Goal: Answer question/provide support

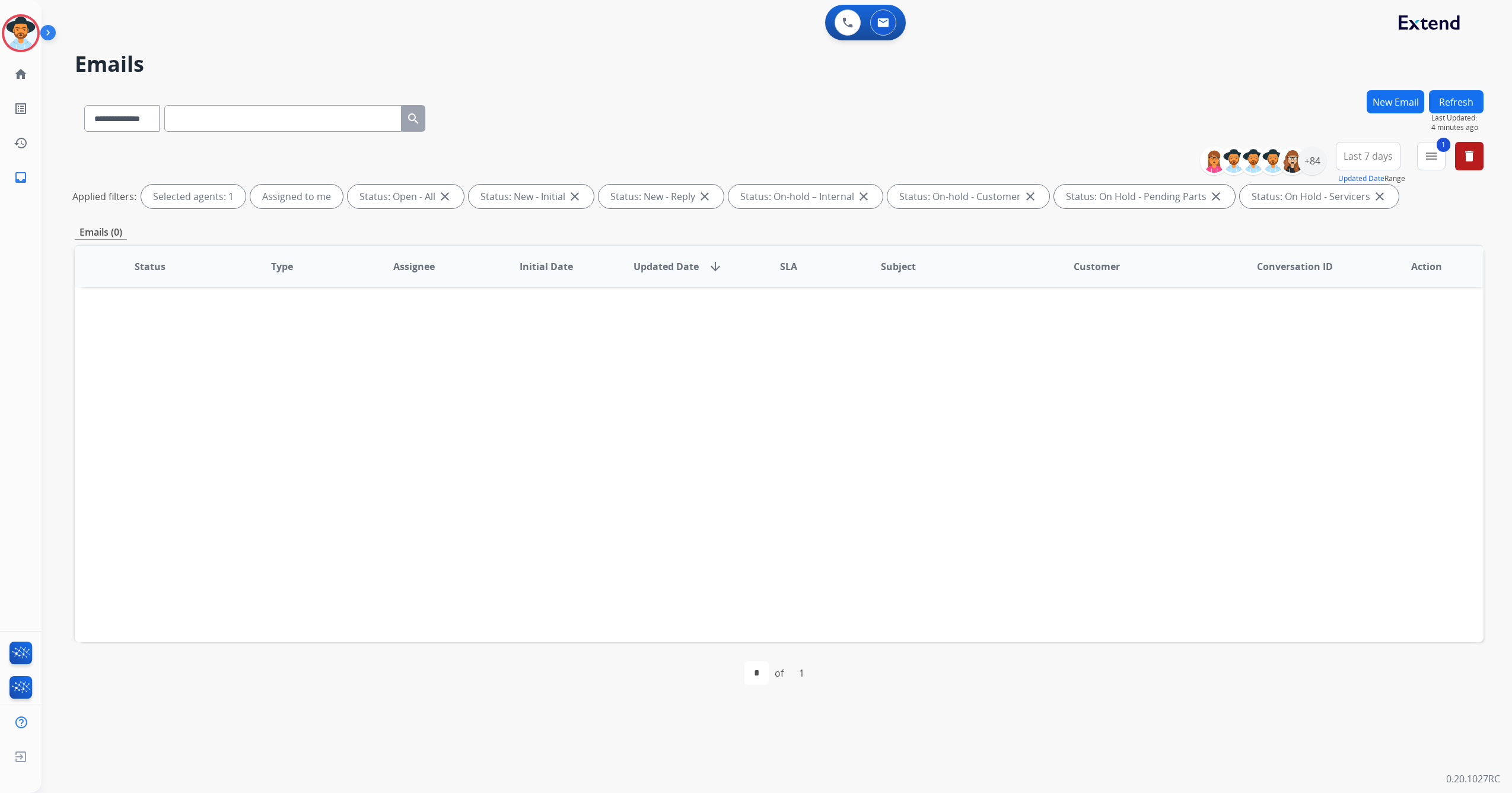
select select "**********"
click at [18, 27] on img at bounding box center [21, 33] width 34 height 34
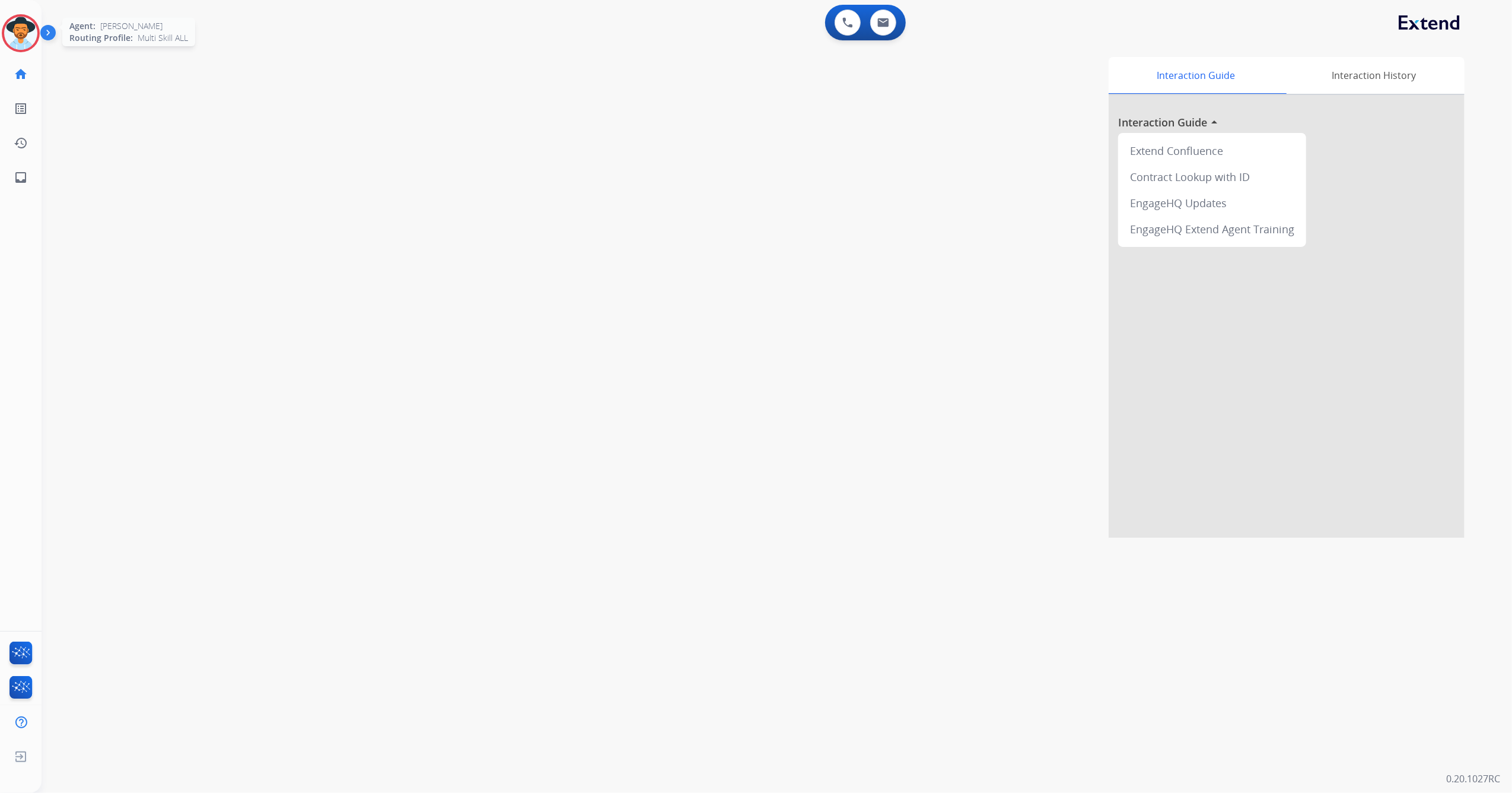
click at [18, 41] on img at bounding box center [21, 33] width 34 height 34
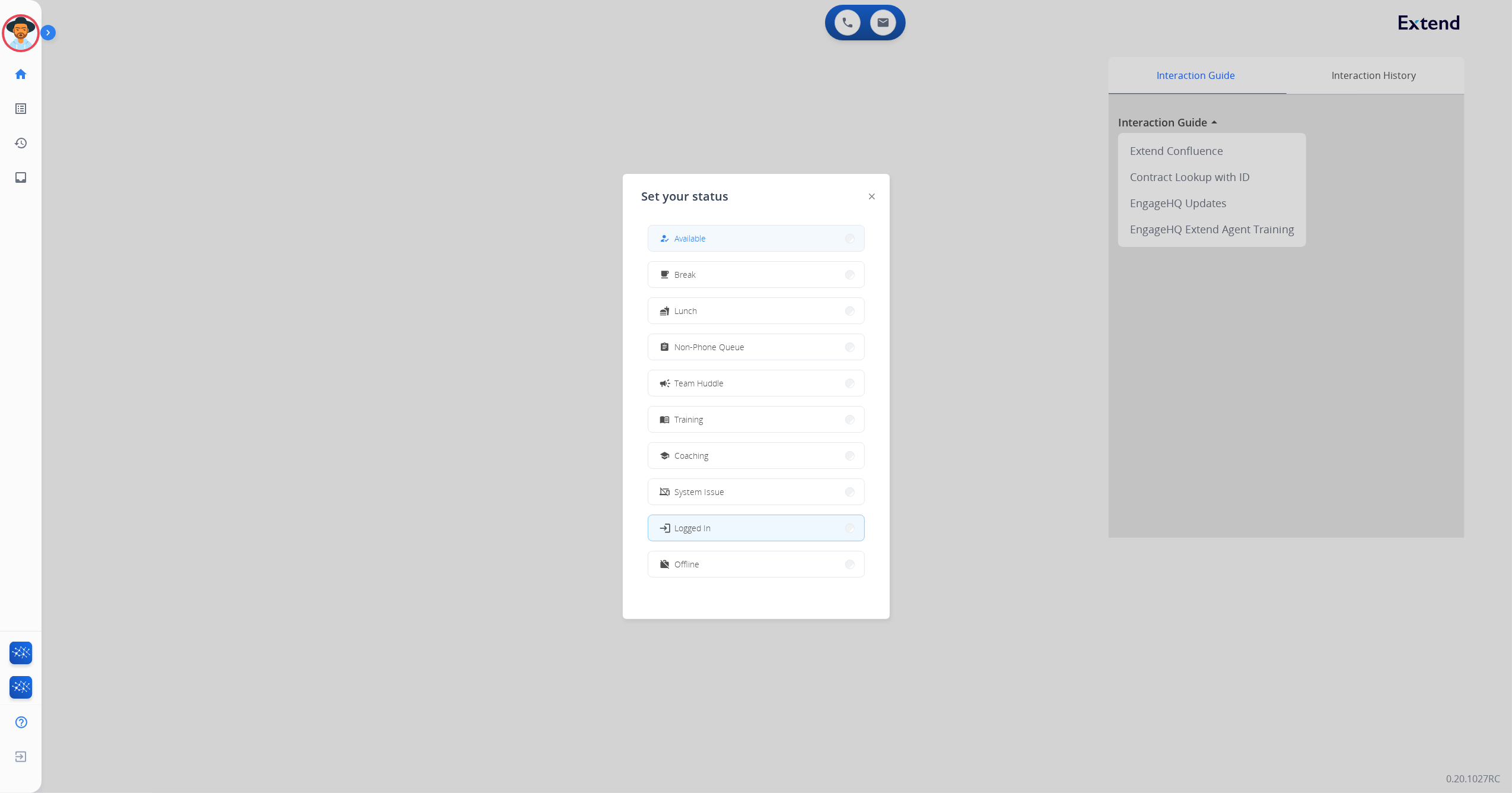
click at [736, 235] on button "how_to_reg Available" at bounding box center [757, 238] width 216 height 25
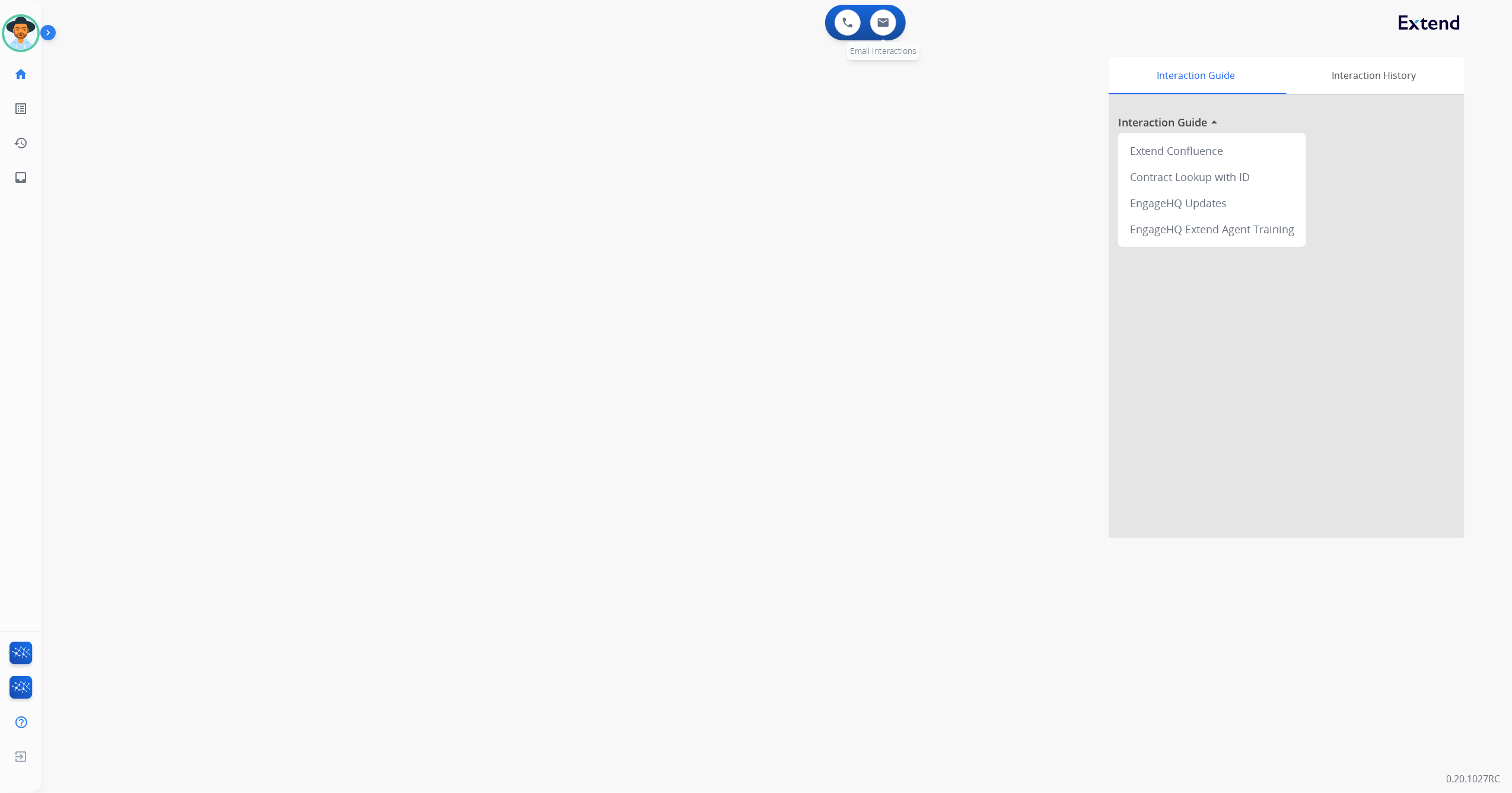
click at [897, 28] on div "0 Email Interactions" at bounding box center [883, 22] width 35 height 26
click at [894, 27] on button at bounding box center [883, 22] width 26 height 26
select select "**********"
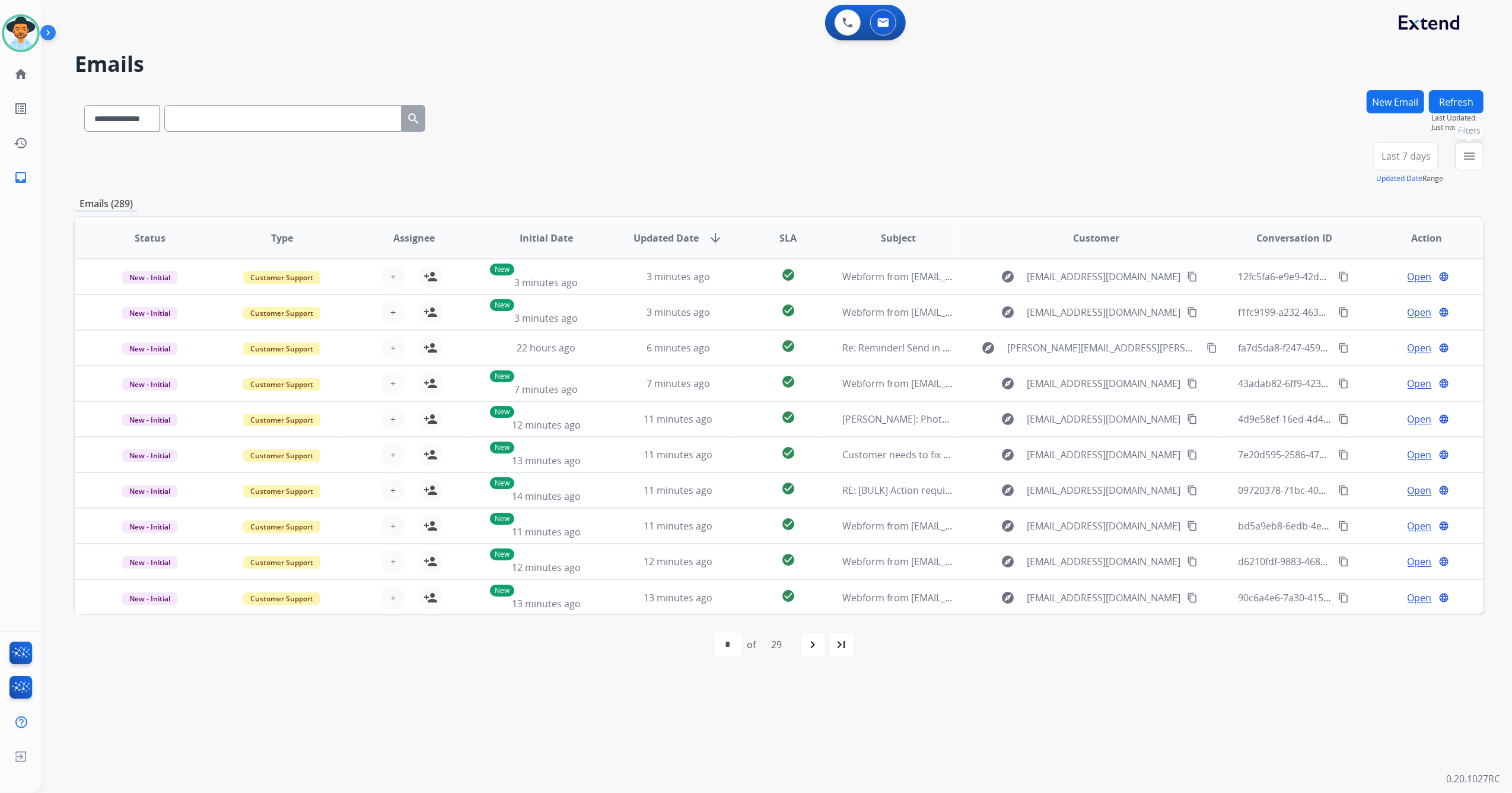
click at [1477, 154] on button "menu Filters" at bounding box center [1469, 156] width 28 height 28
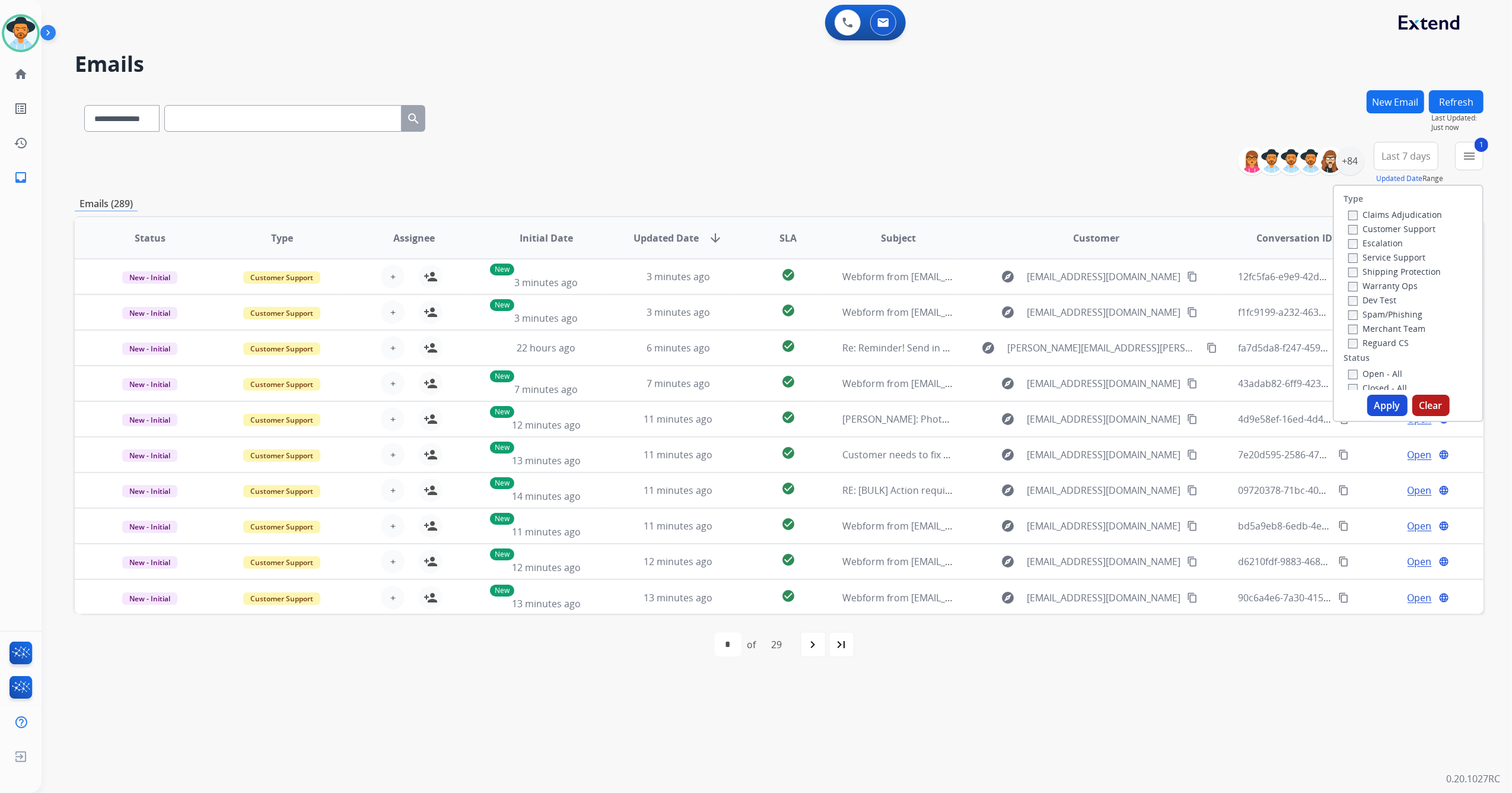
click at [1387, 405] on button "Apply" at bounding box center [1387, 405] width 40 height 22
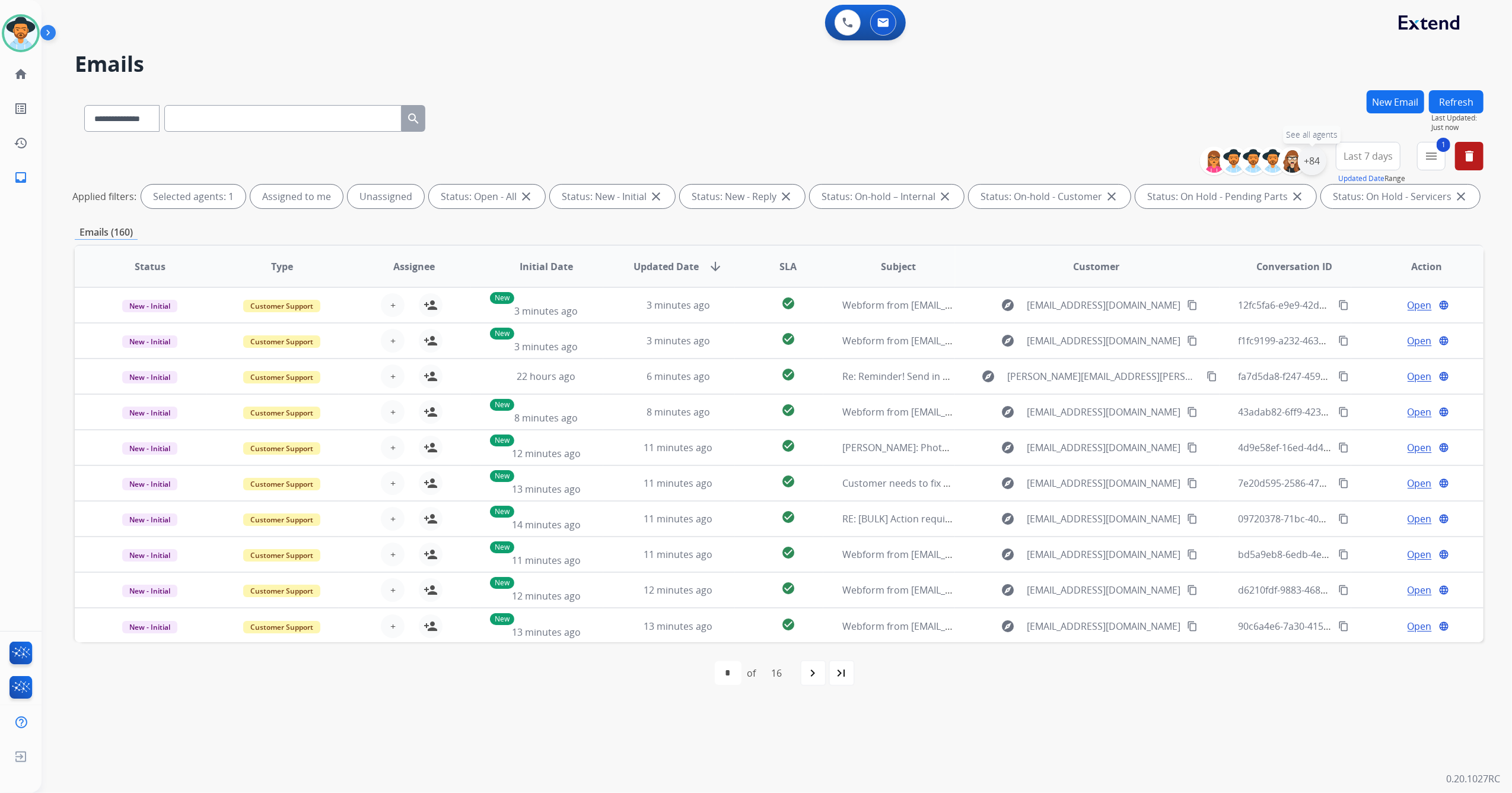
click at [1320, 158] on div "+84" at bounding box center [1312, 161] width 28 height 28
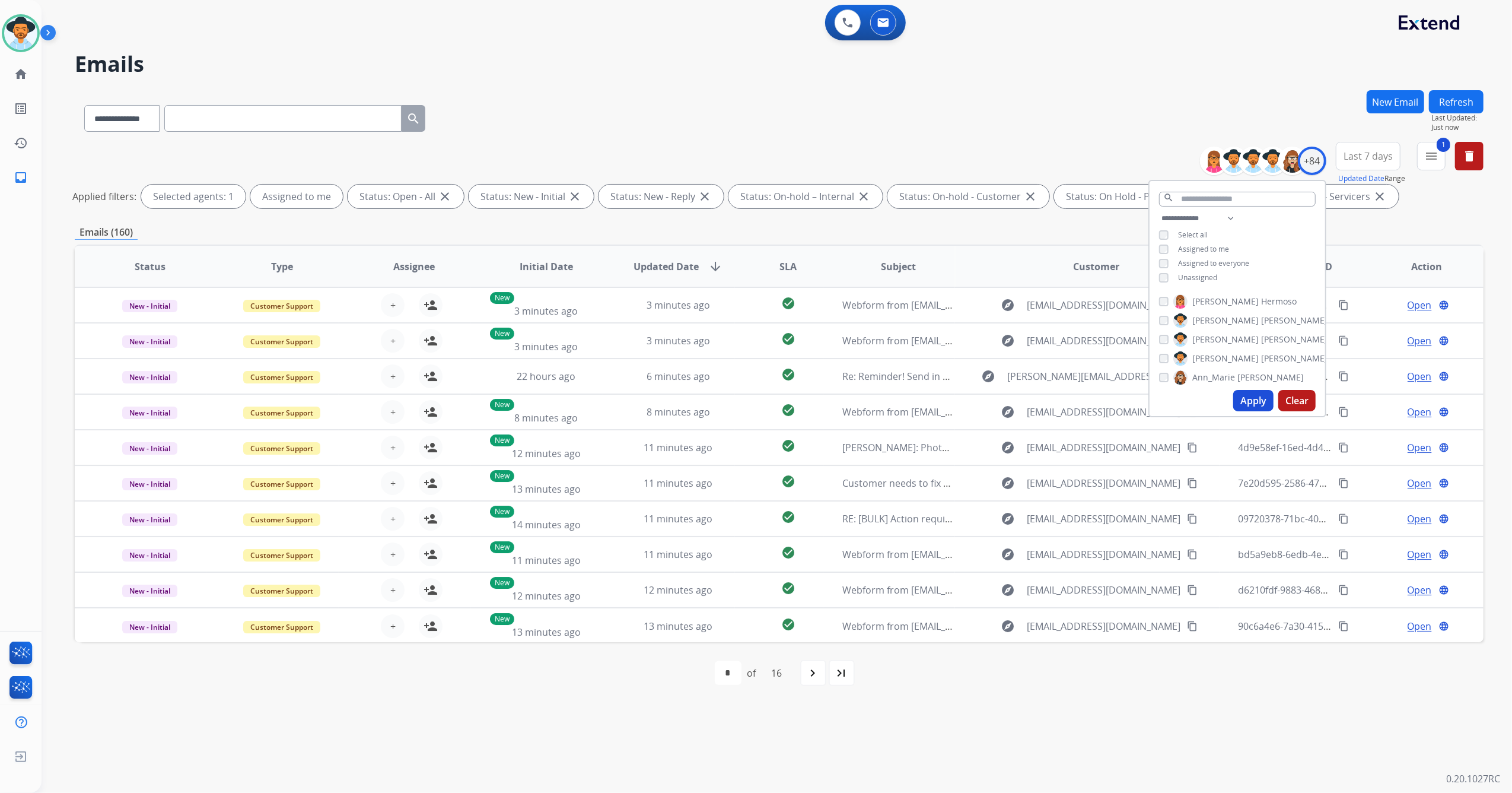
click at [1253, 401] on button "Apply" at bounding box center [1253, 401] width 40 height 22
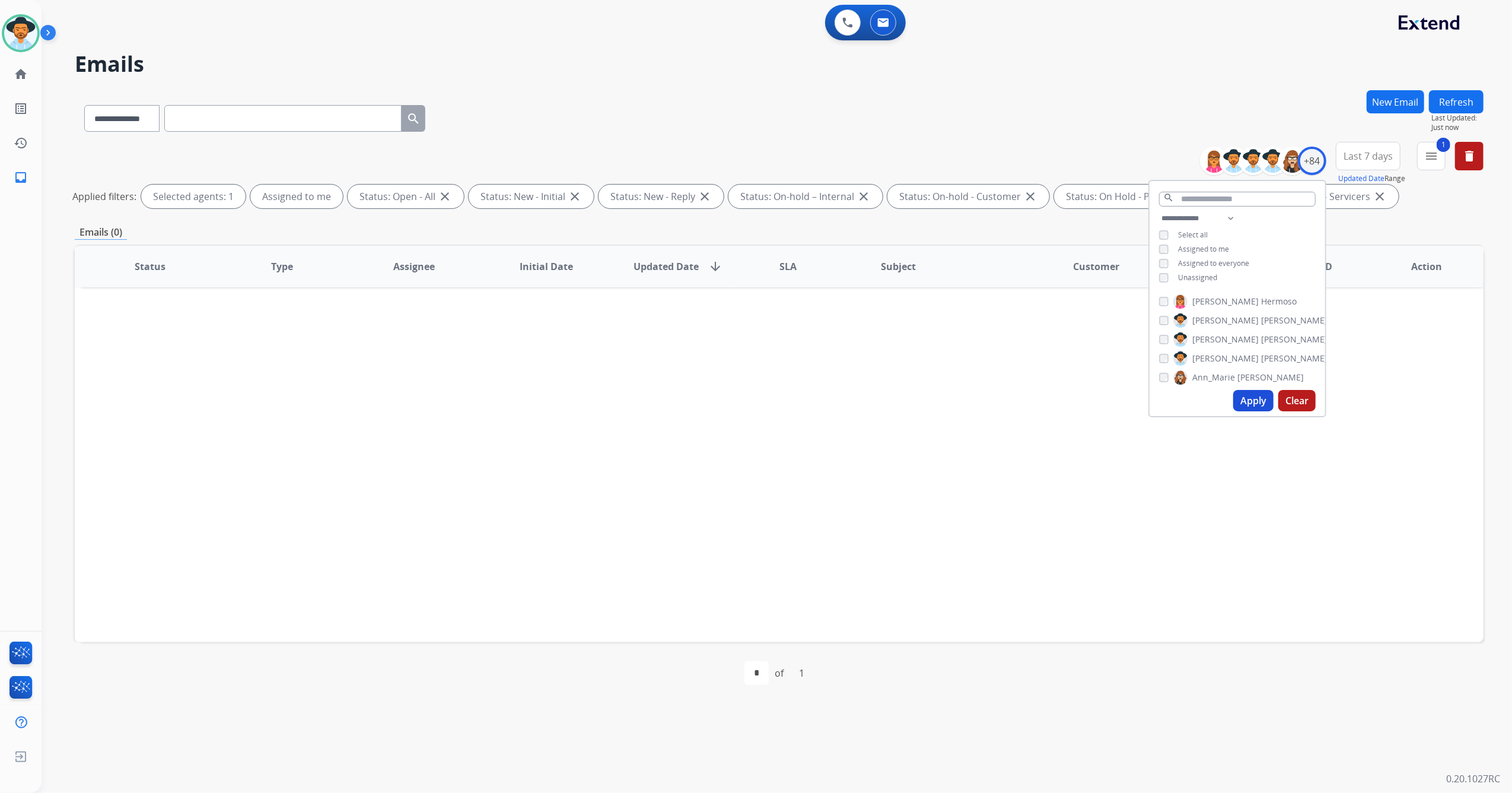
click at [1097, 476] on div "Status Type Assignee Initial Date Updated Date arrow_downward SLA Subject Custo…" at bounding box center [779, 443] width 1409 height 398
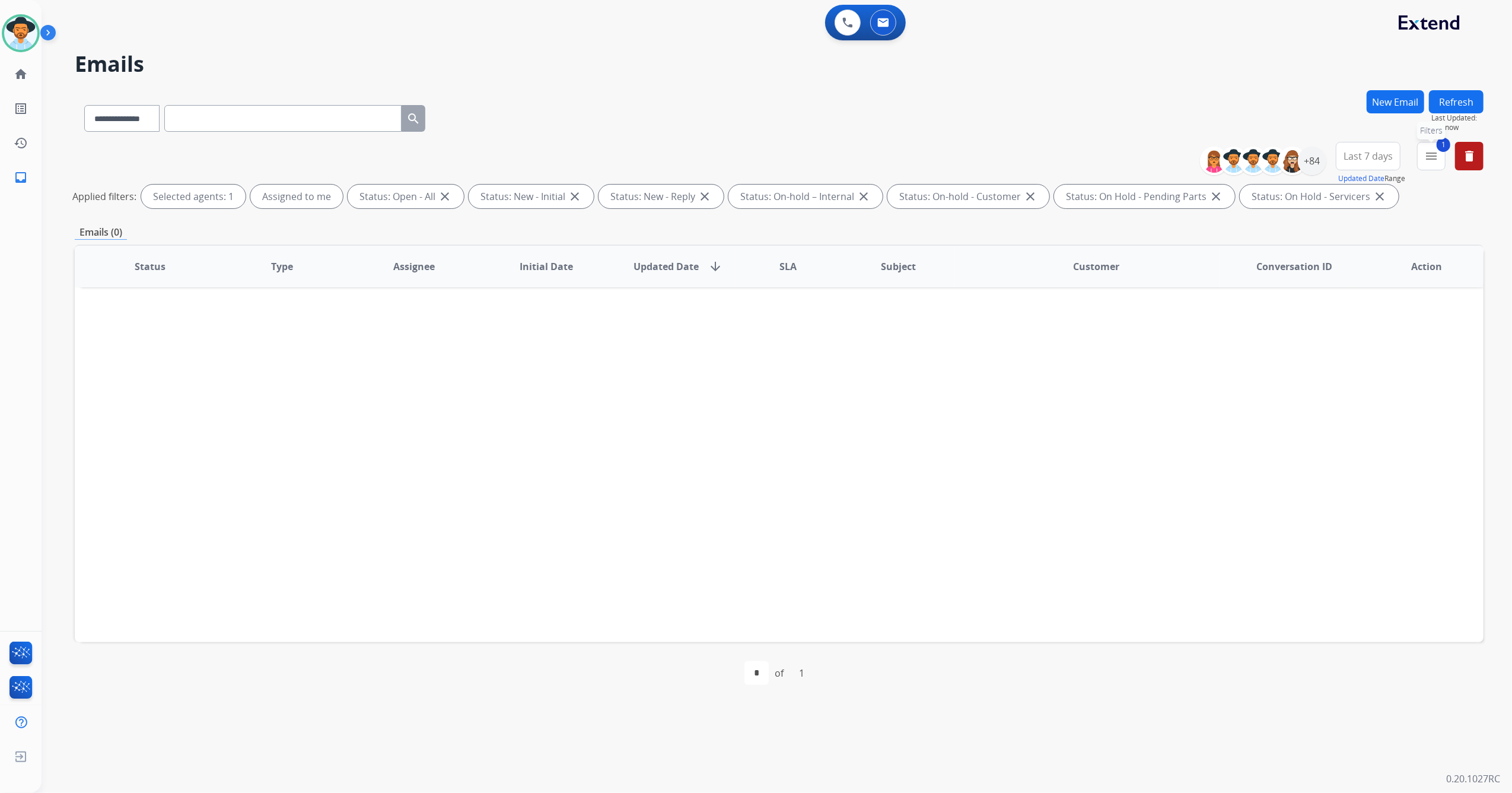
click at [1427, 154] on mat-icon "menu" at bounding box center [1432, 156] width 15 height 15
click at [1334, 403] on button "Apply" at bounding box center [1350, 405] width 40 height 22
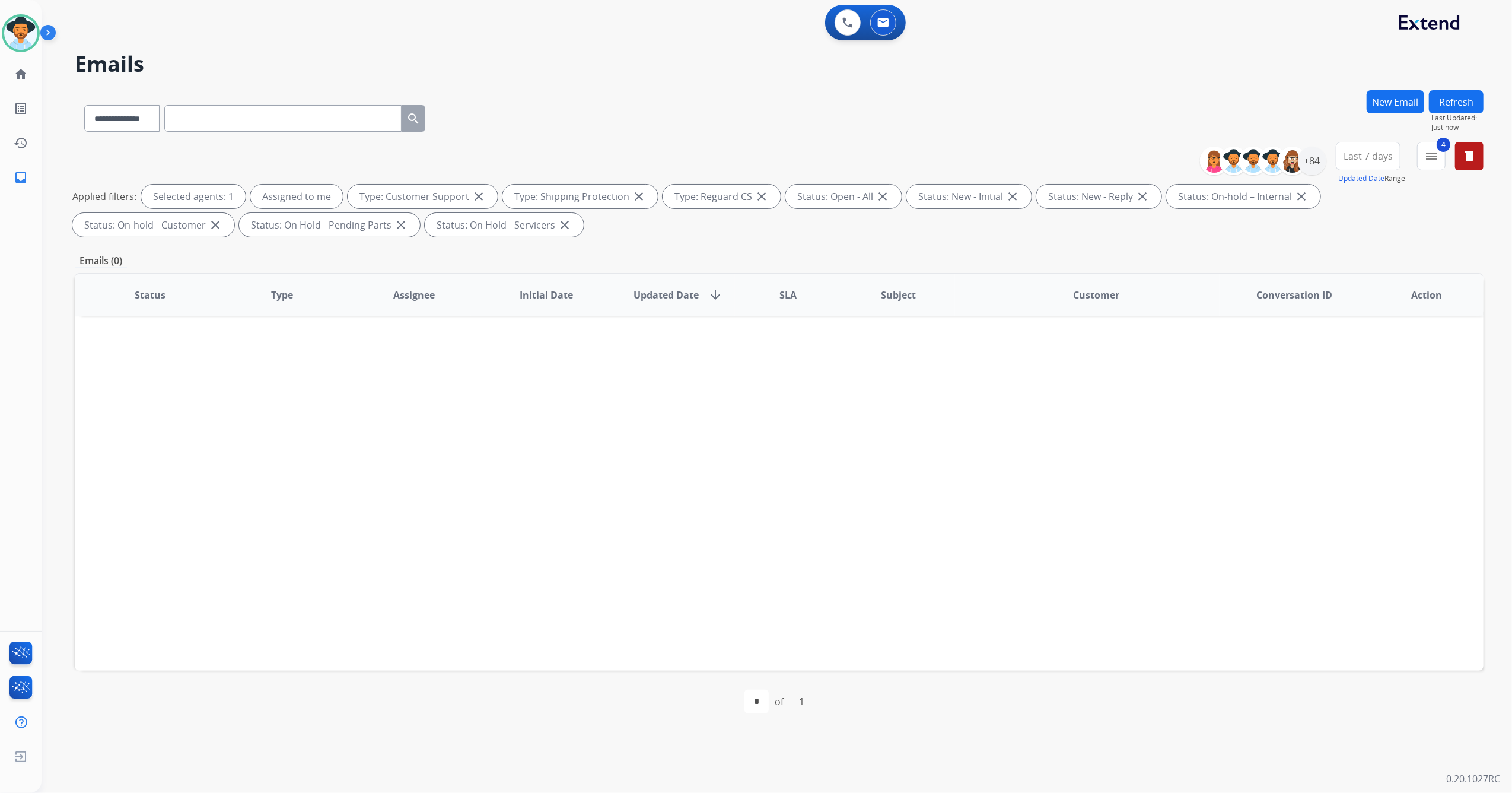
click at [1106, 391] on div "Status Type Assignee Initial Date Updated Date arrow_downward SLA Subject Custo…" at bounding box center [779, 472] width 1409 height 398
click at [1381, 164] on button "Last 7 days" at bounding box center [1369, 156] width 64 height 28
click at [1377, 300] on div "Last 90 days" at bounding box center [1364, 300] width 65 height 18
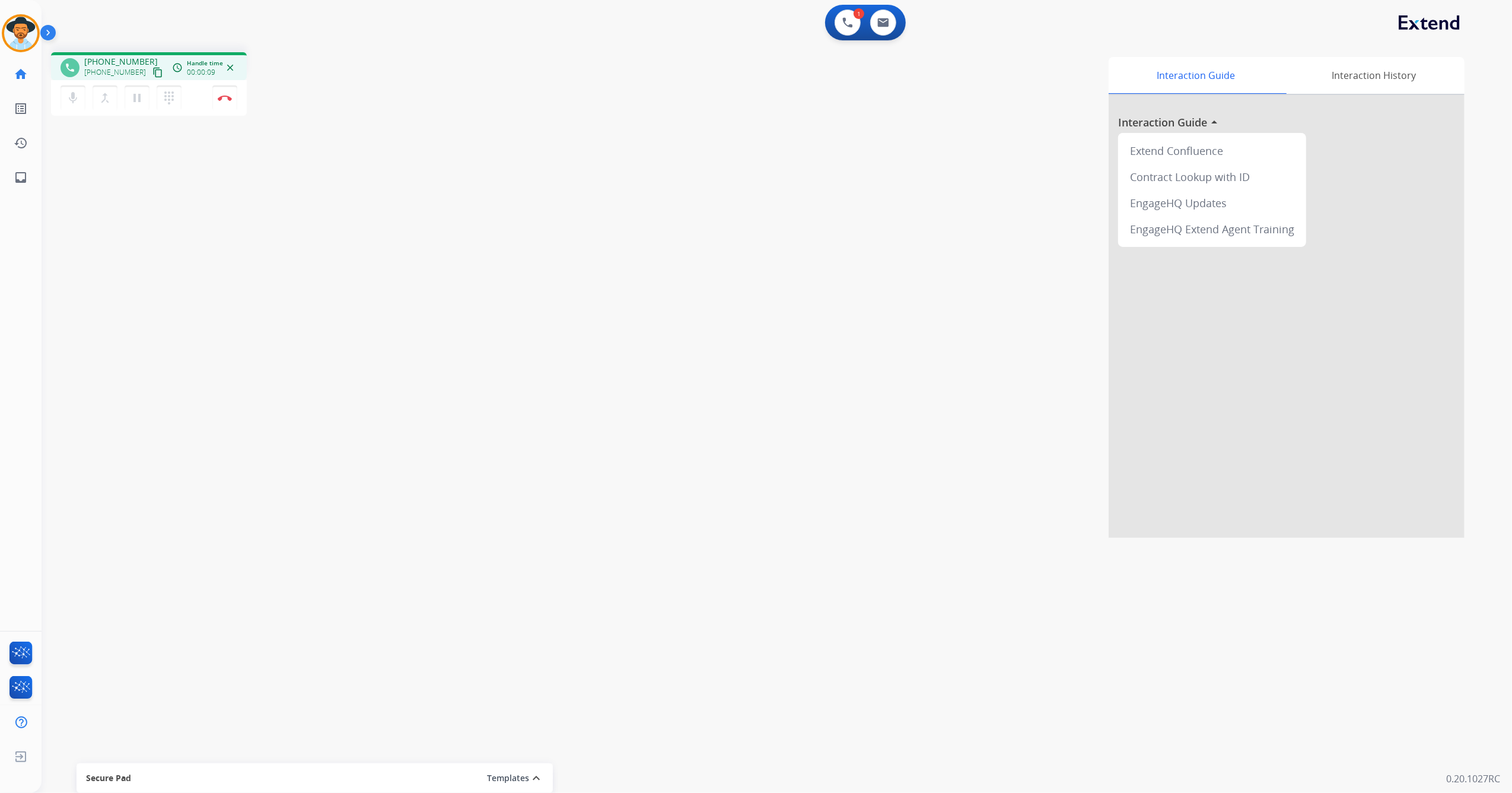
click at [152, 70] on mat-icon "content_copy" at bounding box center [157, 72] width 11 height 11
click at [140, 98] on mat-icon "pause" at bounding box center [137, 98] width 15 height 15
click at [138, 101] on mat-icon "play_arrow" at bounding box center [137, 98] width 15 height 15
click at [222, 95] on img at bounding box center [224, 97] width 15 height 6
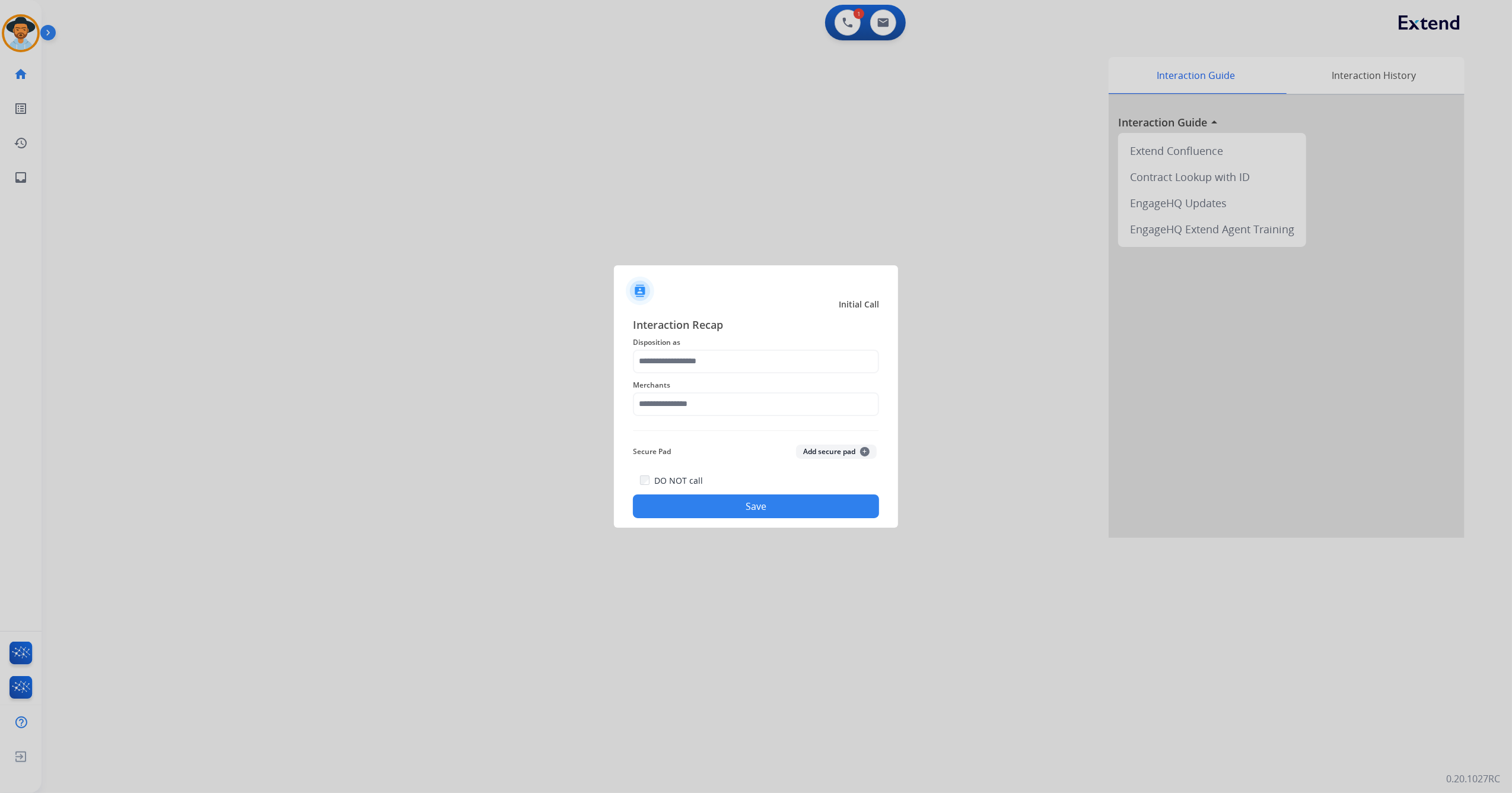
click at [802, 374] on div "Merchants" at bounding box center [756, 396] width 247 height 47
click at [803, 369] on input "text" at bounding box center [756, 362] width 247 height 24
click at [690, 497] on div "File a Claim" at bounding box center [676, 498] width 46 height 12
type input "**********"
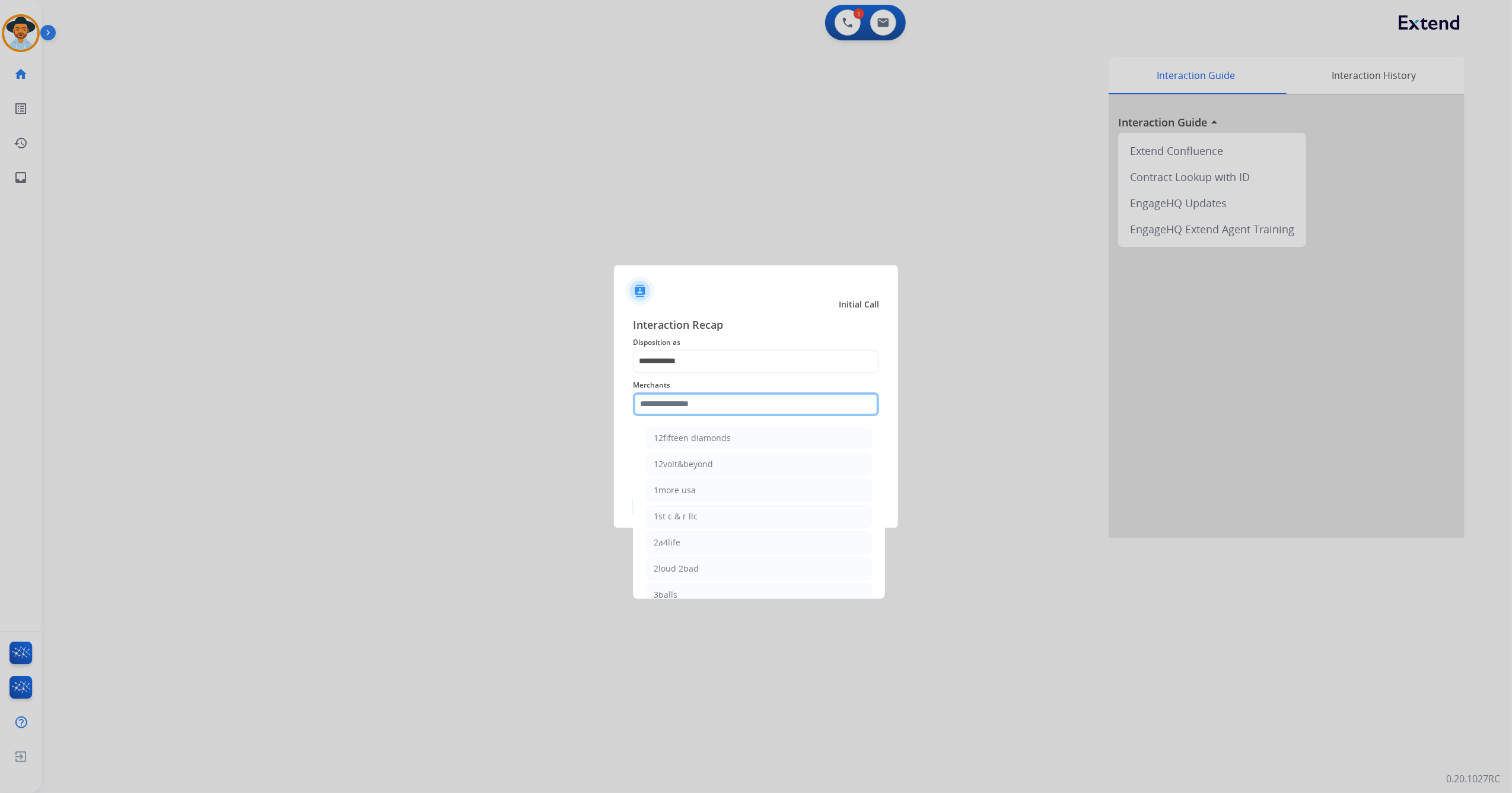
click at [691, 406] on input "text" at bounding box center [756, 404] width 247 height 24
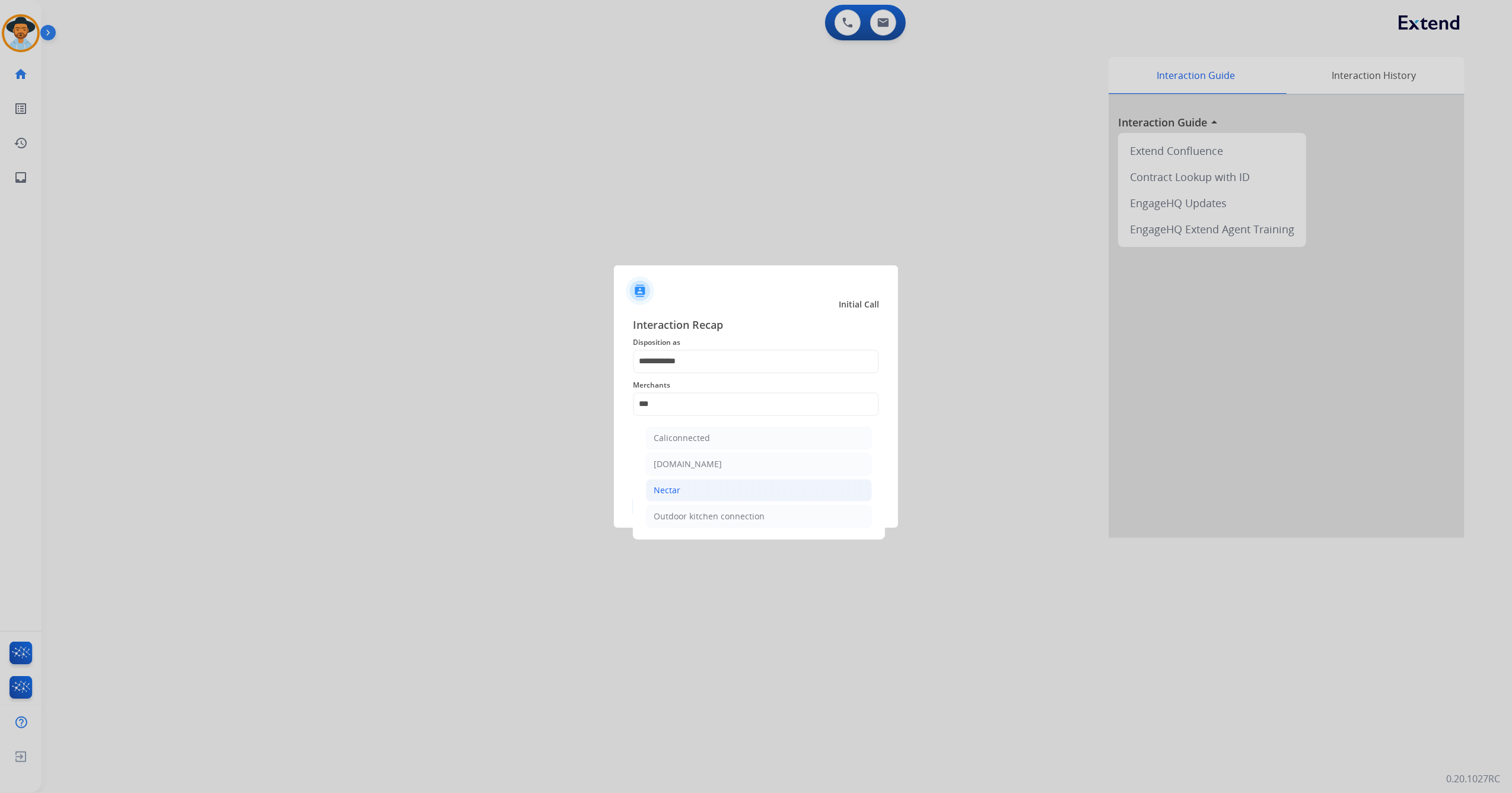
click at [688, 497] on li "Nectar" at bounding box center [759, 490] width 226 height 23
type input "******"
click at [710, 505] on button "Save" at bounding box center [756, 507] width 247 height 24
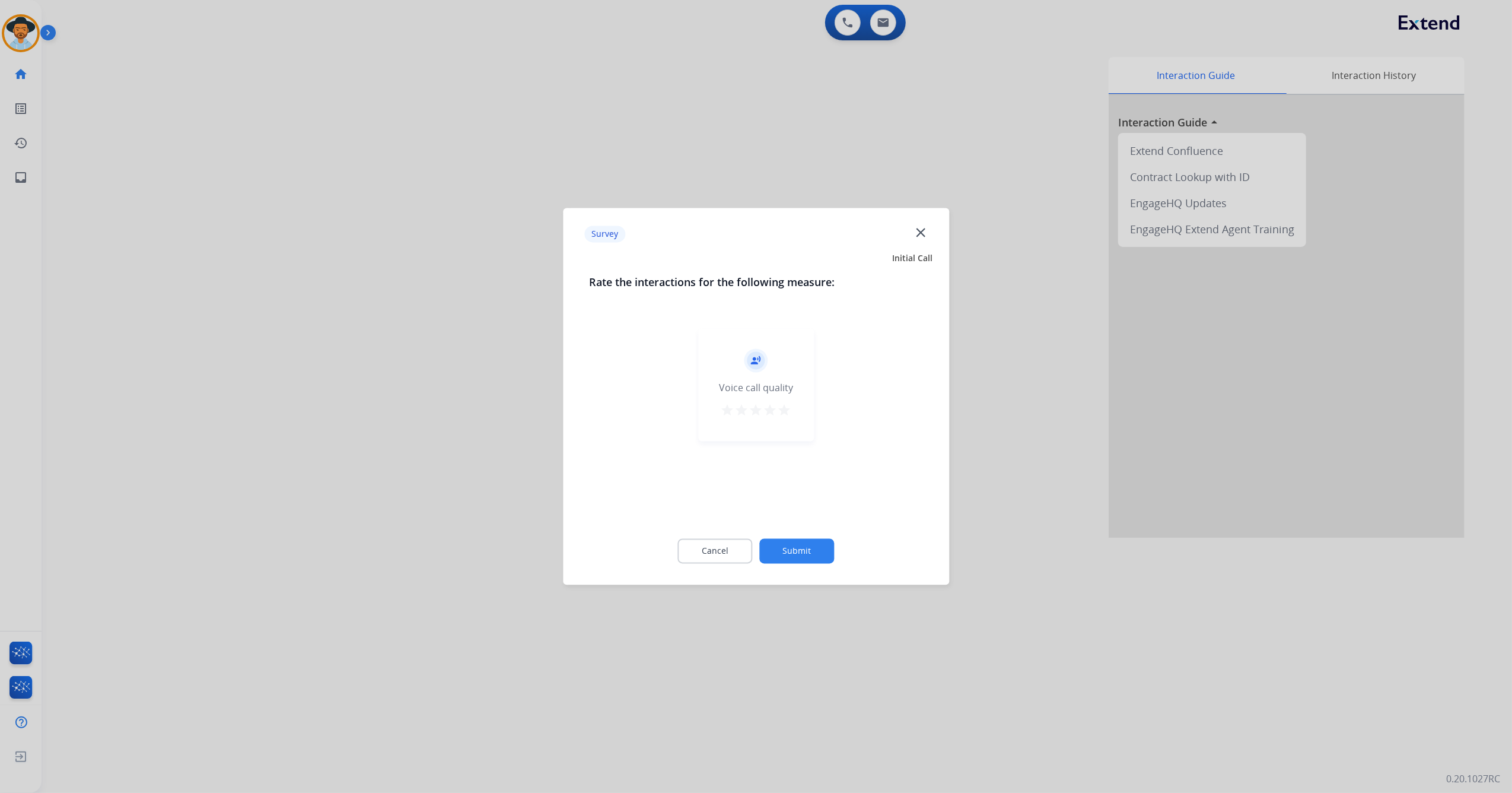
click at [781, 407] on mat-icon "star" at bounding box center [784, 410] width 15 height 15
click at [797, 545] on button "Submit" at bounding box center [797, 551] width 75 height 25
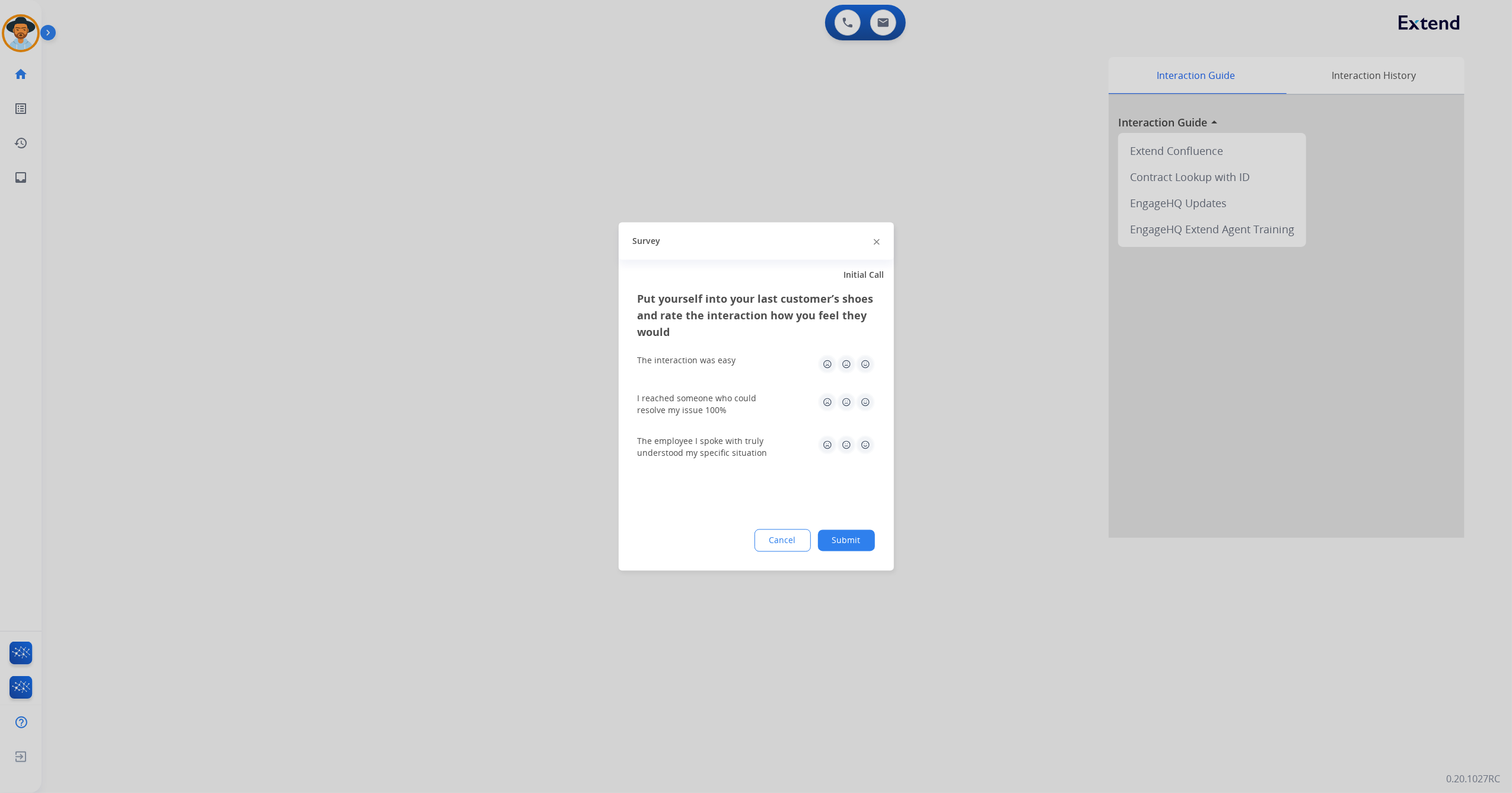
click at [872, 368] on img at bounding box center [865, 364] width 19 height 19
drag, startPoint x: 863, startPoint y: 402, endPoint x: 858, endPoint y: 451, distance: 49.3
click at [863, 400] on img at bounding box center [865, 402] width 19 height 19
click at [867, 446] on img at bounding box center [865, 445] width 19 height 19
click at [855, 541] on button "Submit" at bounding box center [846, 541] width 57 height 22
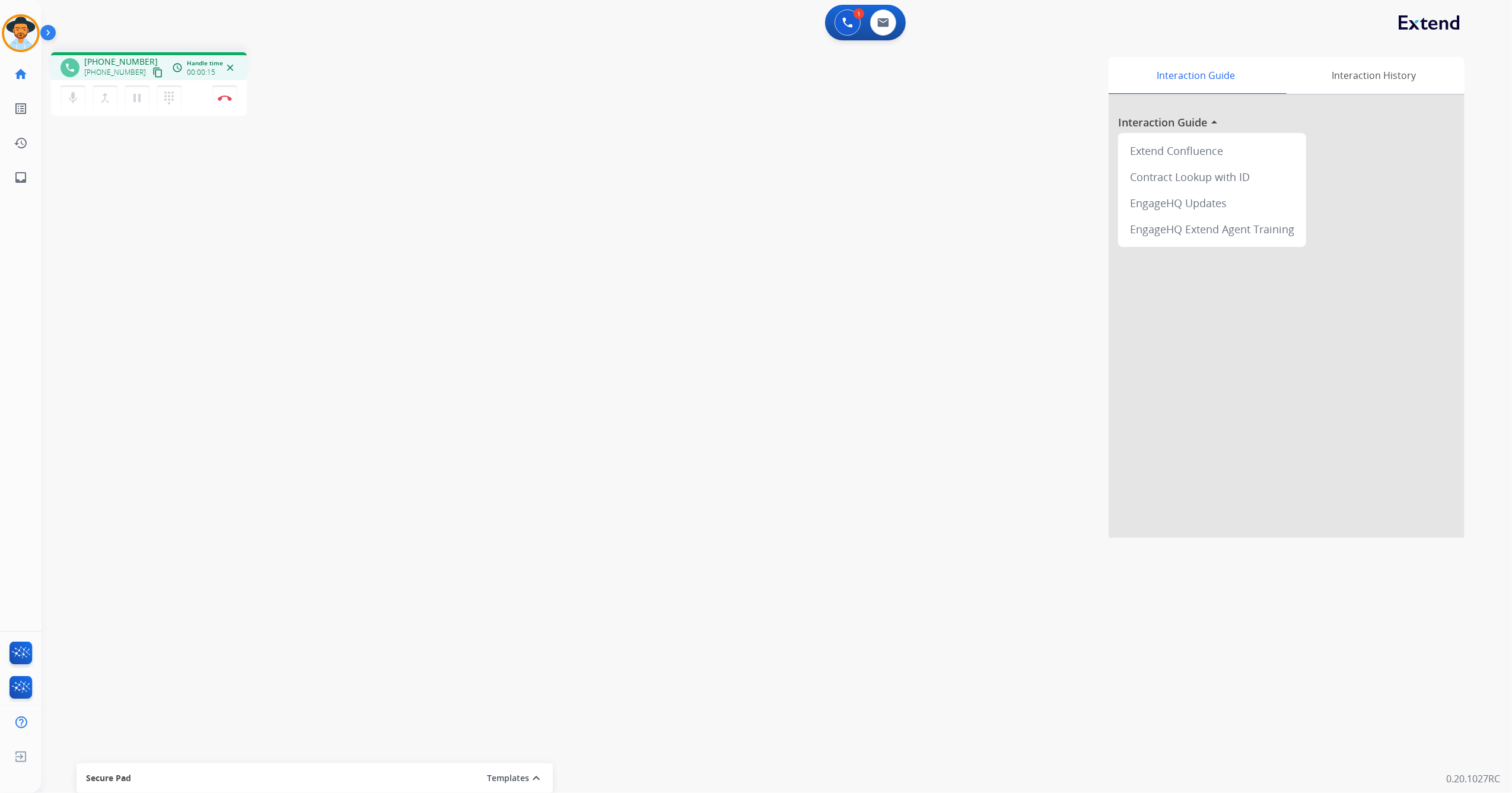
click at [152, 71] on mat-icon "content_copy" at bounding box center [157, 72] width 11 height 11
click at [136, 93] on mat-icon "pause" at bounding box center [137, 98] width 15 height 15
click at [168, 96] on mat-icon "dialpad" at bounding box center [169, 98] width 15 height 15
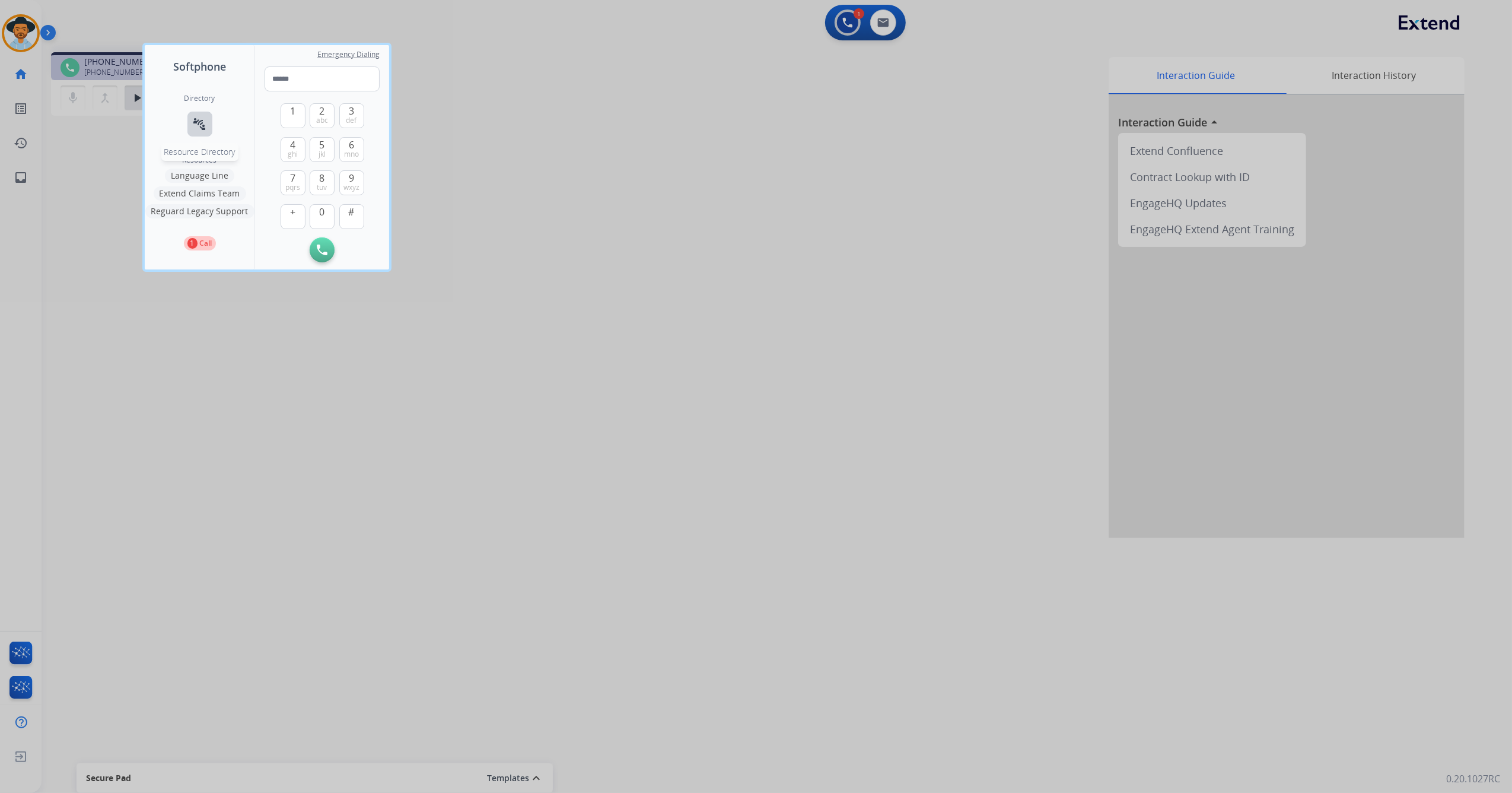
click at [200, 131] on button "connect_without_contact Resource Directory" at bounding box center [200, 123] width 25 height 25
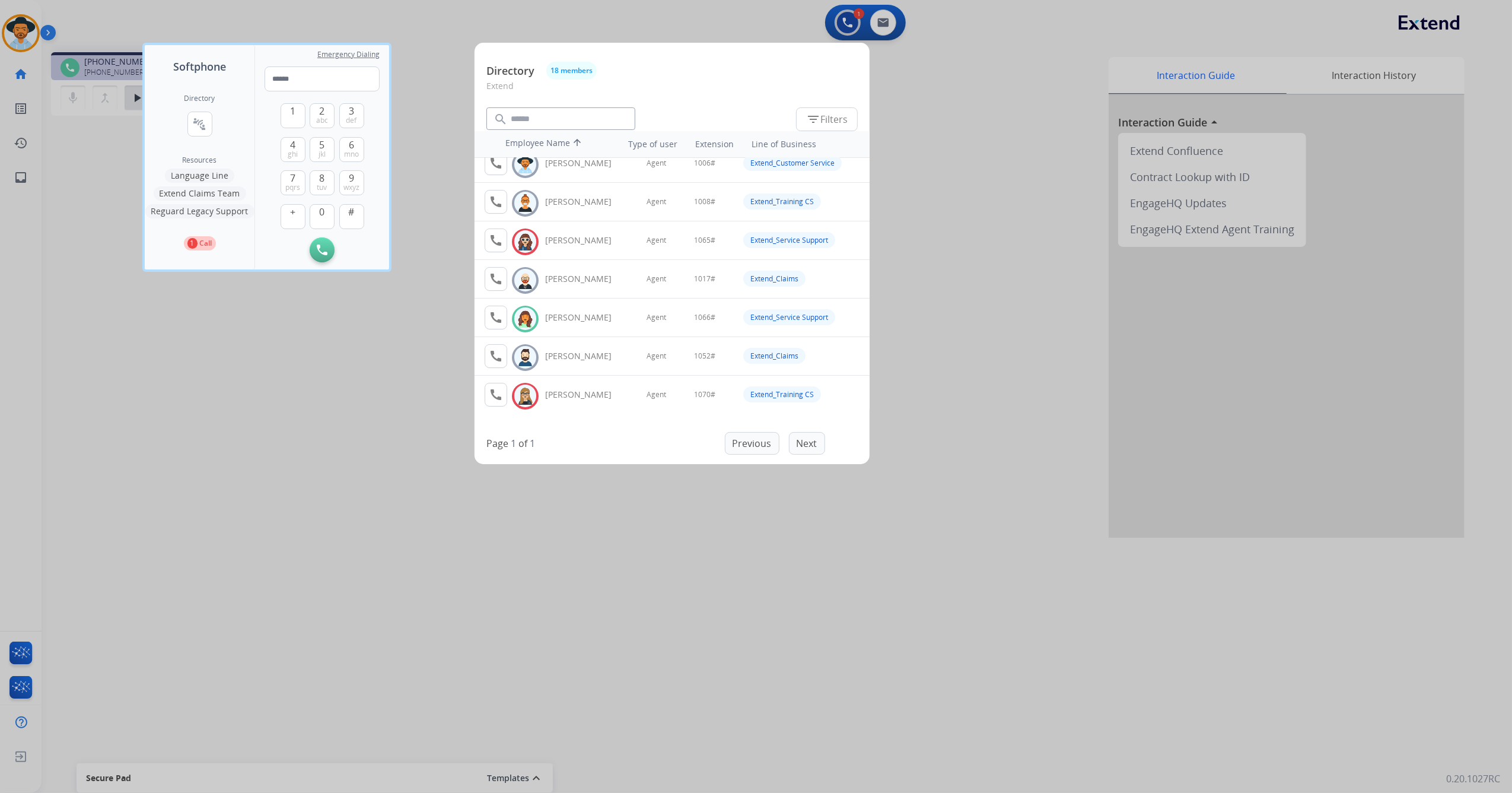
scroll to position [79, 0]
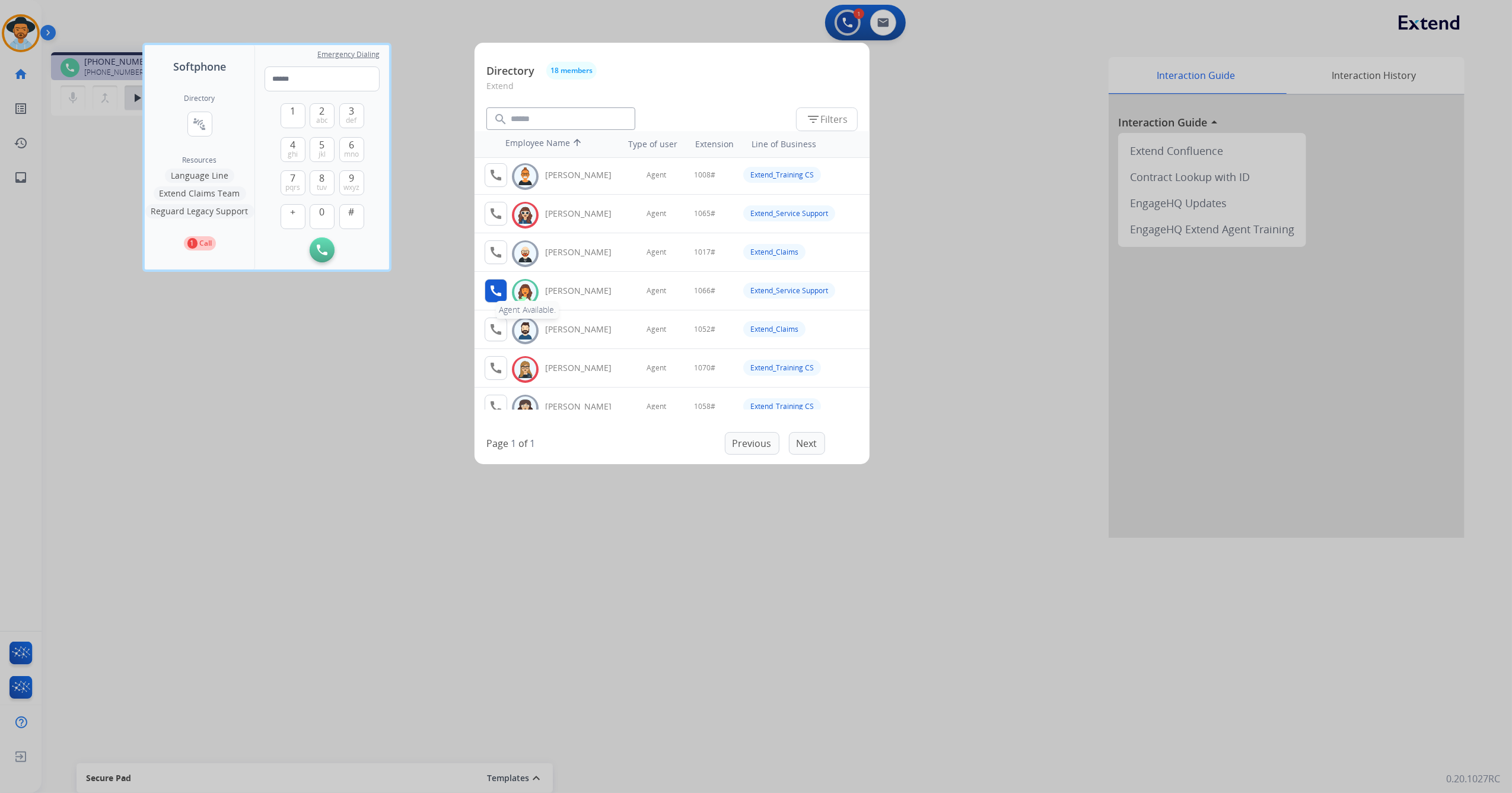
click at [497, 295] on mat-icon "call" at bounding box center [496, 291] width 15 height 15
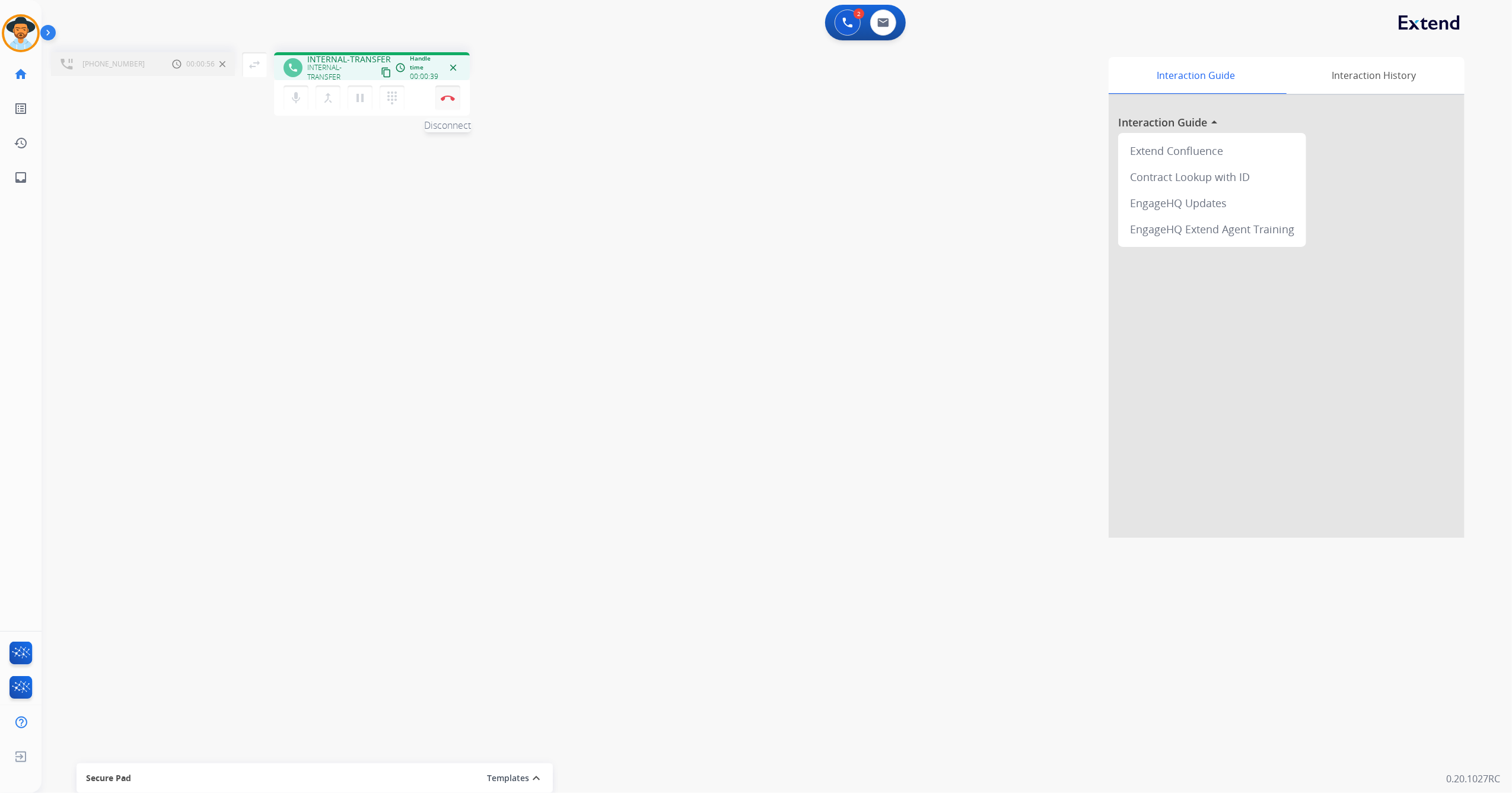
click at [446, 98] on img at bounding box center [448, 97] width 15 height 6
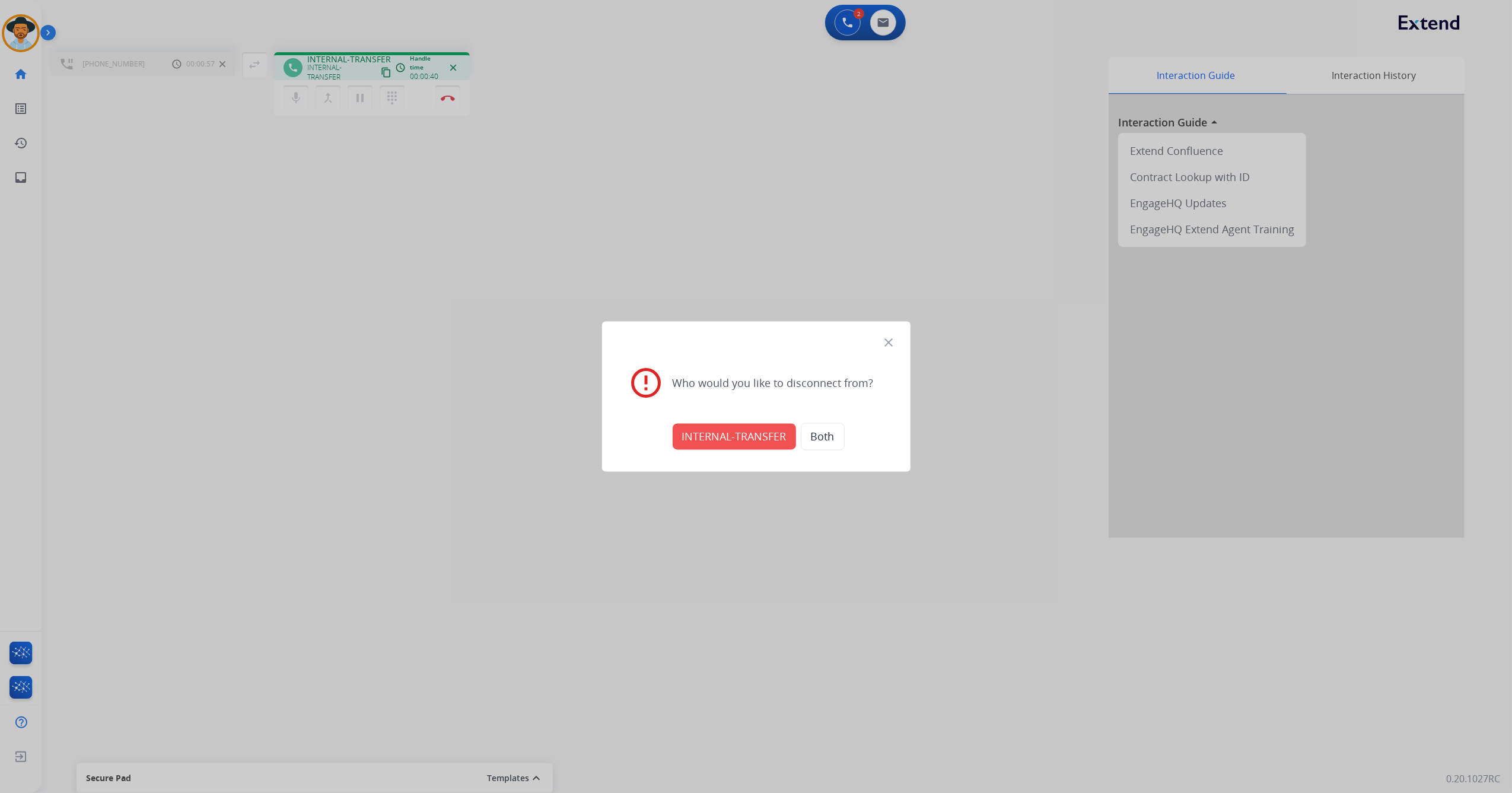
click at [705, 426] on button "INTERNAL-TRANSFER" at bounding box center [734, 436] width 123 height 26
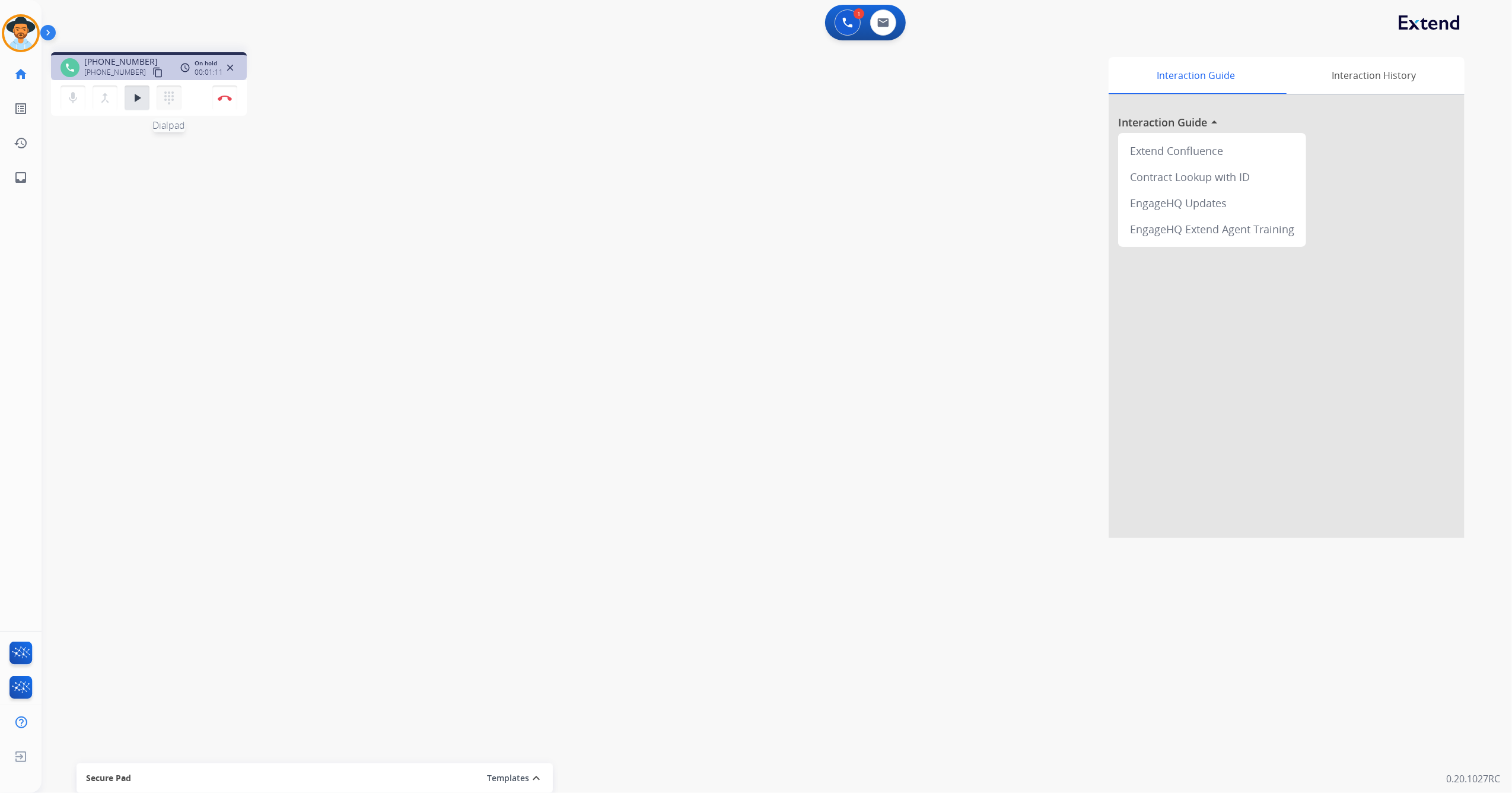
click at [161, 102] on button "dialpad Dialpad" at bounding box center [169, 97] width 25 height 25
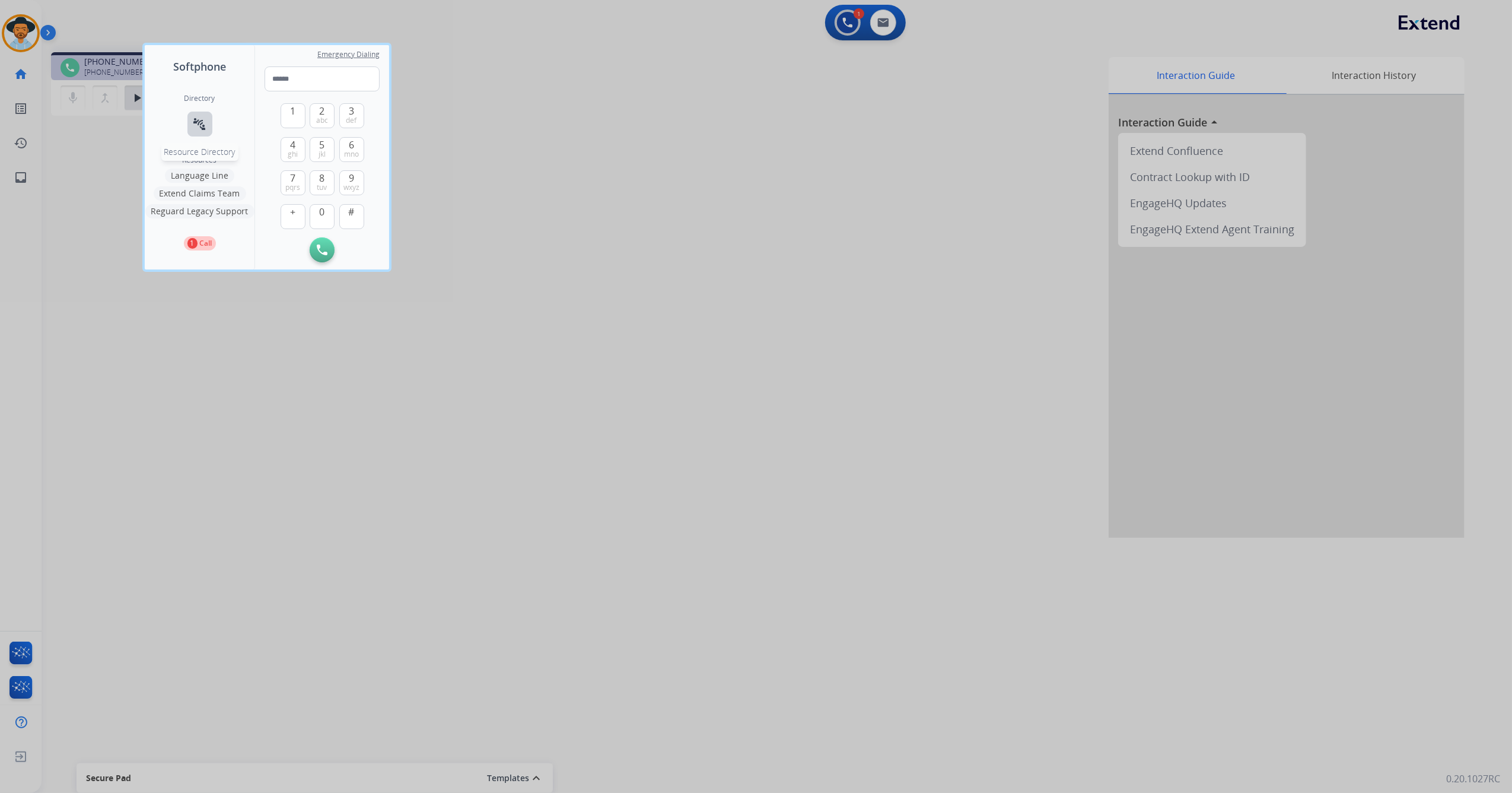
click at [203, 128] on mat-icon "connect_without_contact" at bounding box center [200, 124] width 15 height 15
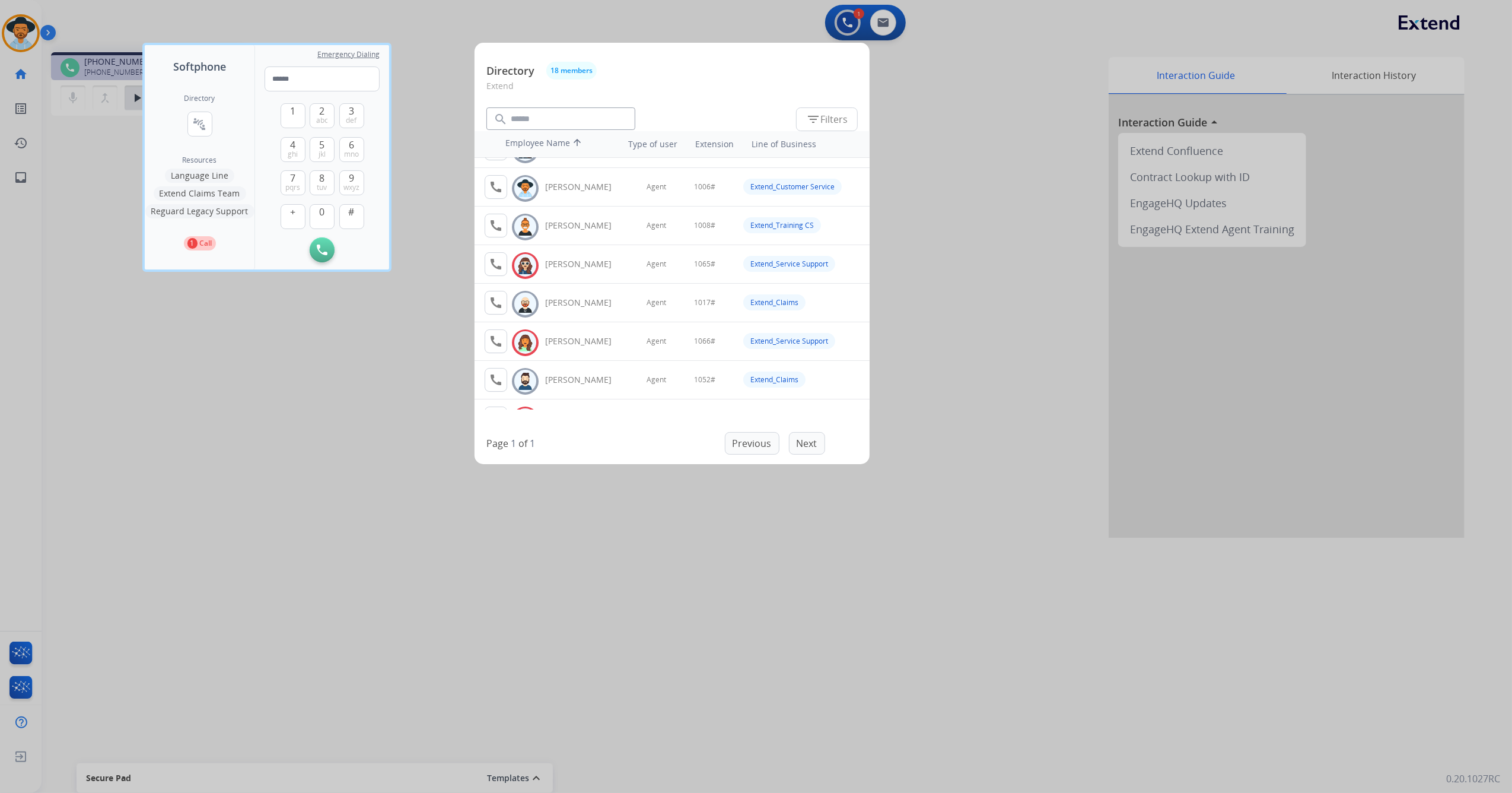
scroll to position [0, 0]
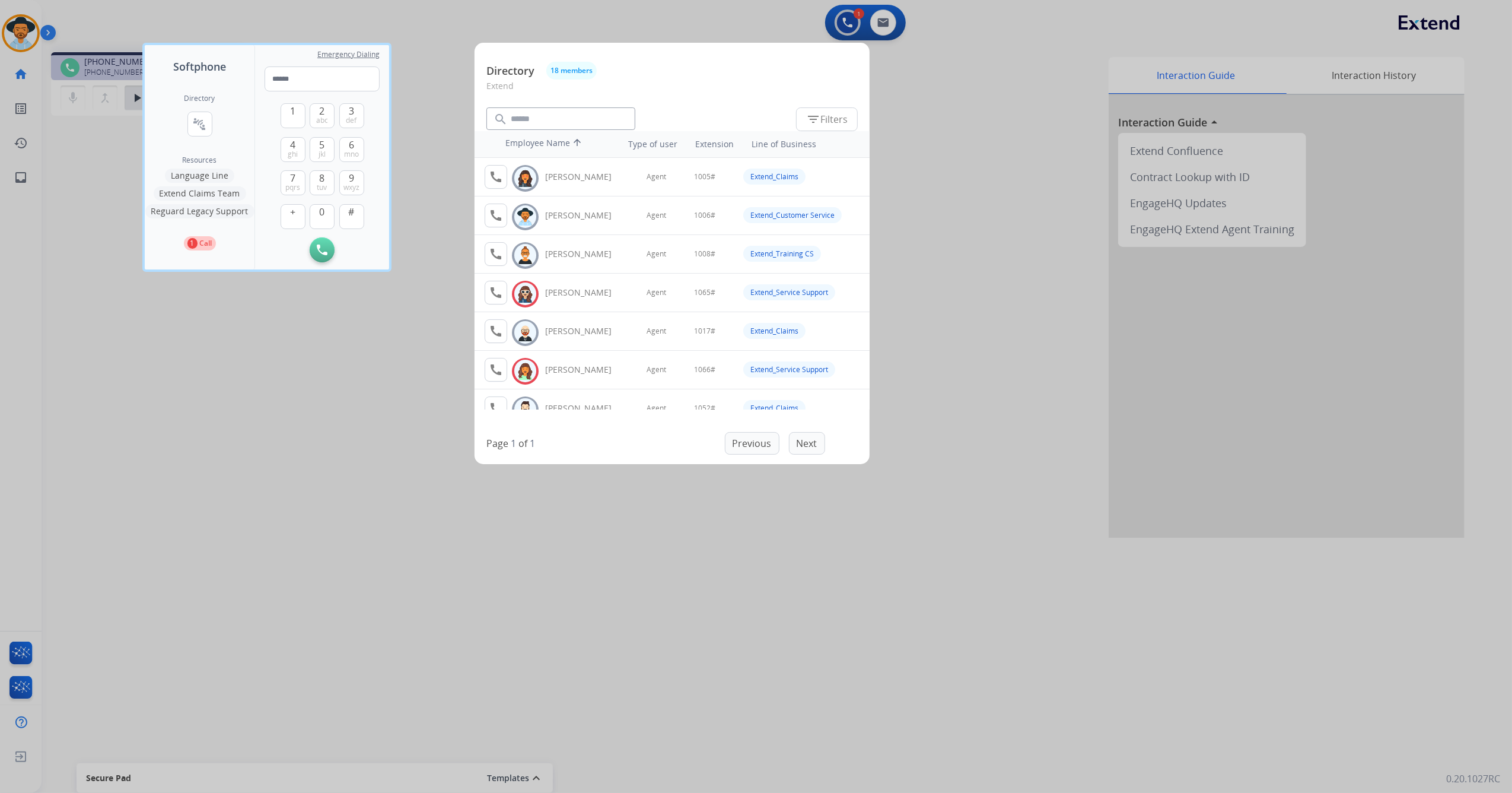
click at [387, 399] on div at bounding box center [756, 396] width 1512 height 793
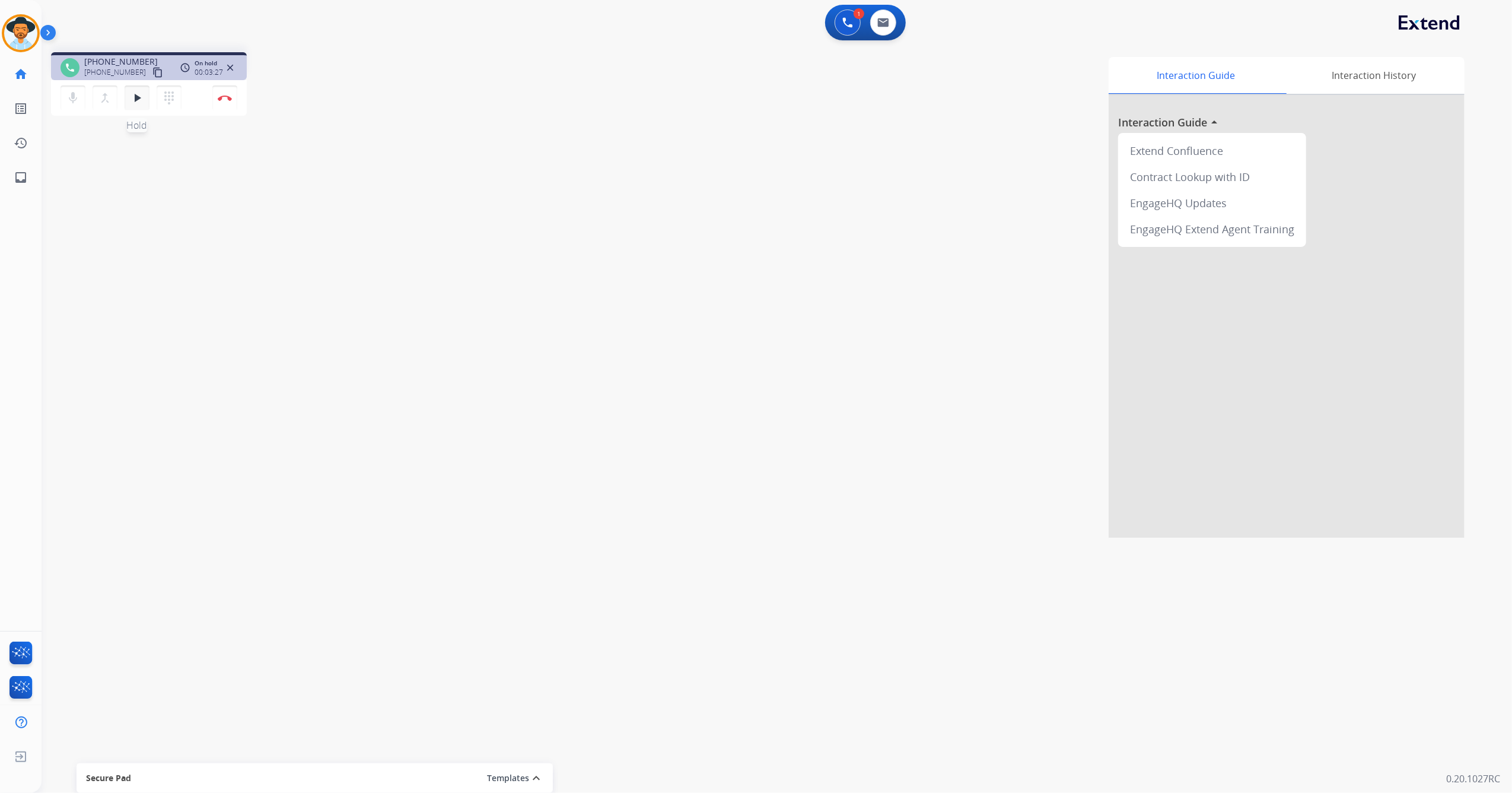
click at [134, 100] on mat-icon "play_arrow" at bounding box center [137, 98] width 15 height 15
click at [138, 97] on mat-icon "pause" at bounding box center [137, 98] width 15 height 15
click at [74, 96] on mat-icon "mic" at bounding box center [73, 98] width 15 height 15
click at [83, 93] on button "mic_off Mute" at bounding box center [73, 97] width 25 height 25
click at [127, 99] on button "play_arrow Hold" at bounding box center [137, 97] width 25 height 25
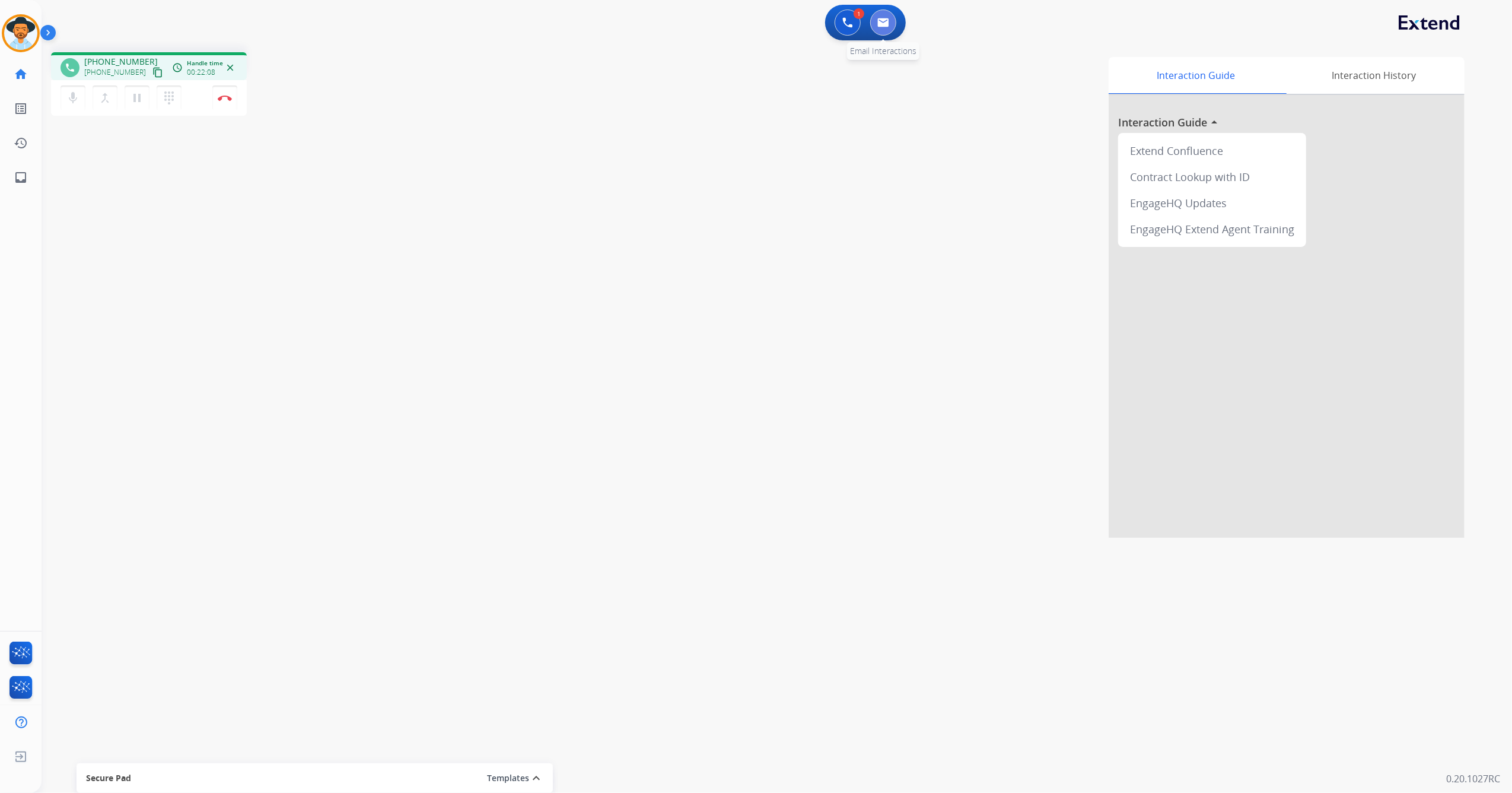
click at [891, 27] on button at bounding box center [883, 22] width 26 height 26
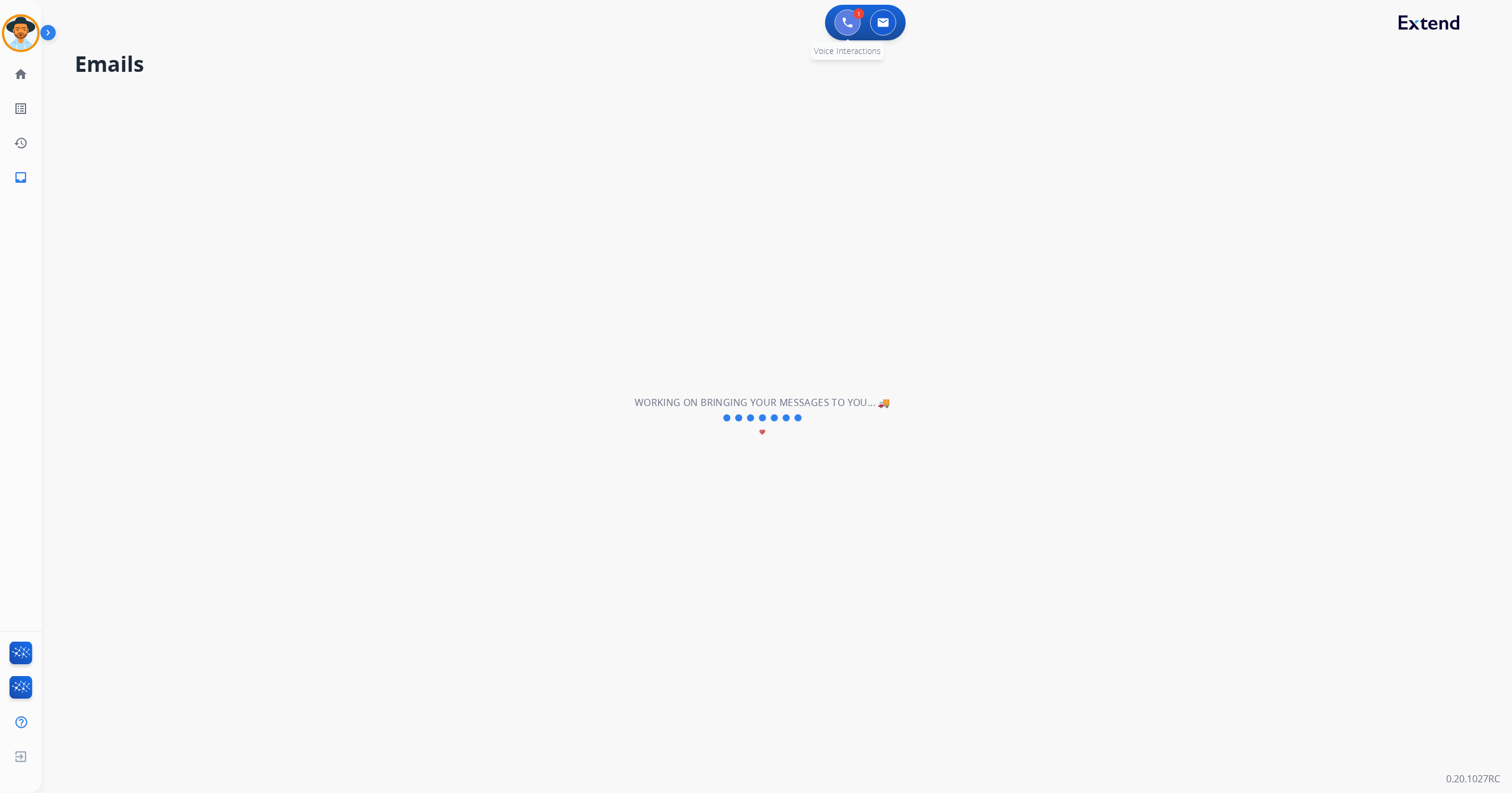
click at [845, 25] on img at bounding box center [848, 22] width 11 height 11
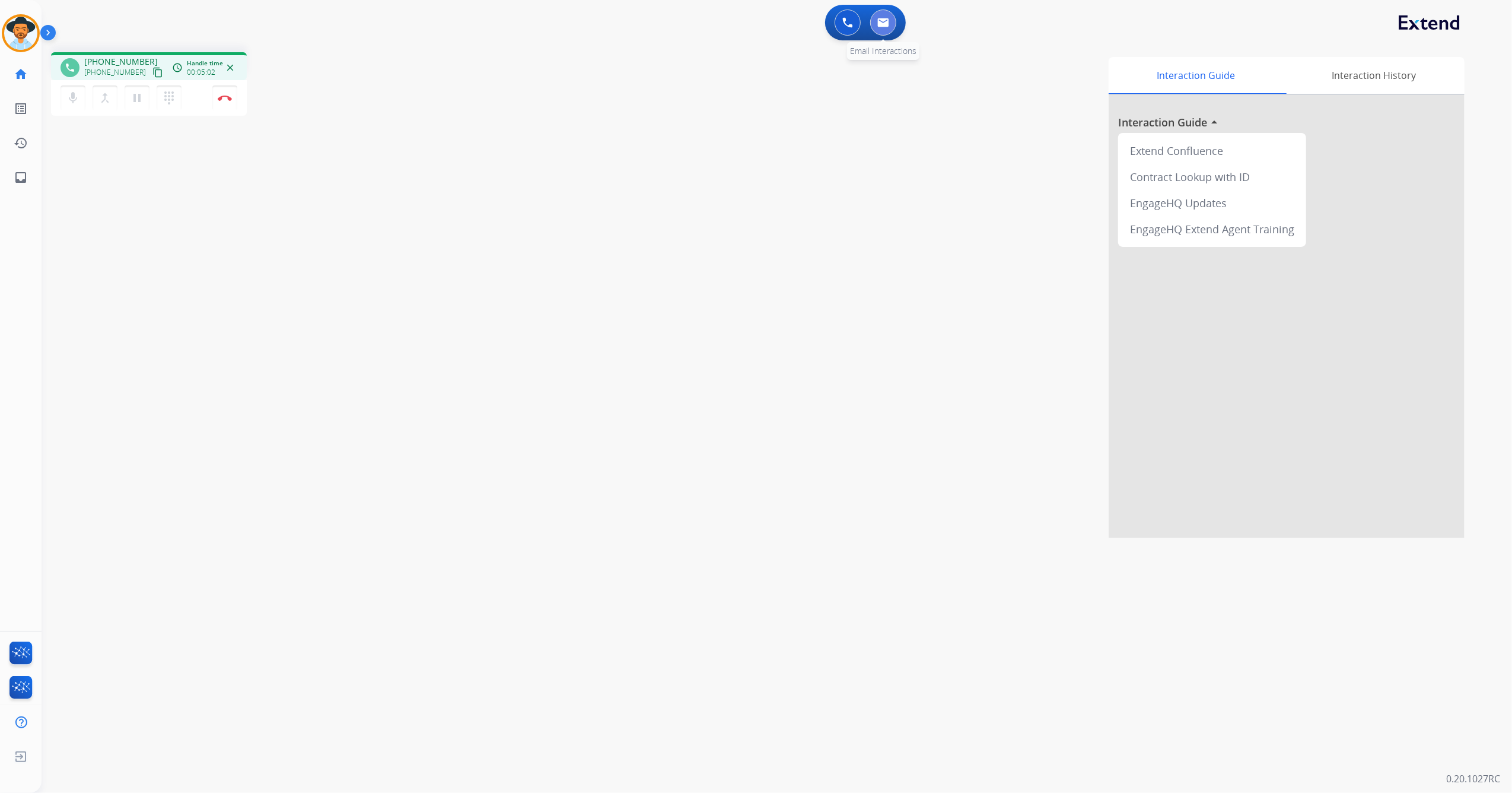
click at [891, 22] on button at bounding box center [883, 22] width 26 height 26
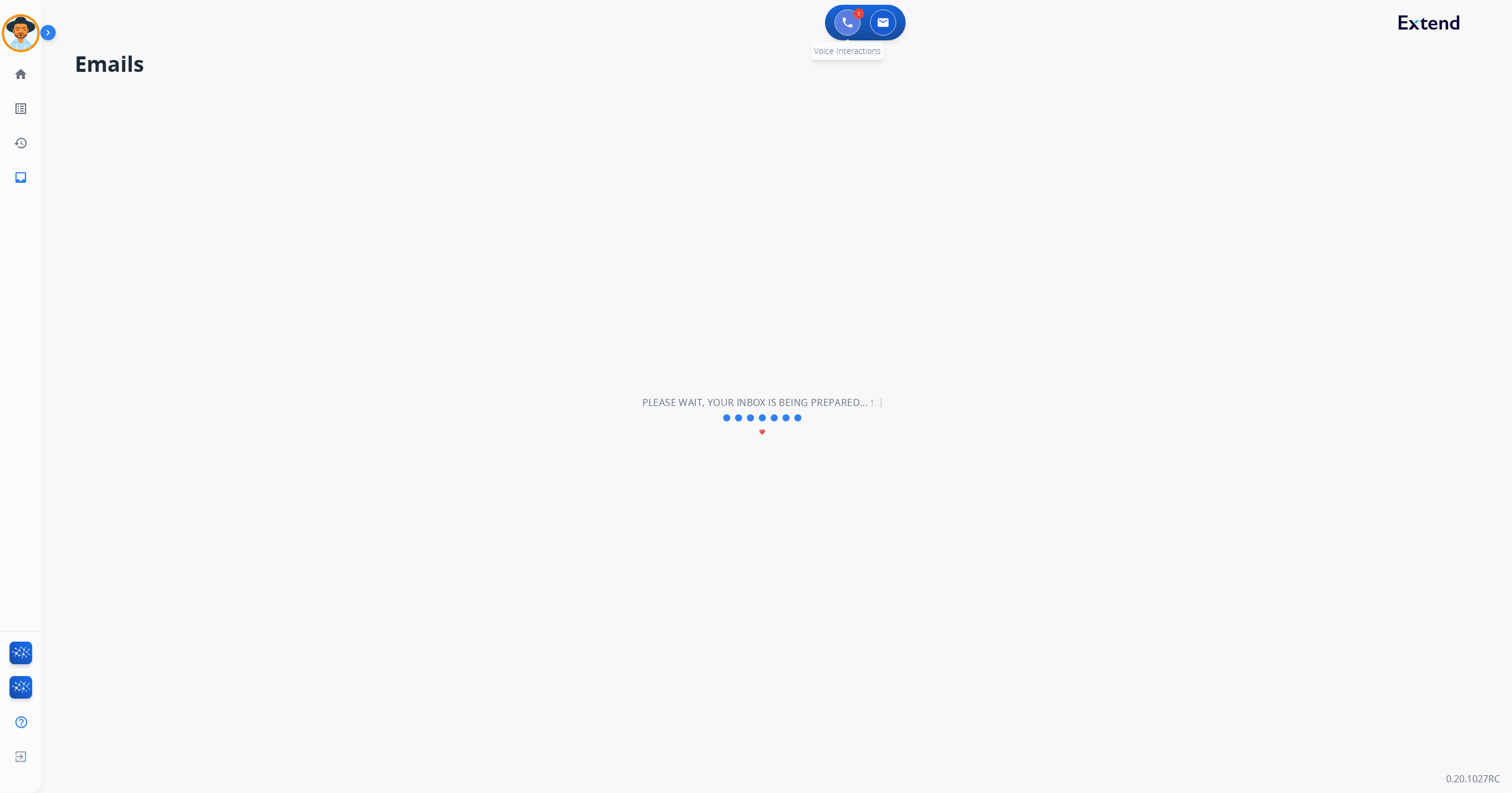
click at [853, 31] on button at bounding box center [848, 22] width 26 height 26
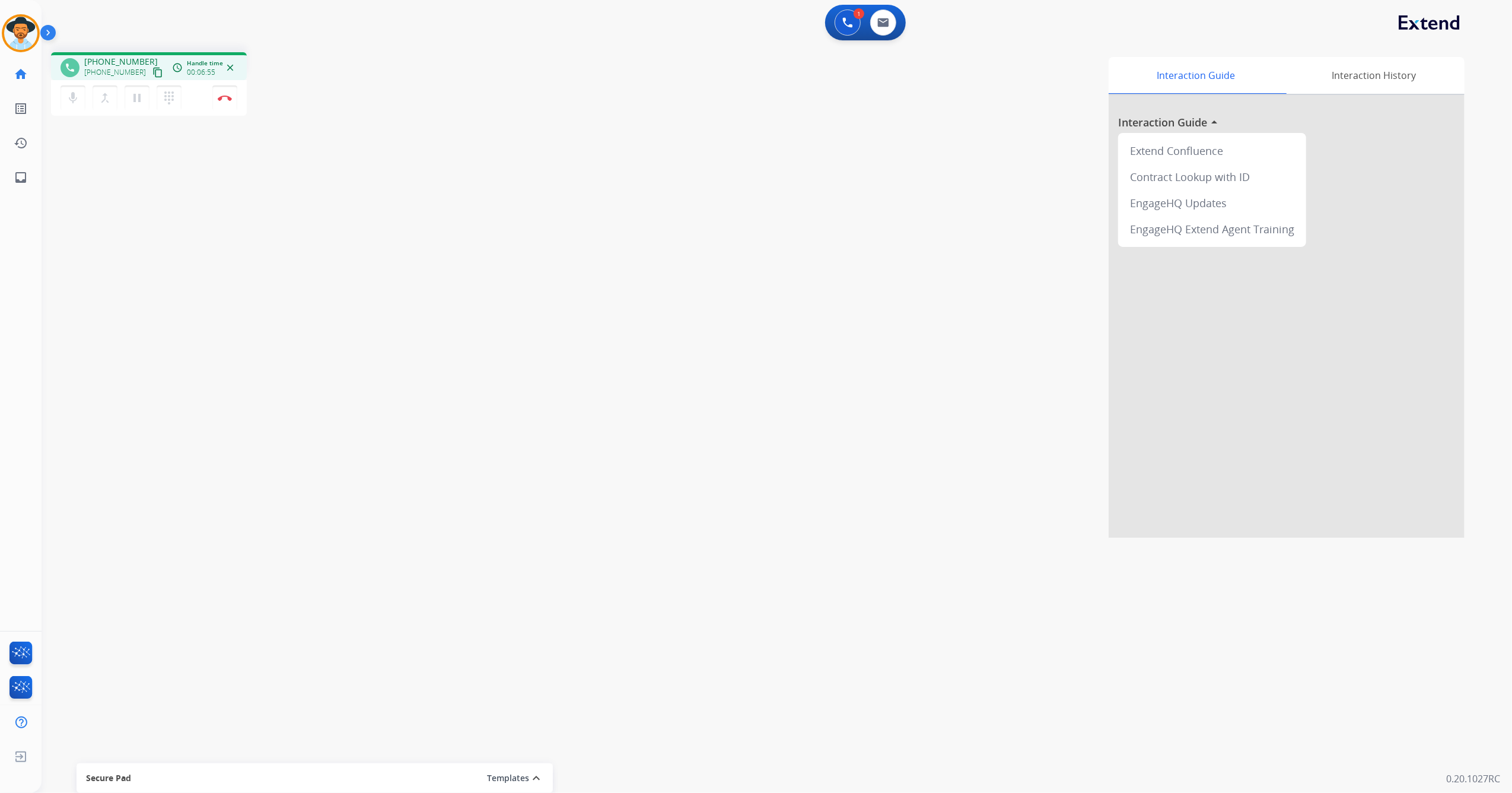
click at [710, 130] on div "Interaction Guide Interaction History Interaction Guide arrow_drop_up Extend Co…" at bounding box center [944, 297] width 1040 height 481
click at [235, 92] on button "Disconnect" at bounding box center [224, 97] width 25 height 25
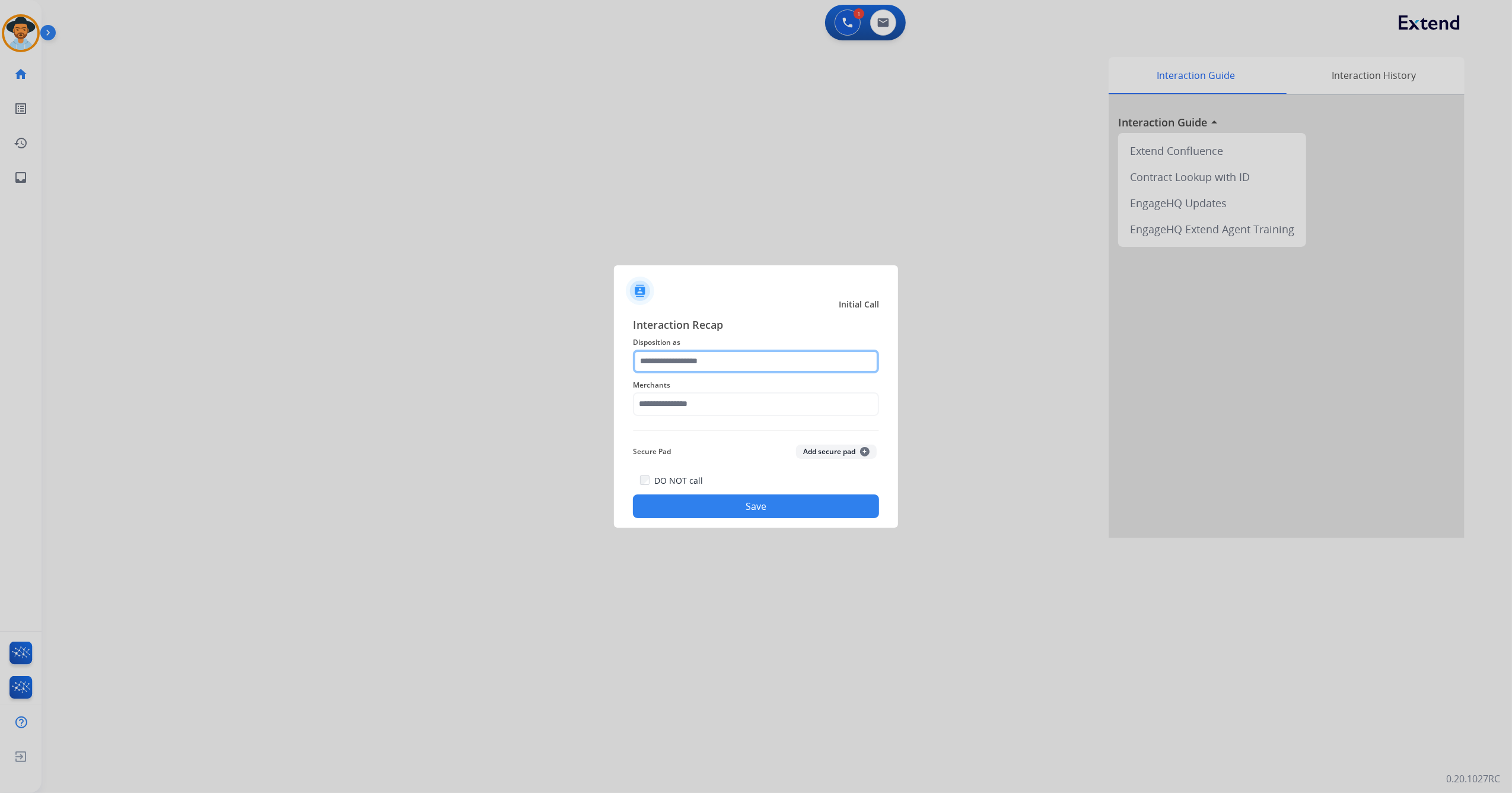
click at [659, 369] on input "text" at bounding box center [756, 362] width 247 height 24
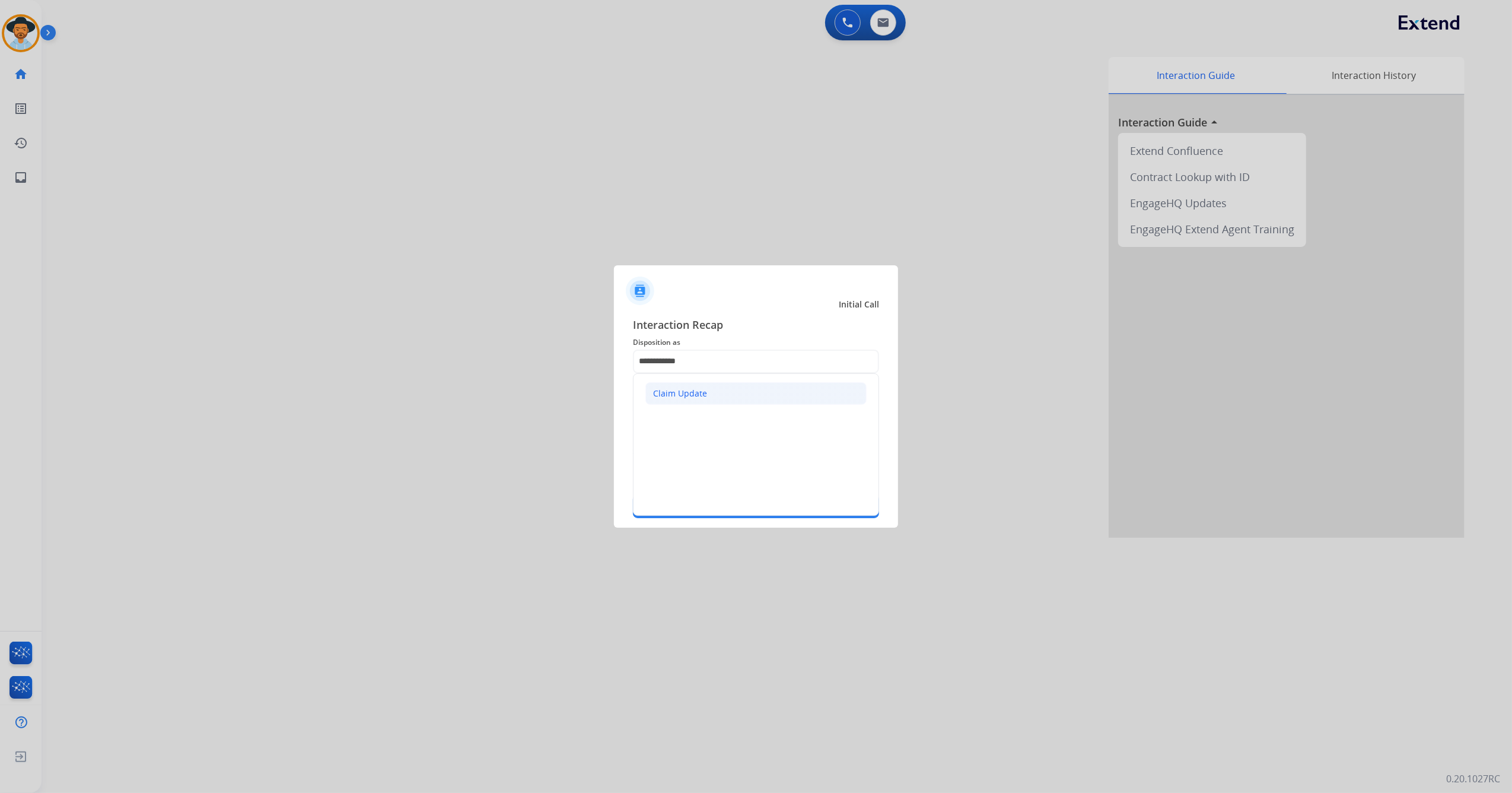
click at [674, 382] on li "Claim Update" at bounding box center [756, 393] width 221 height 23
type input "**********"
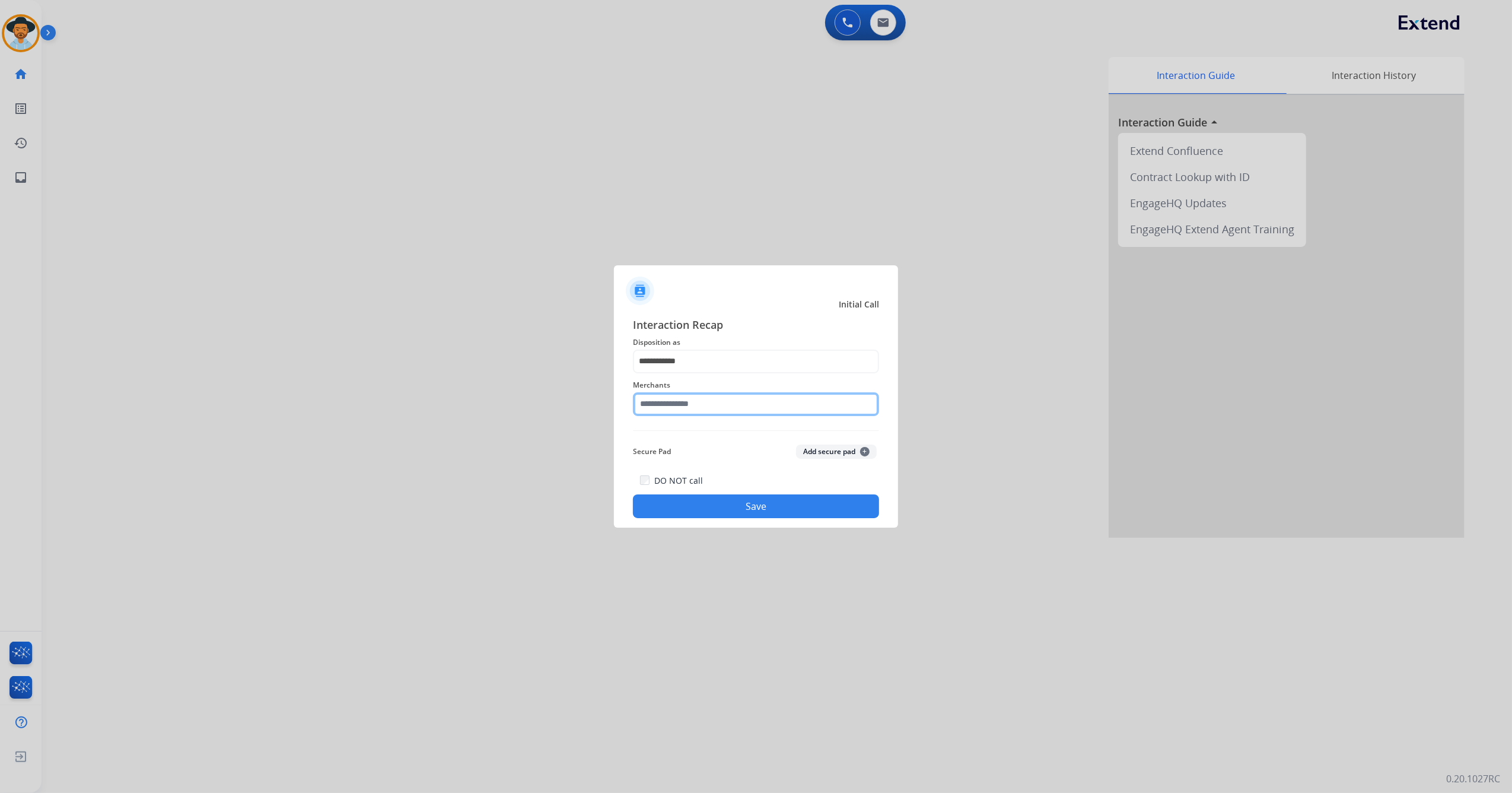
click at [675, 394] on input "text" at bounding box center [756, 404] width 247 height 24
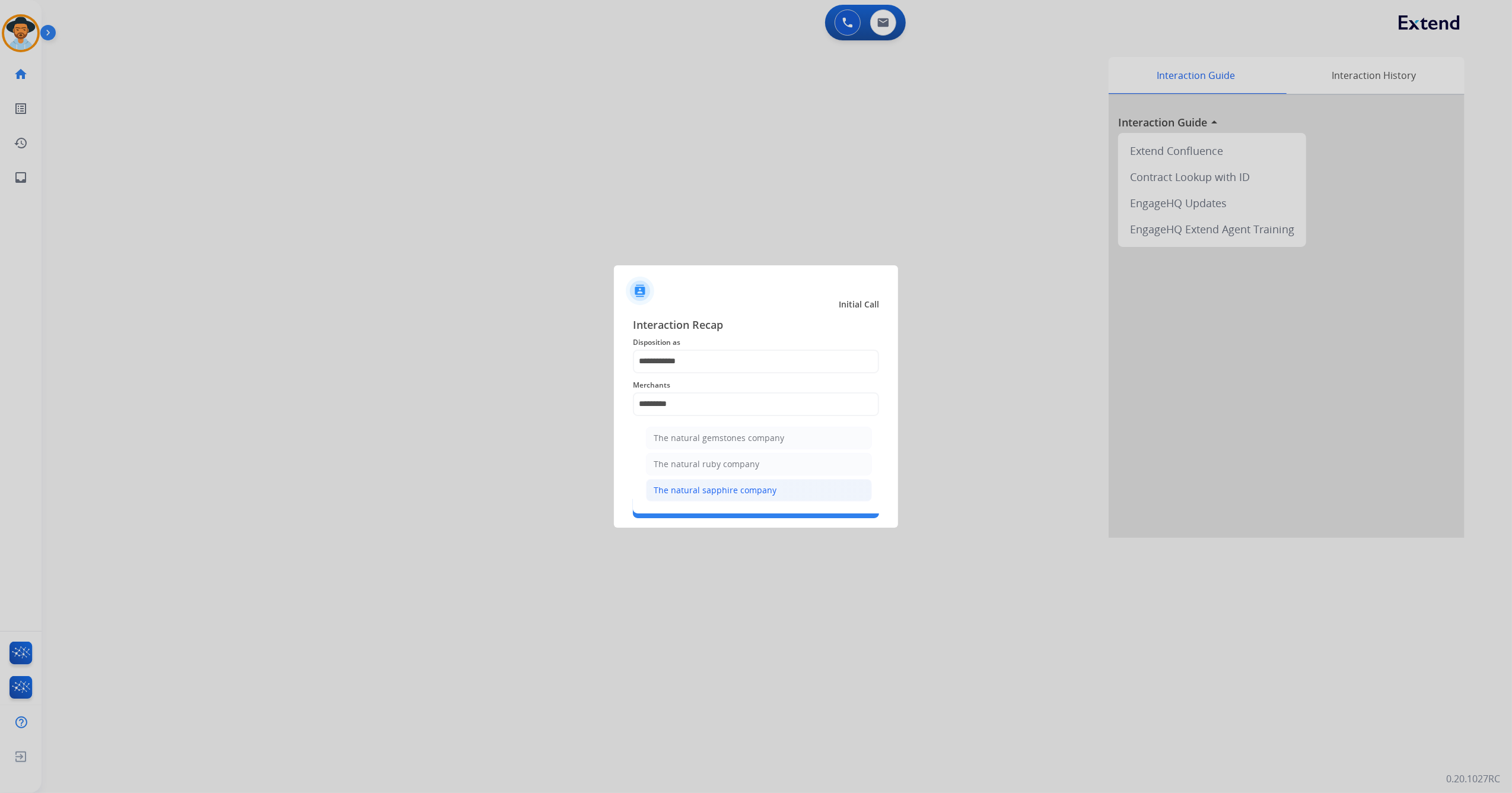
click at [807, 495] on li "The natural sapphire company" at bounding box center [759, 490] width 226 height 23
type input "**********"
click at [807, 498] on button "Save" at bounding box center [756, 507] width 247 height 24
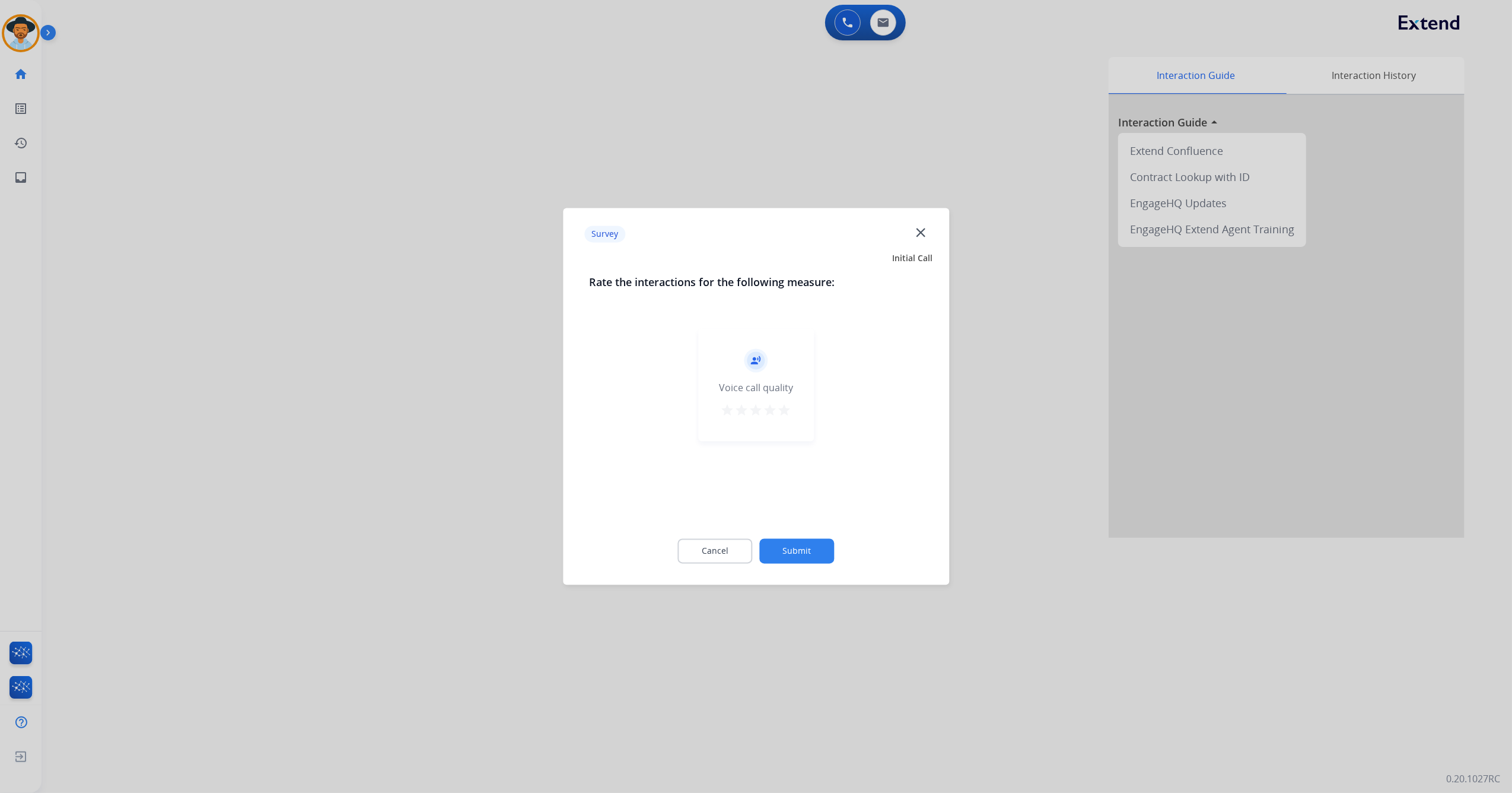
click at [787, 407] on mat-icon "star" at bounding box center [784, 410] width 15 height 15
click at [807, 550] on button "Submit" at bounding box center [797, 551] width 75 height 25
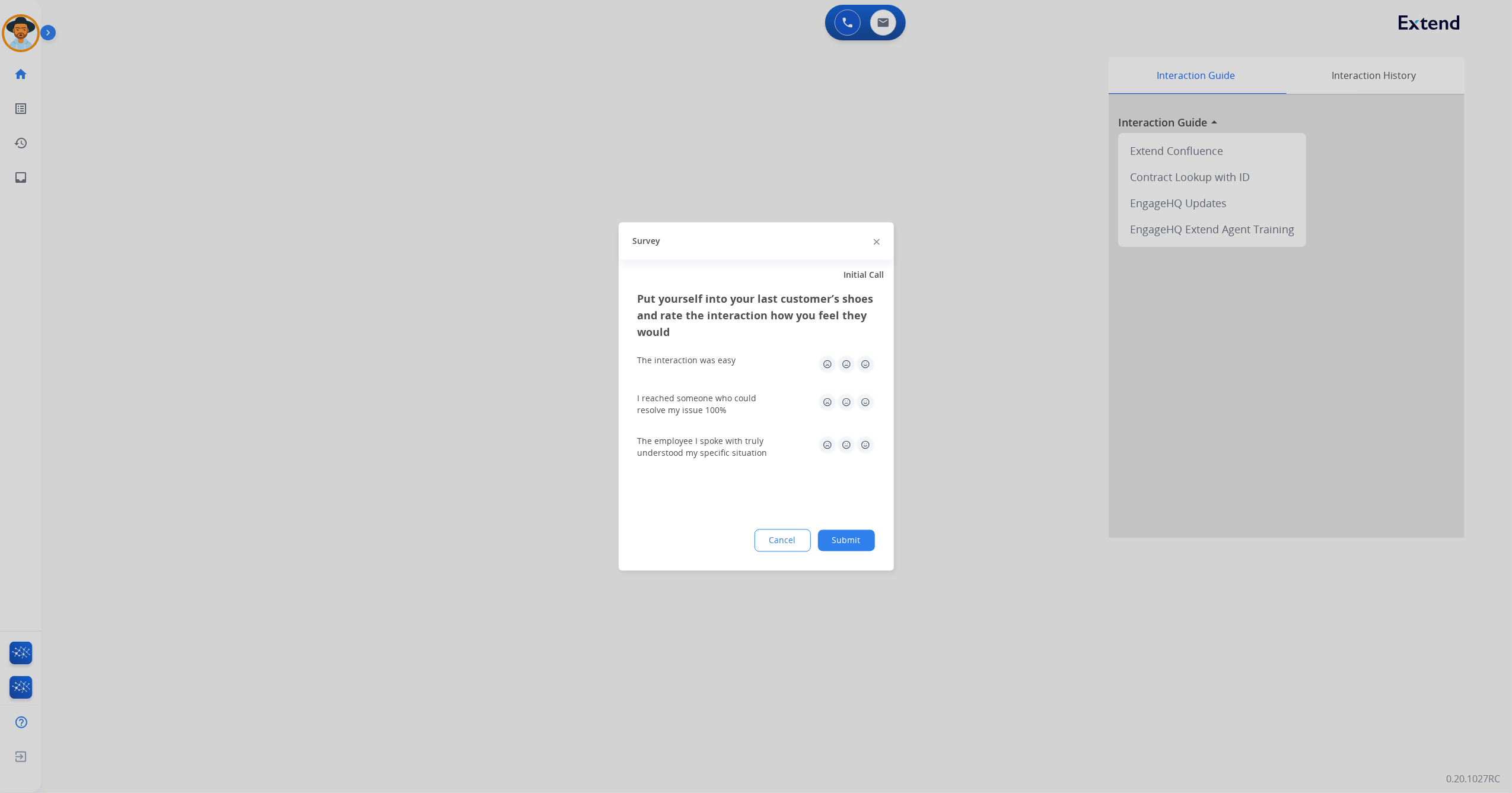
click at [858, 357] on img at bounding box center [865, 364] width 19 height 19
click at [865, 393] on img at bounding box center [865, 402] width 19 height 19
click at [867, 451] on img at bounding box center [865, 445] width 19 height 19
click at [848, 541] on button "Submit" at bounding box center [846, 541] width 57 height 22
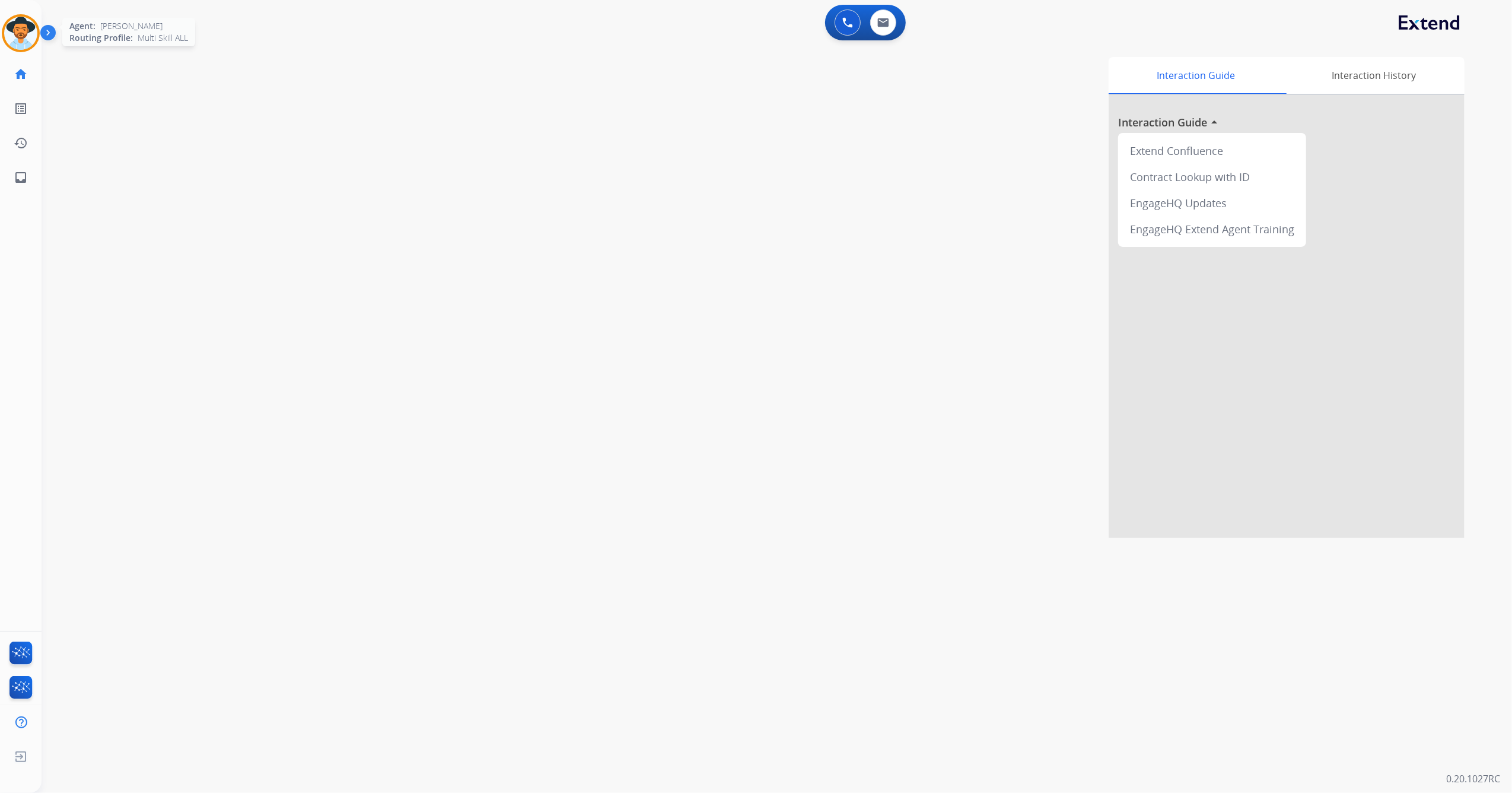
click at [13, 31] on img at bounding box center [21, 33] width 34 height 34
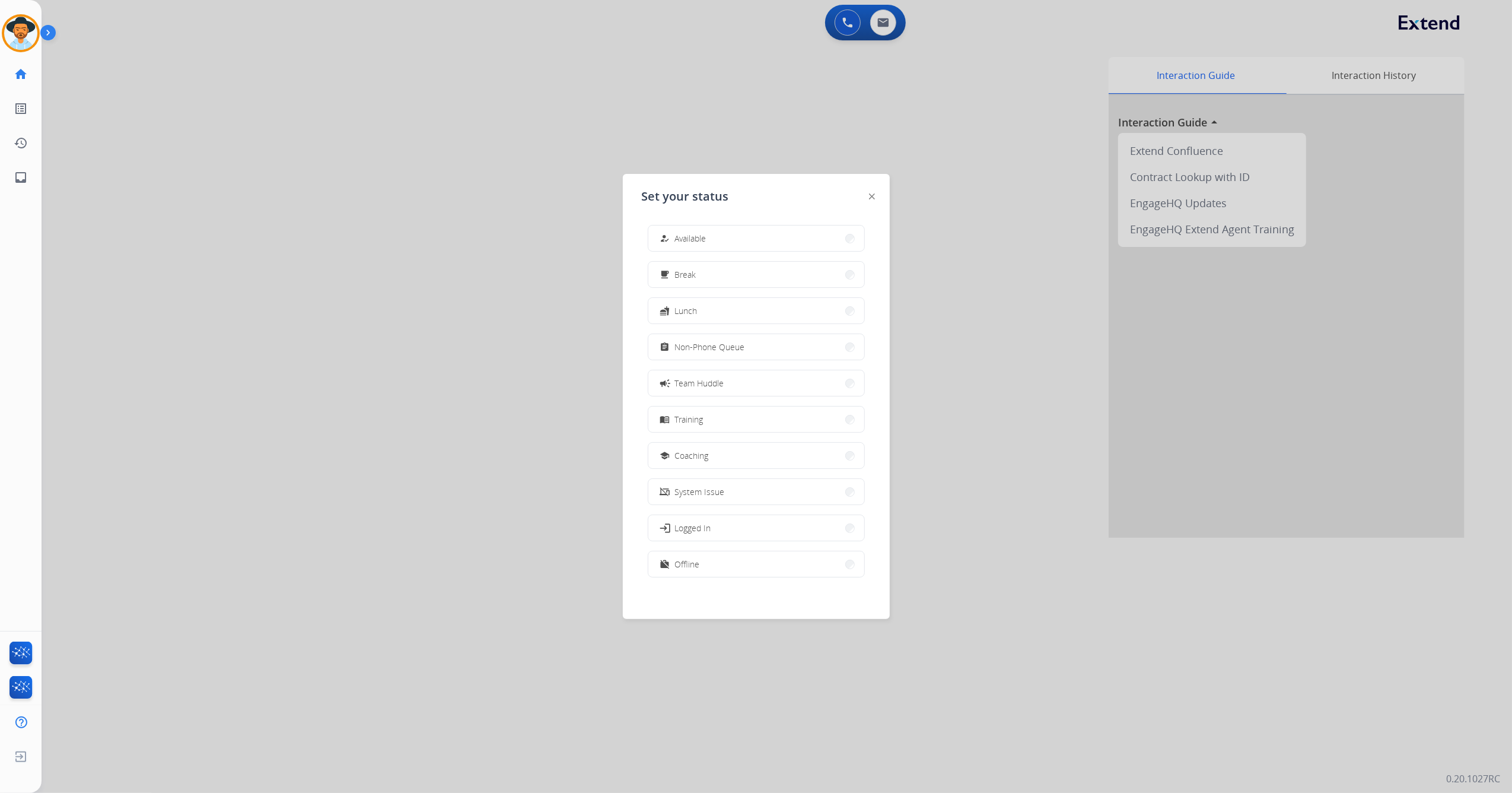
click at [722, 356] on button "assignment Non-Phone Queue" at bounding box center [757, 347] width 216 height 25
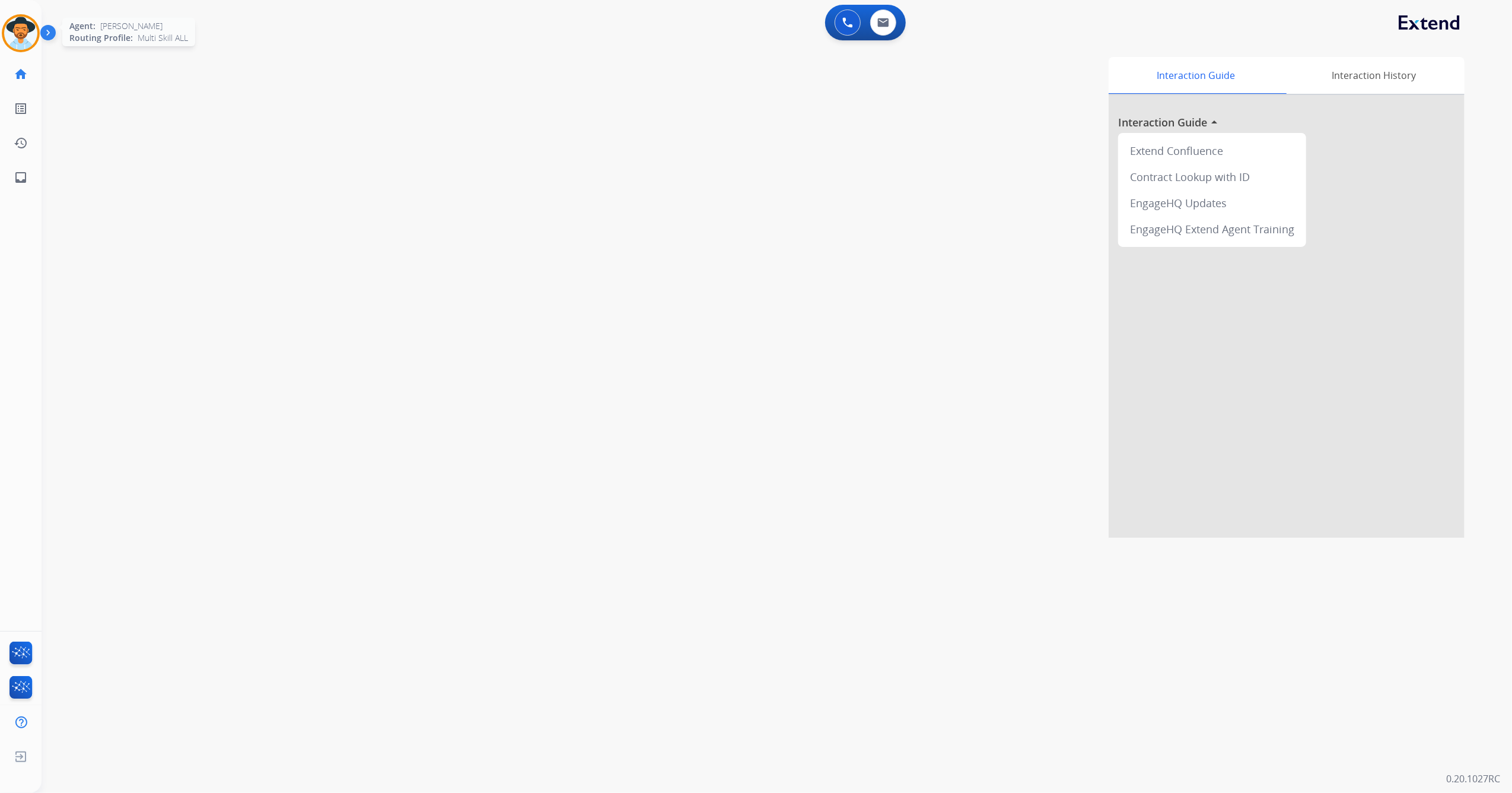
click at [24, 26] on img at bounding box center [21, 33] width 34 height 34
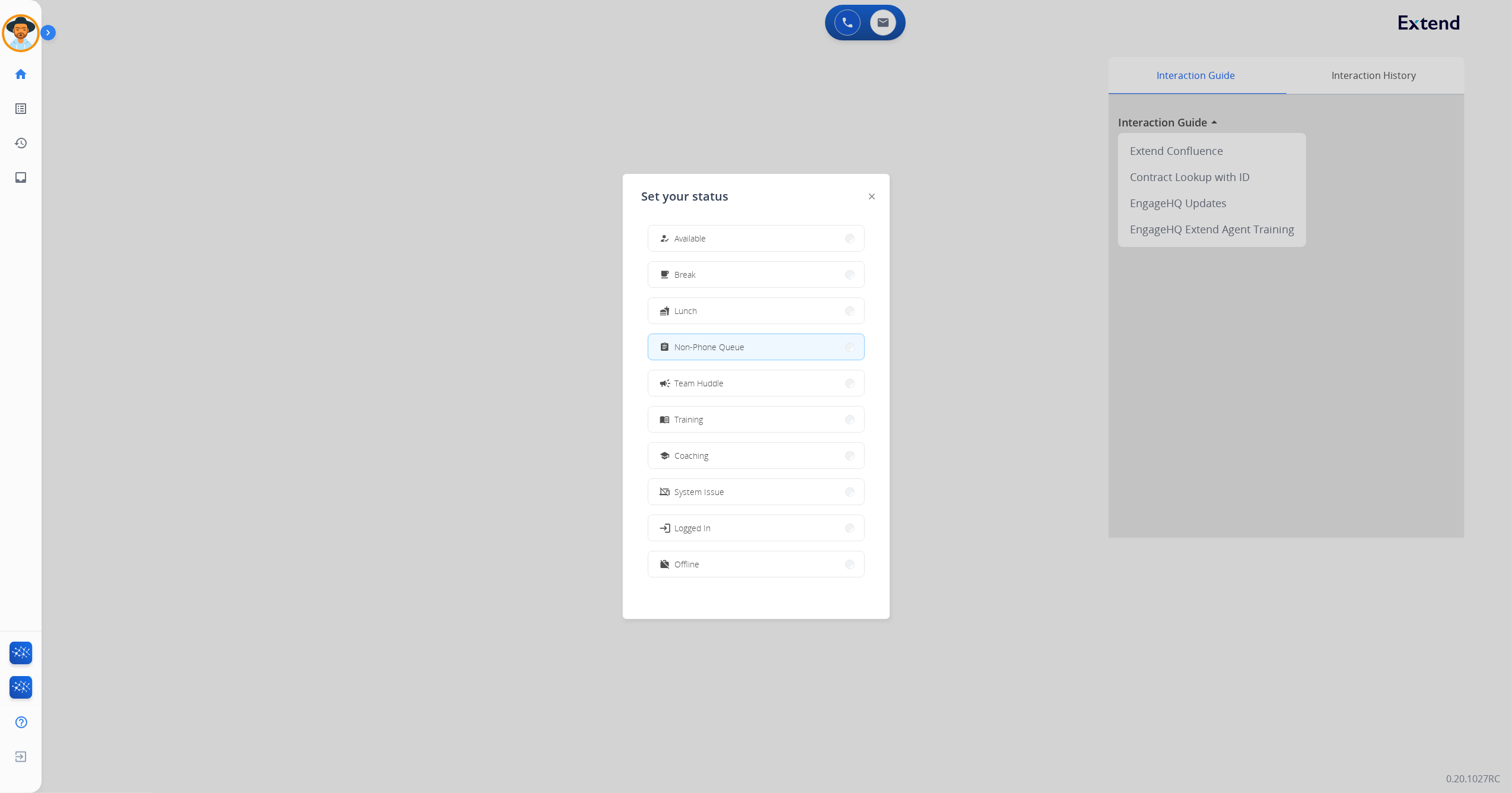
click at [1006, 255] on div at bounding box center [756, 396] width 1512 height 793
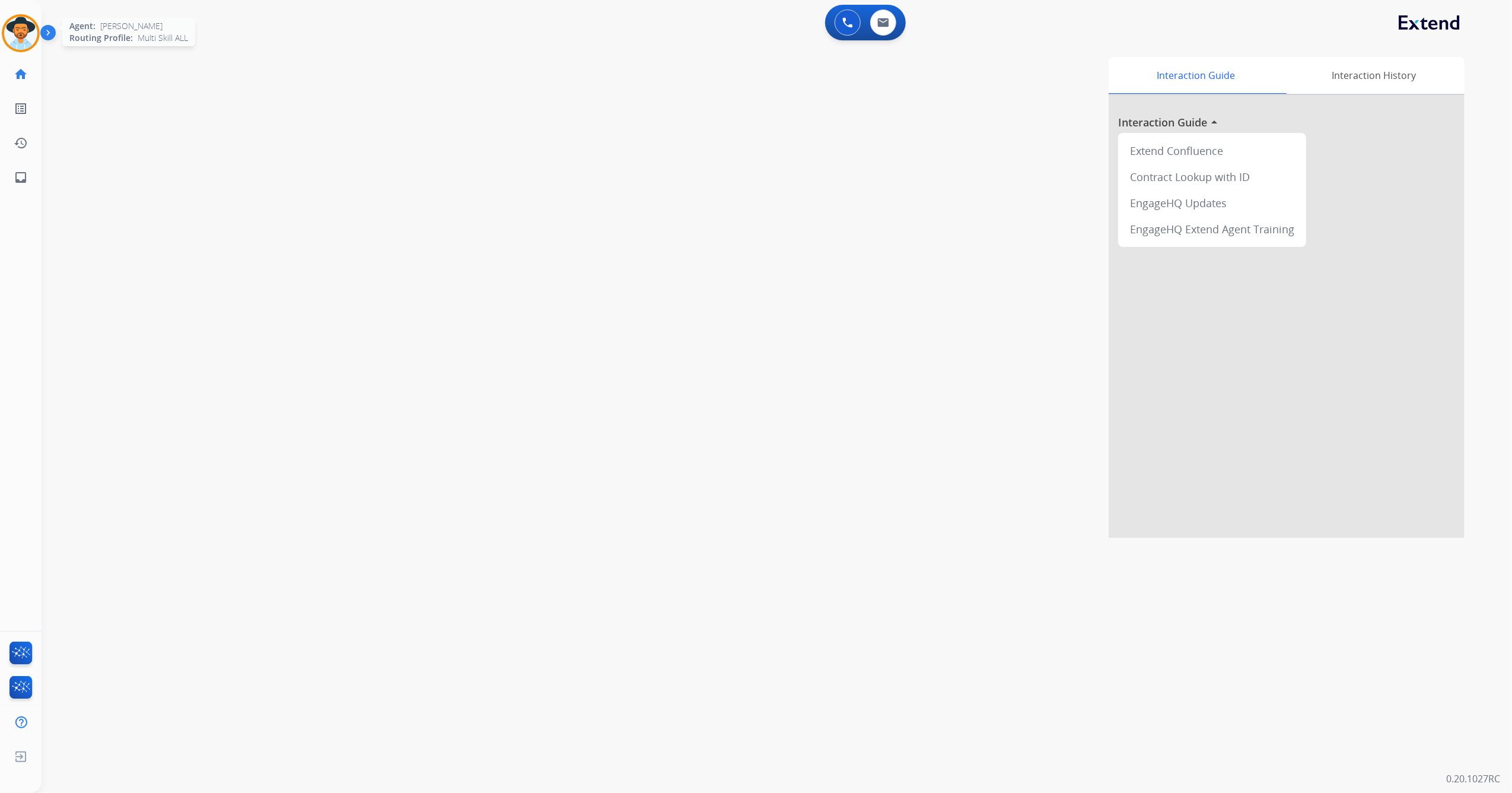
click at [13, 39] on img at bounding box center [21, 33] width 34 height 34
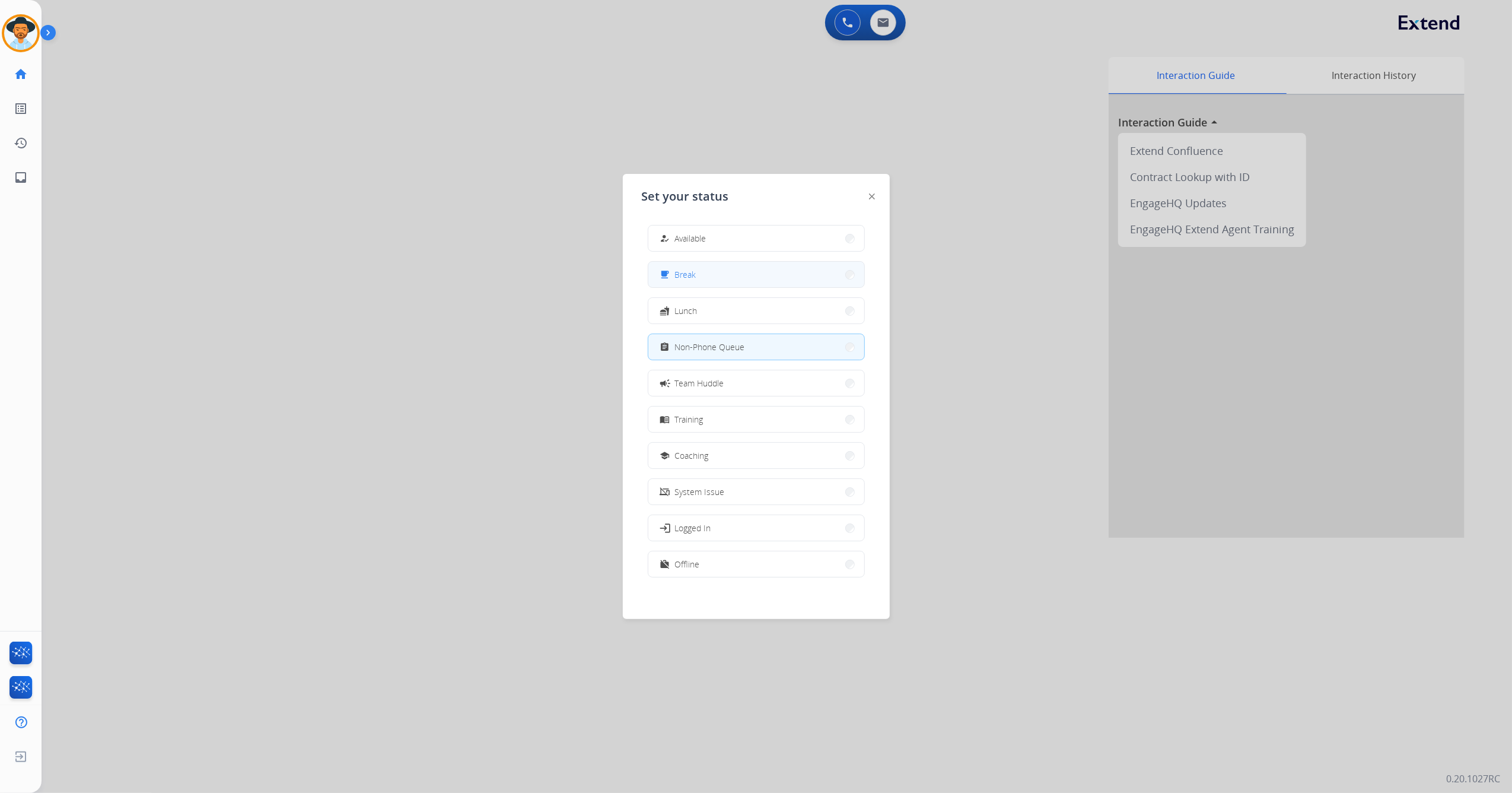
click at [728, 281] on button "free_breakfast Break" at bounding box center [757, 274] width 216 height 25
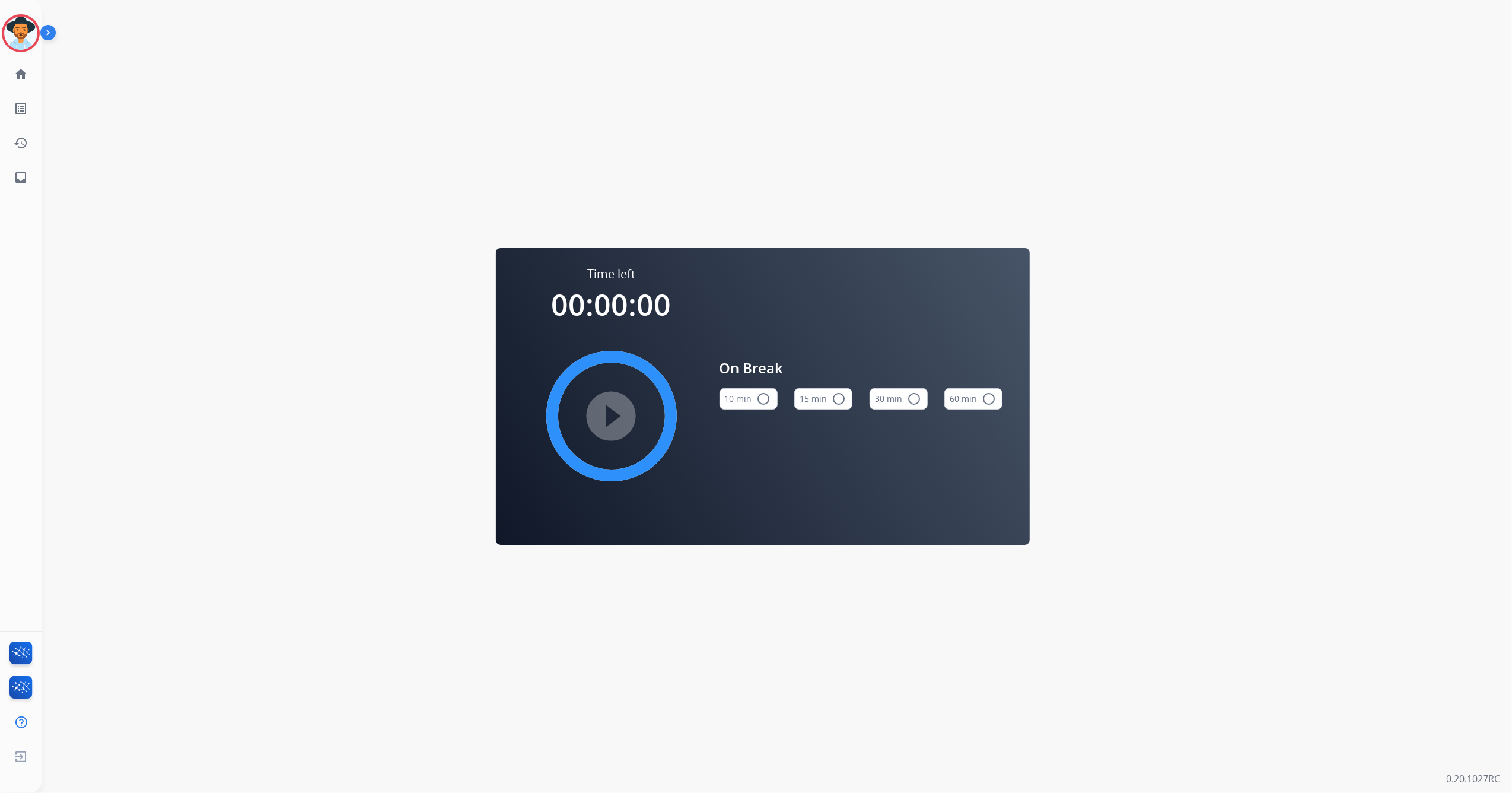
drag, startPoint x: 824, startPoint y: 396, endPoint x: 806, endPoint y: 400, distance: 18.4
click at [824, 395] on button "15 min radio_button_unchecked" at bounding box center [824, 399] width 58 height 22
click at [614, 409] on mat-icon "play_circle_filled" at bounding box center [611, 416] width 15 height 15
click at [24, 40] on img at bounding box center [21, 33] width 34 height 34
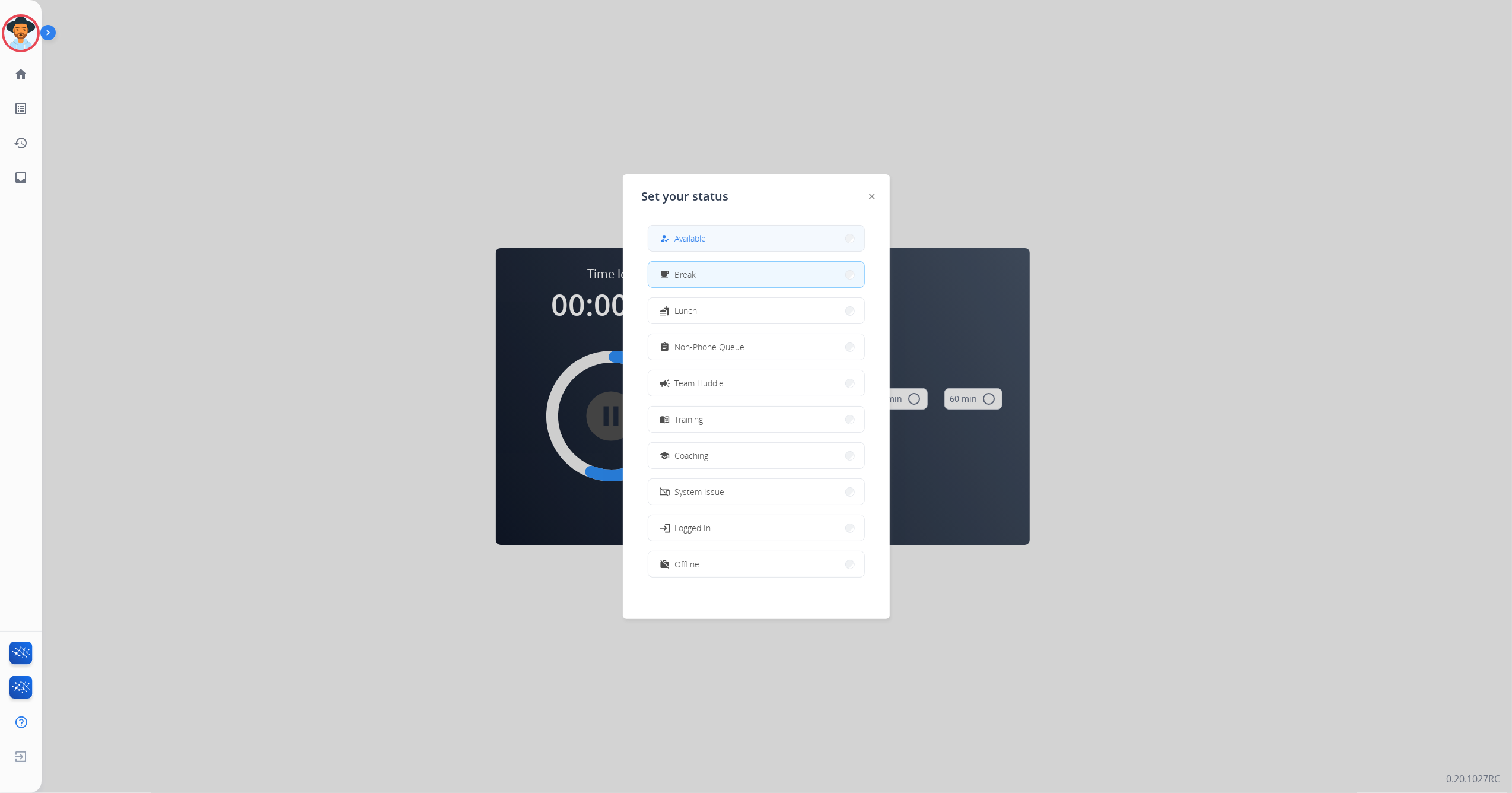
click at [724, 237] on button "how_to_reg Available" at bounding box center [757, 238] width 216 height 25
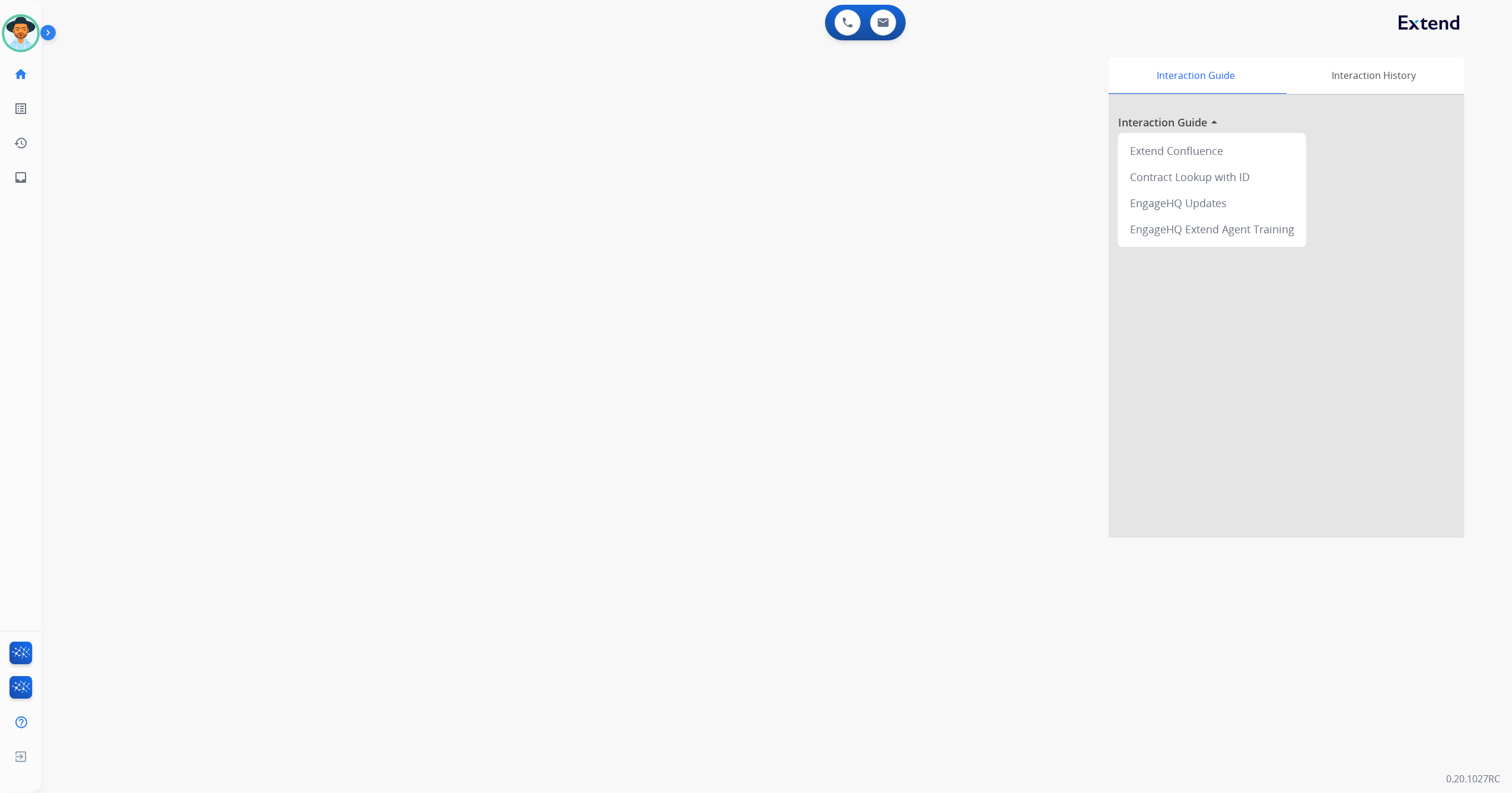
click at [886, 35] on div "0 Voice Interactions 0 Email Interactions" at bounding box center [866, 23] width 81 height 35
click at [887, 34] on button at bounding box center [883, 22] width 26 height 26
select select "**********"
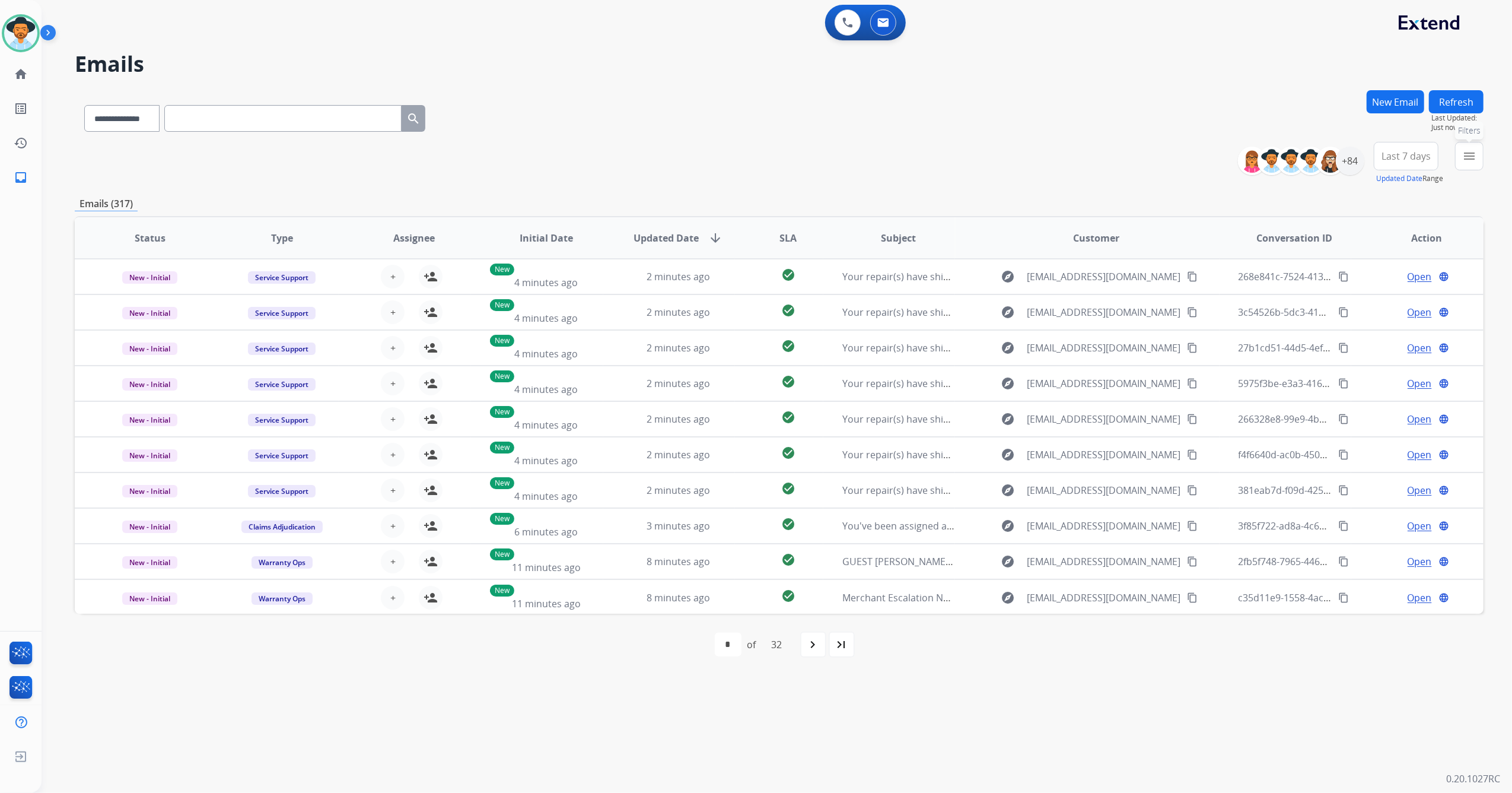
click at [1466, 158] on mat-icon "menu" at bounding box center [1470, 156] width 15 height 15
click at [1470, 149] on mat-icon "menu" at bounding box center [1470, 156] width 15 height 15
click at [1466, 165] on button "menu Filters" at bounding box center [1469, 156] width 28 height 28
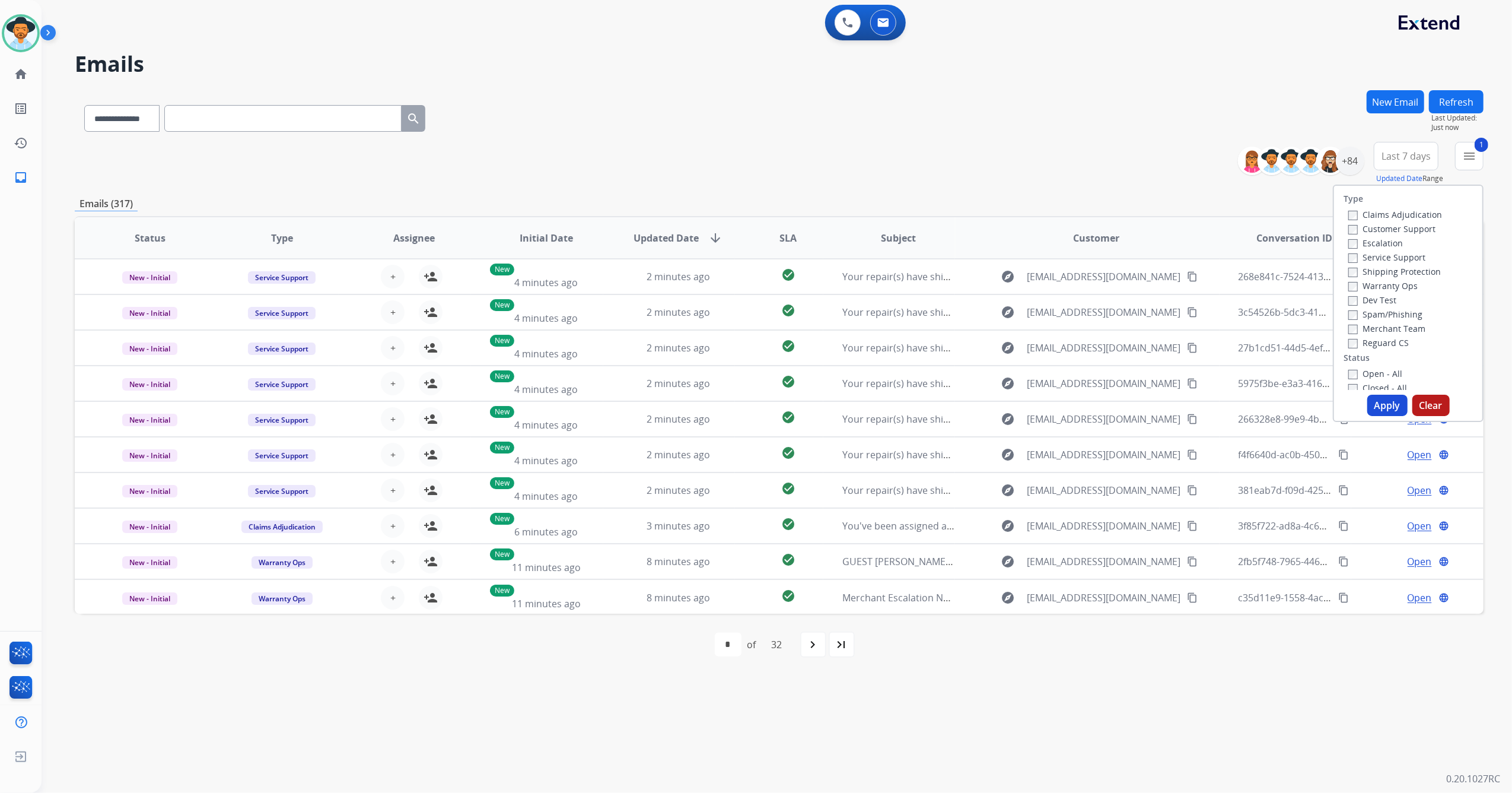
click at [1386, 414] on button "Apply" at bounding box center [1387, 405] width 40 height 22
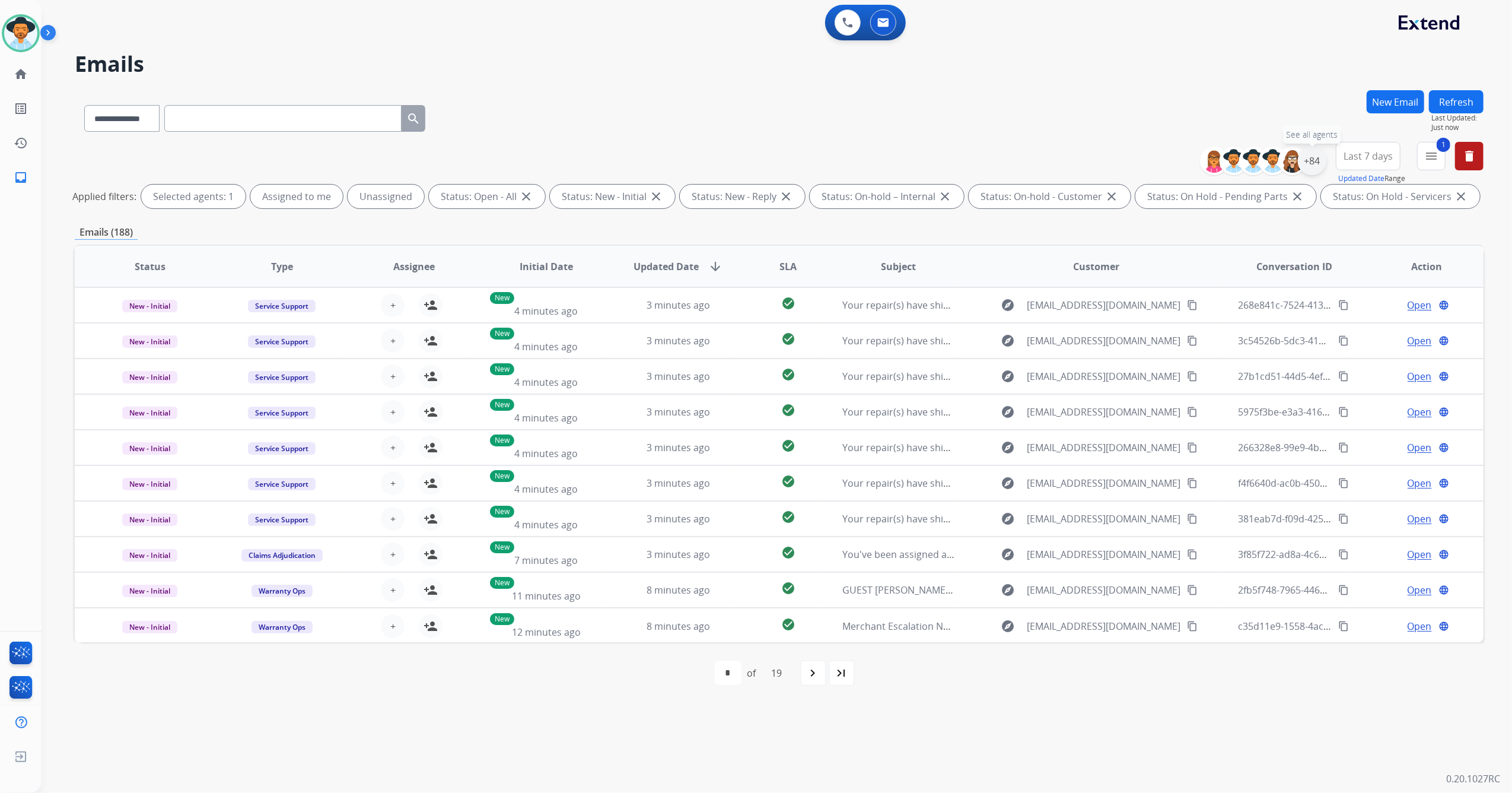
click at [1319, 158] on div "+84" at bounding box center [1312, 161] width 28 height 28
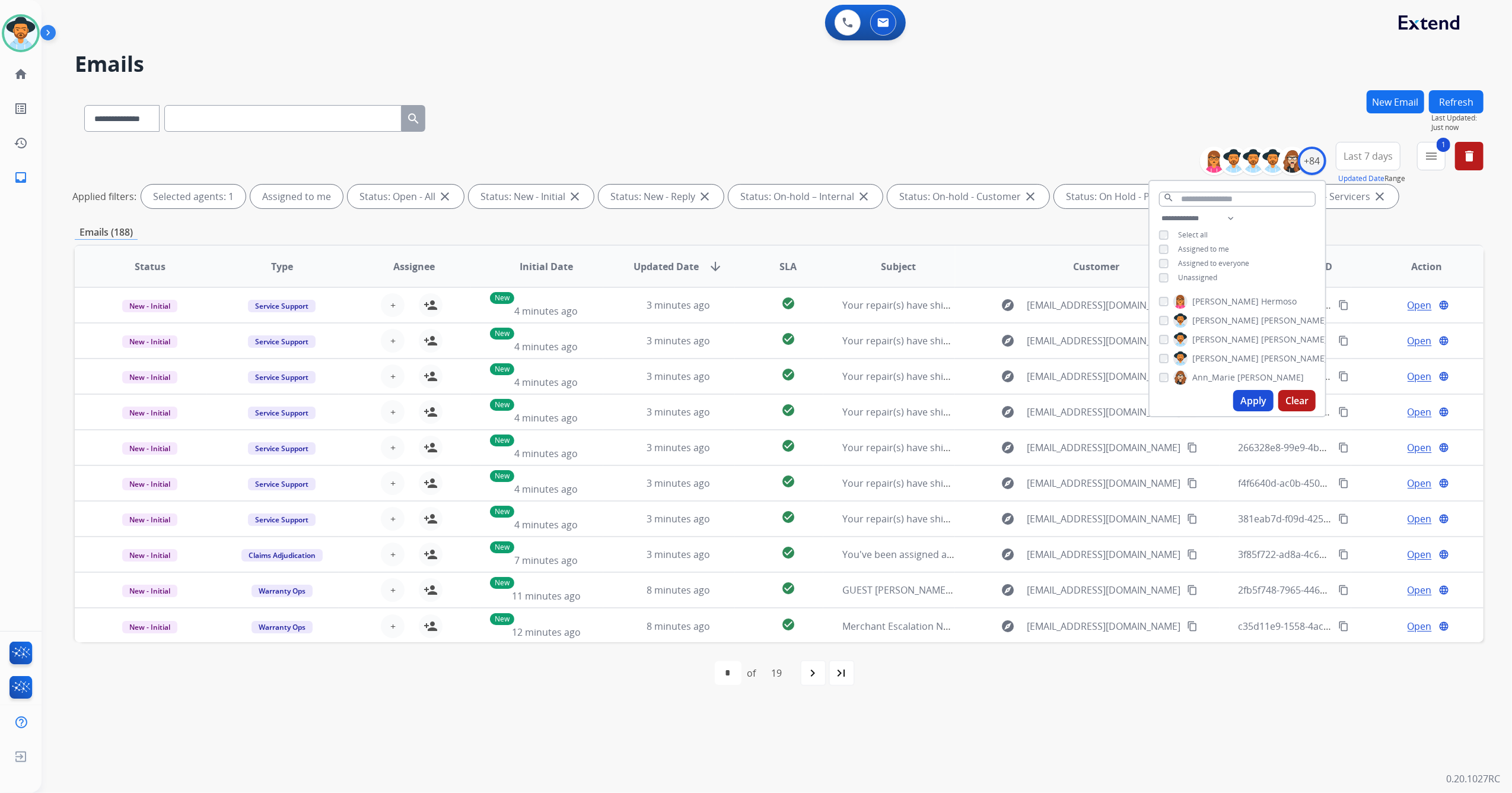
click at [1243, 400] on button "Apply" at bounding box center [1253, 401] width 40 height 22
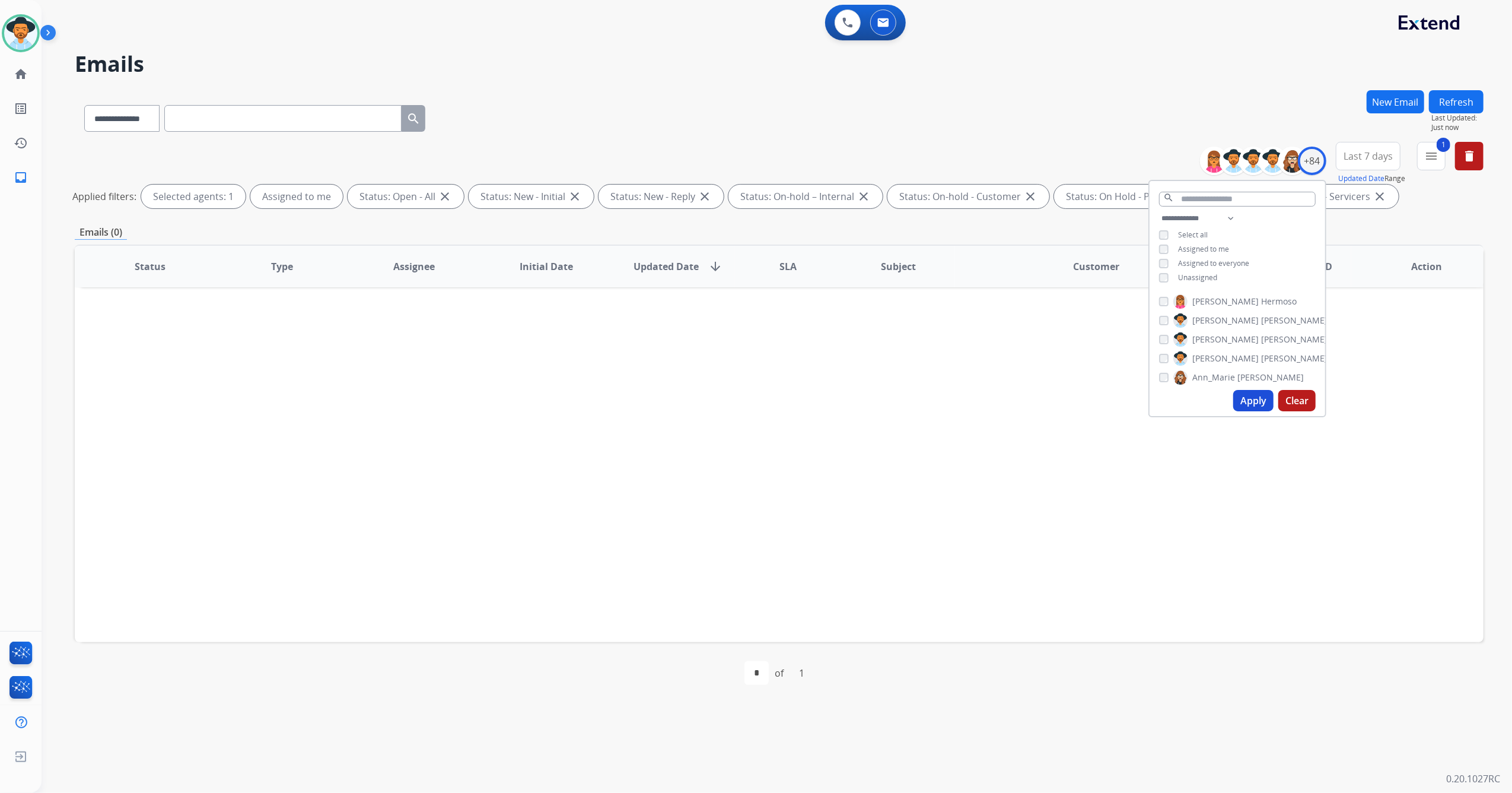
click at [975, 509] on div "Status Type Assignee Initial Date Updated Date arrow_downward SLA Subject Custo…" at bounding box center [779, 443] width 1409 height 398
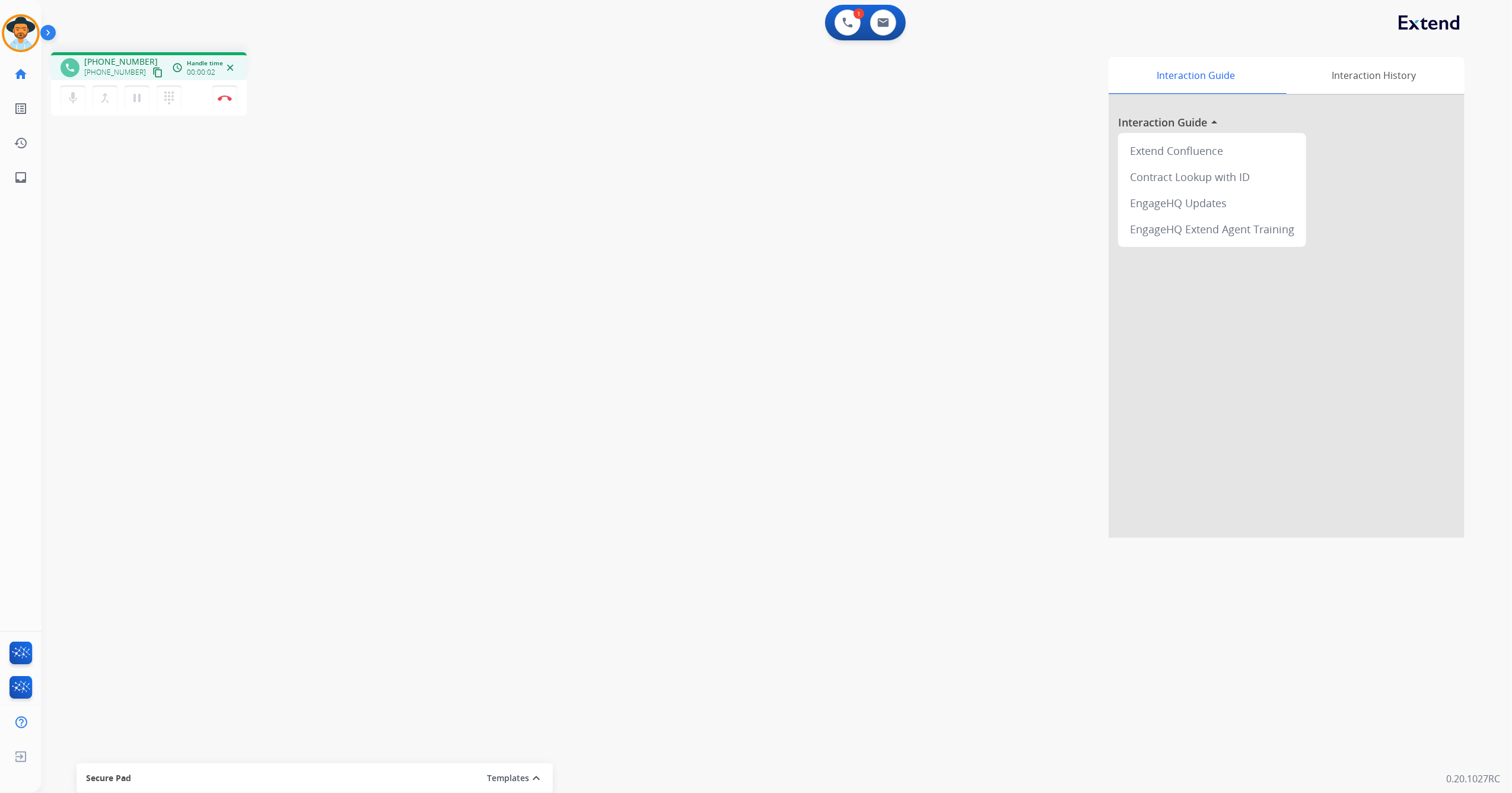
click at [152, 72] on mat-icon "content_copy" at bounding box center [157, 72] width 11 height 11
click at [221, 98] on img at bounding box center [224, 97] width 15 height 6
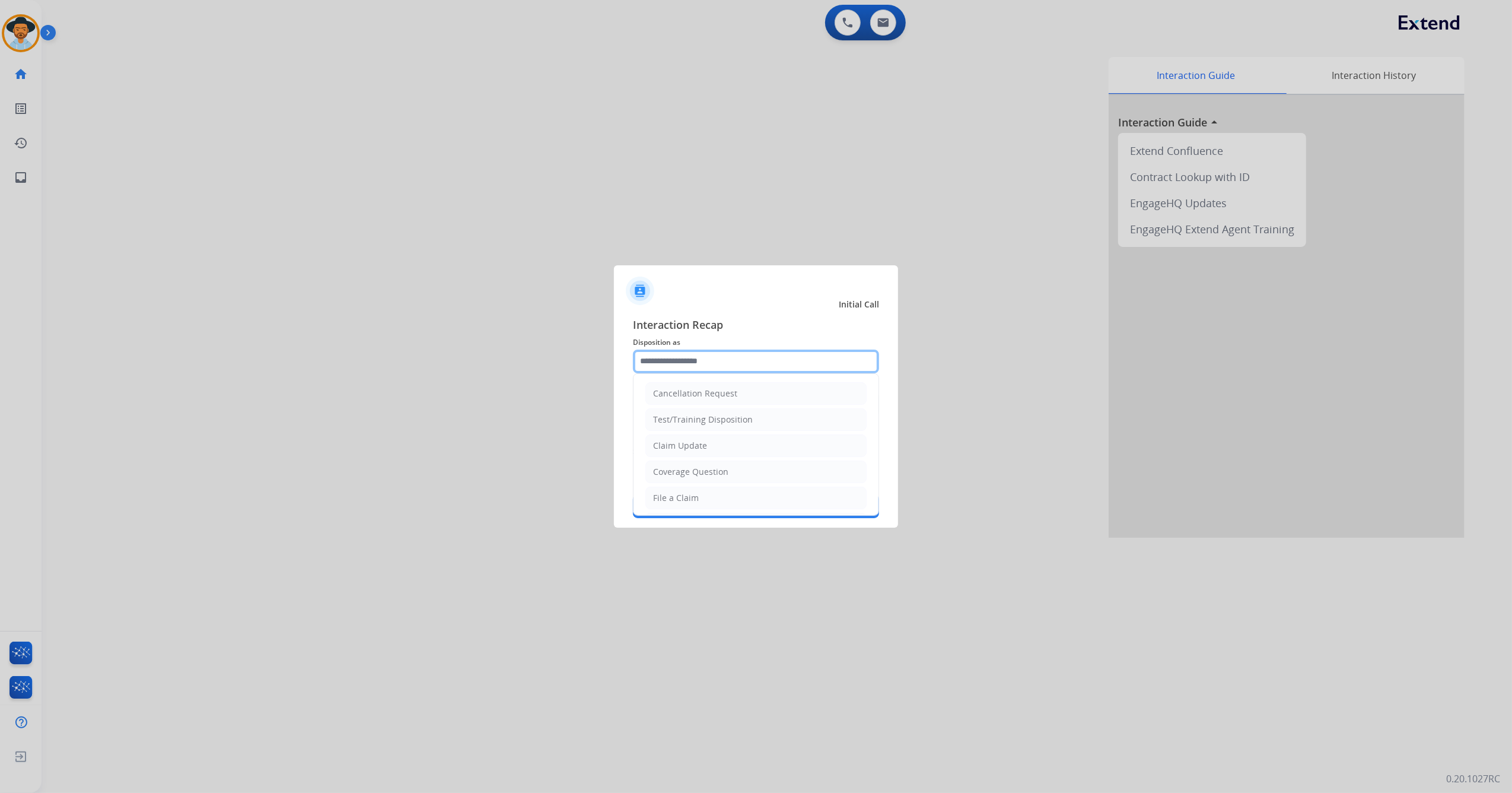
click at [670, 355] on input "text" at bounding box center [756, 362] width 247 height 24
click at [724, 459] on li "Other" at bounding box center [756, 470] width 221 height 23
type input "*****"
drag, startPoint x: 721, startPoint y: 359, endPoint x: 598, endPoint y: 353, distance: 123.1
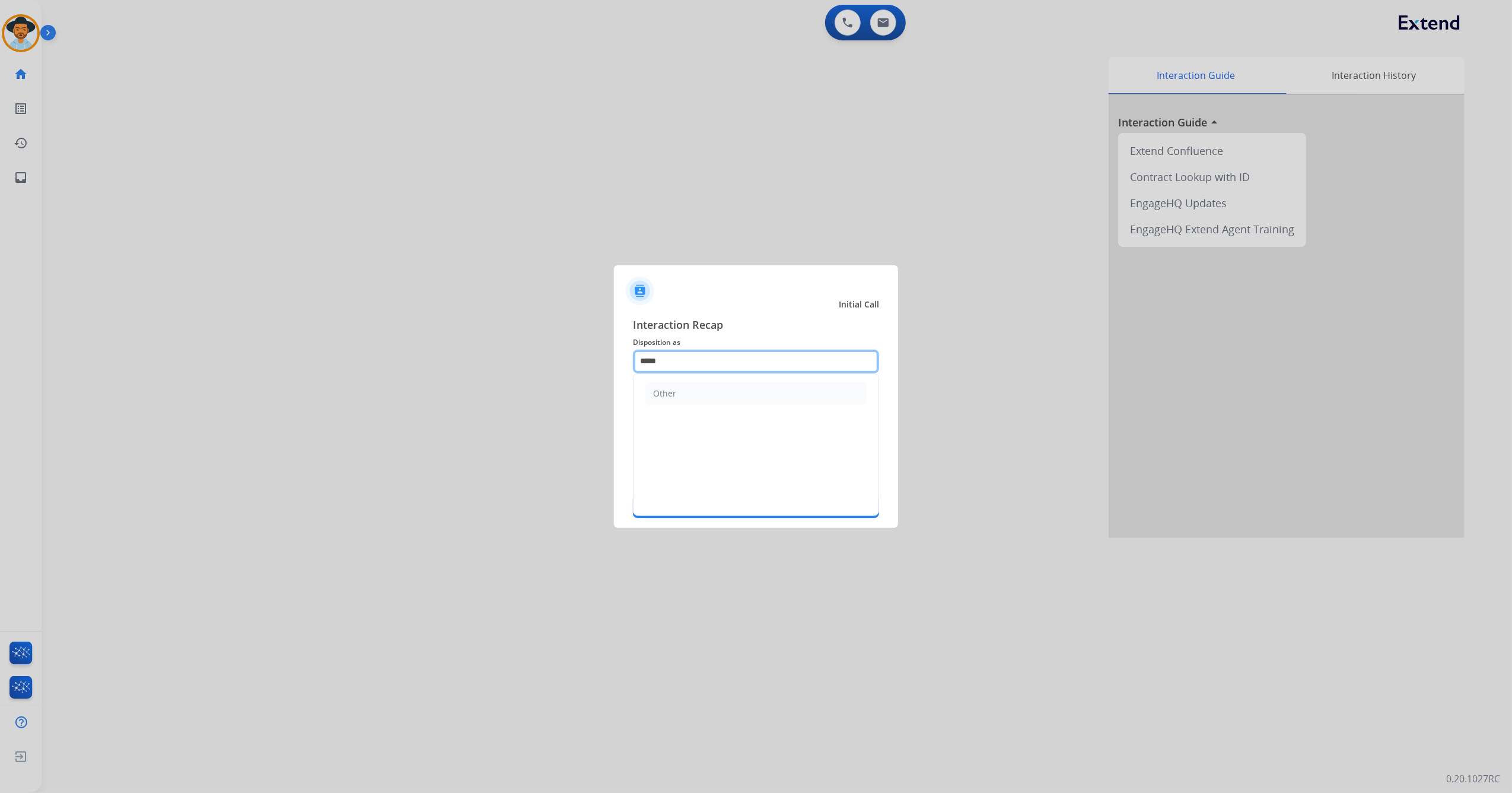
click at [0, 353] on app-contact-recap-modal "Initial Call Interaction Recap Disposition as ***** Other Merchants Secure Pad …" at bounding box center [0, 396] width 0 height 793
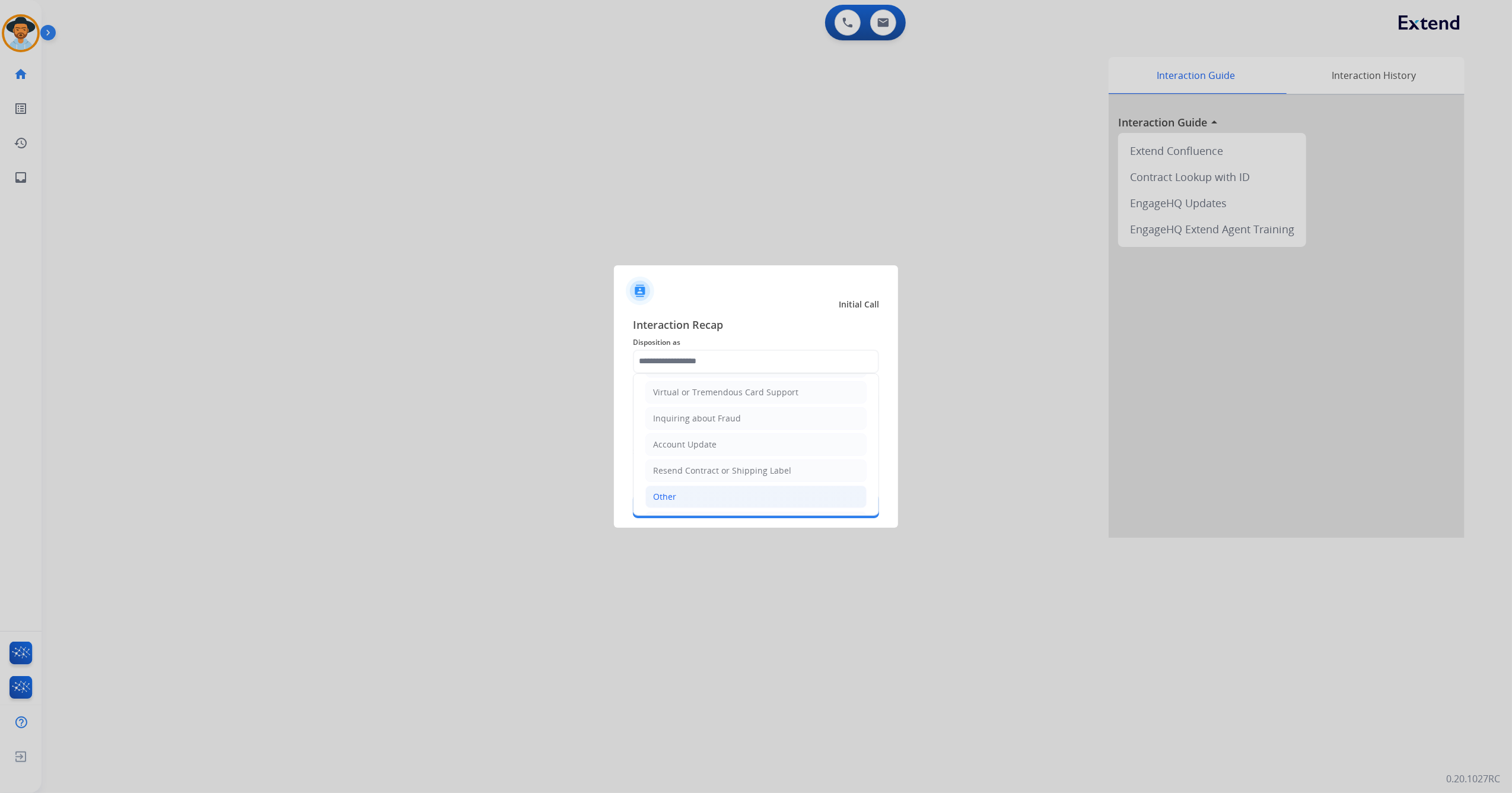
click at [706, 498] on li "Other" at bounding box center [756, 497] width 221 height 23
type input "*****"
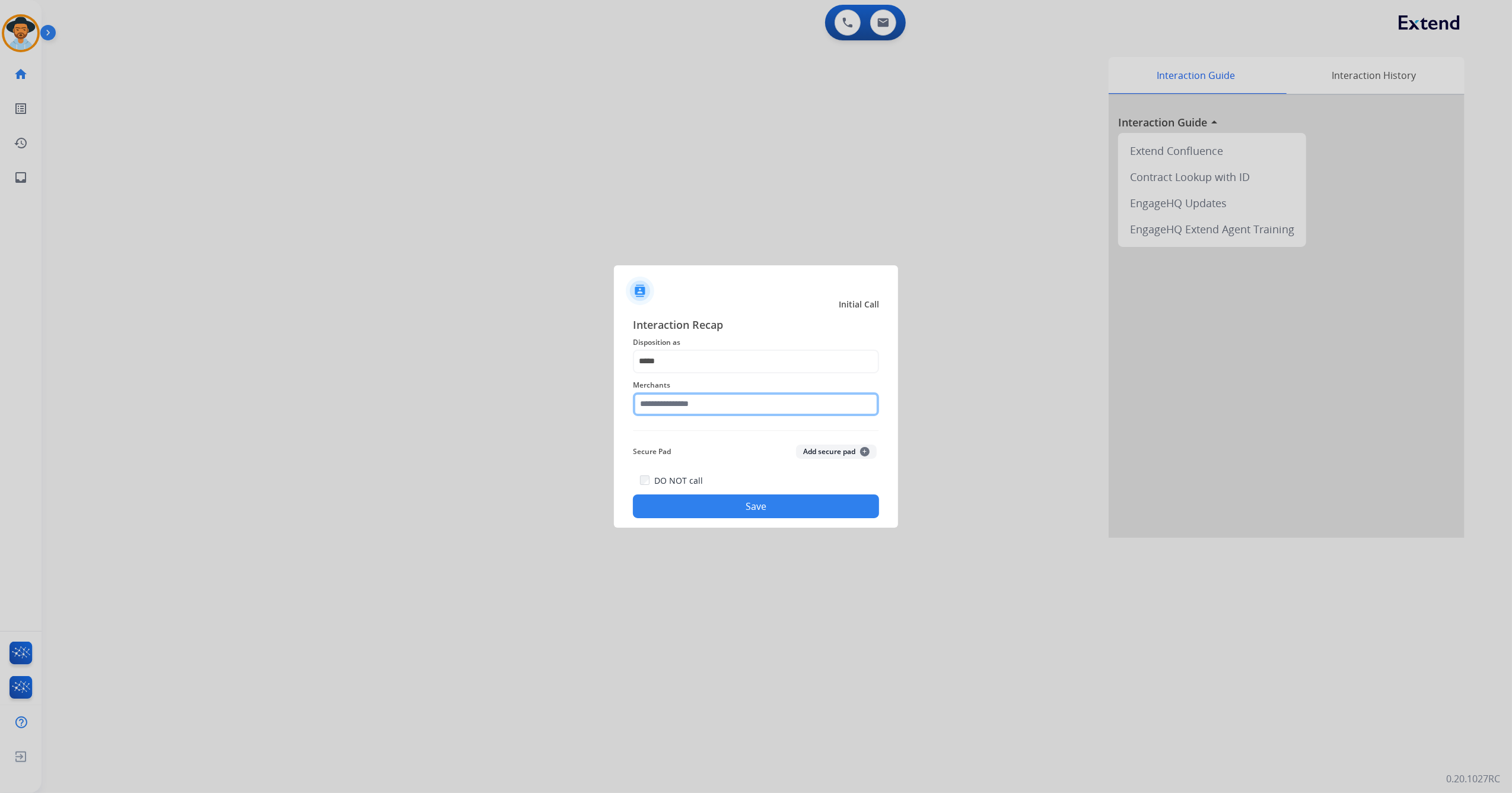
click at [685, 399] on input "text" at bounding box center [756, 404] width 247 height 24
click at [691, 438] on div "Rooms to go" at bounding box center [678, 438] width 49 height 12
type input "**********"
click at [724, 510] on button "Save" at bounding box center [756, 507] width 247 height 24
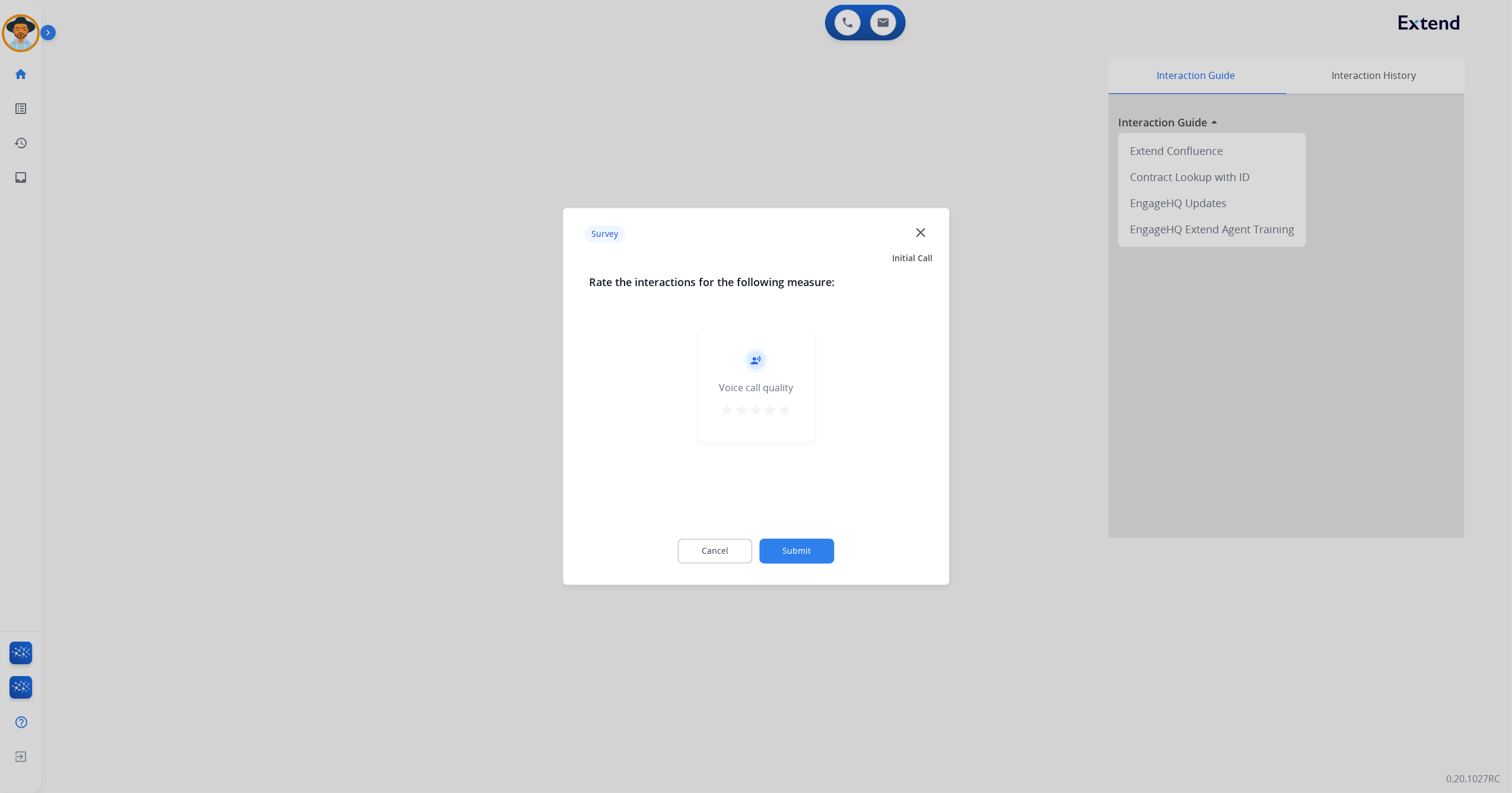
drag, startPoint x: 772, startPoint y: 415, endPoint x: 786, endPoint y: 417, distance: 14.1
click at [774, 417] on mat-icon "star" at bounding box center [771, 410] width 15 height 15
click at [788, 417] on mat-icon "star" at bounding box center [784, 410] width 15 height 15
click at [788, 556] on button "Submit" at bounding box center [797, 551] width 75 height 25
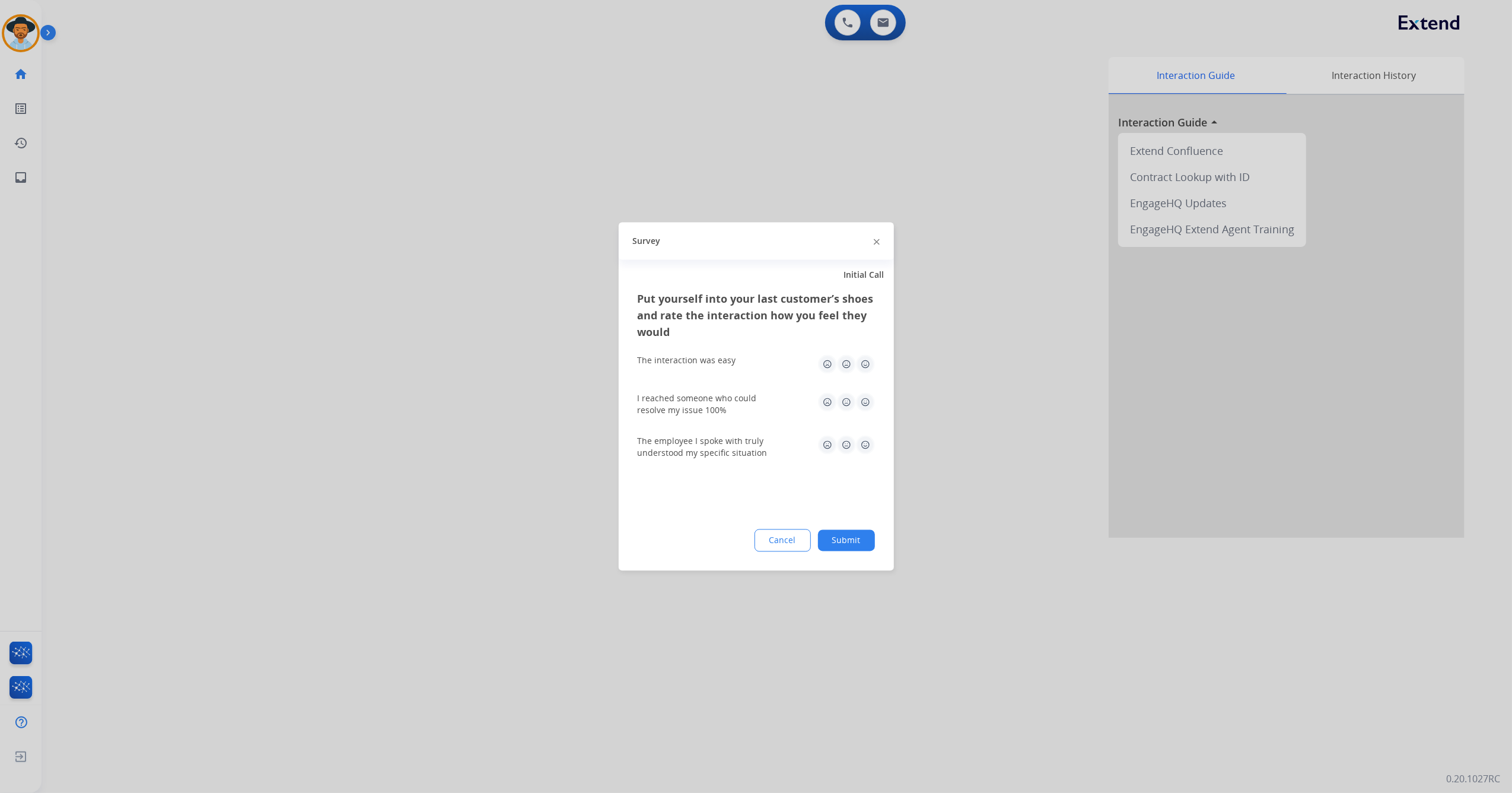
click at [864, 366] on img at bounding box center [865, 364] width 19 height 19
click at [864, 393] on img at bounding box center [865, 402] width 19 height 19
click at [863, 442] on img at bounding box center [865, 445] width 19 height 19
click at [850, 496] on div "Put yourself into your last customer’s shoes and rate the interaction how you f…" at bounding box center [757, 431] width 276 height 280
click at [850, 539] on button "Submit" at bounding box center [846, 541] width 57 height 22
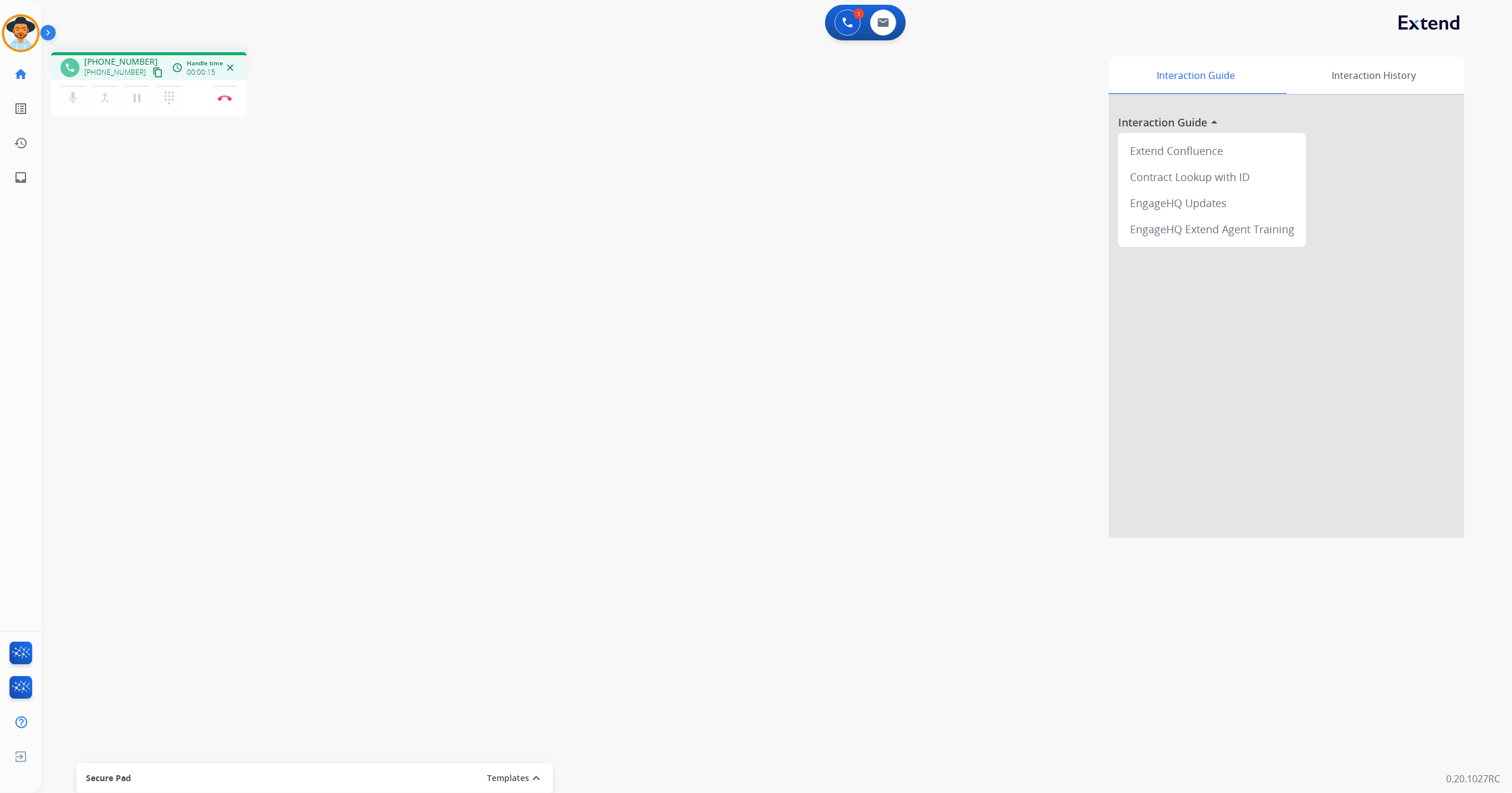
drag, startPoint x: 143, startPoint y: 70, endPoint x: 145, endPoint y: 63, distance: 7.3
click at [152, 69] on mat-icon "content_copy" at bounding box center [157, 72] width 11 height 11
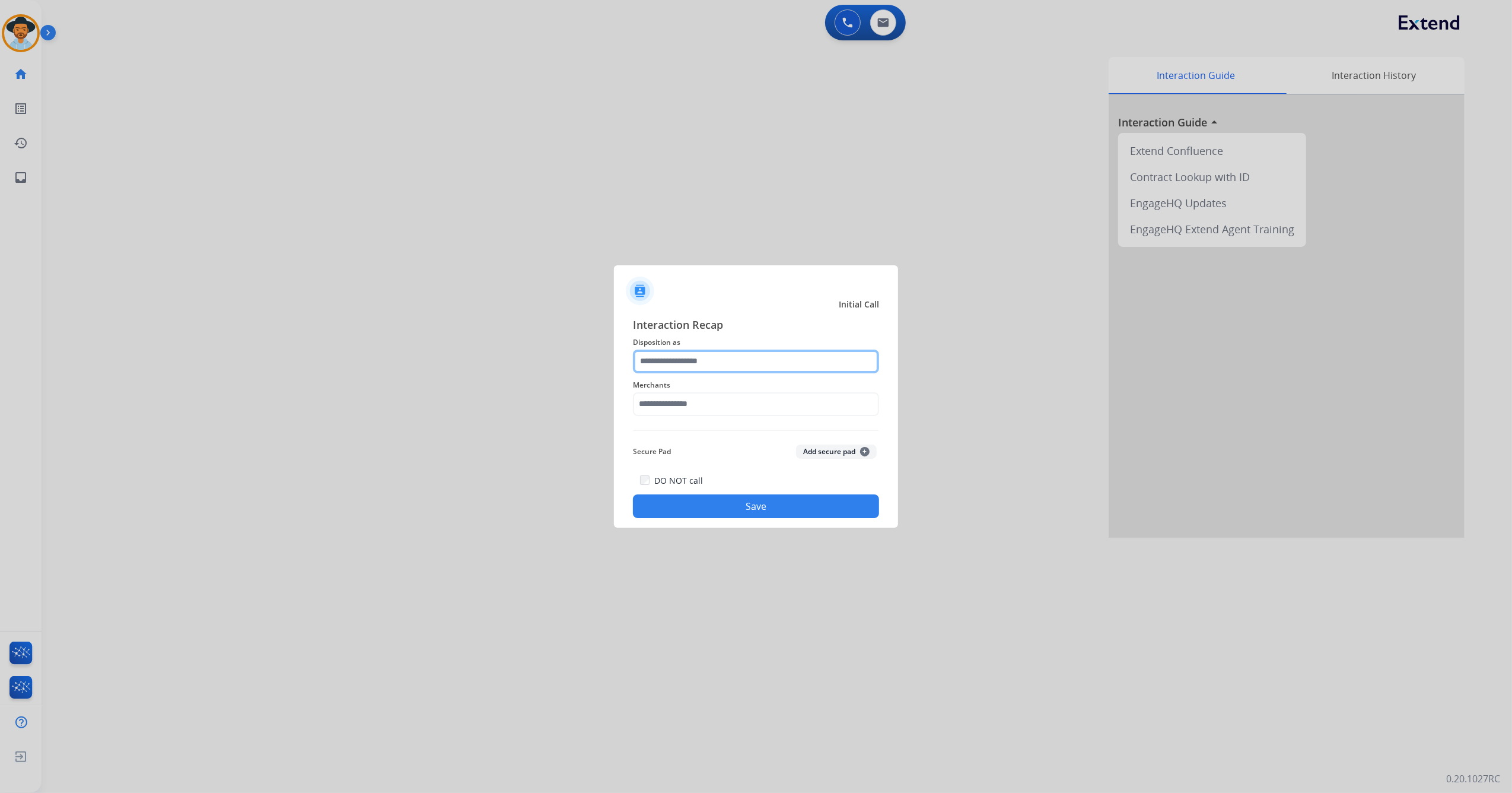
click at [740, 361] on input "text" at bounding box center [756, 362] width 247 height 24
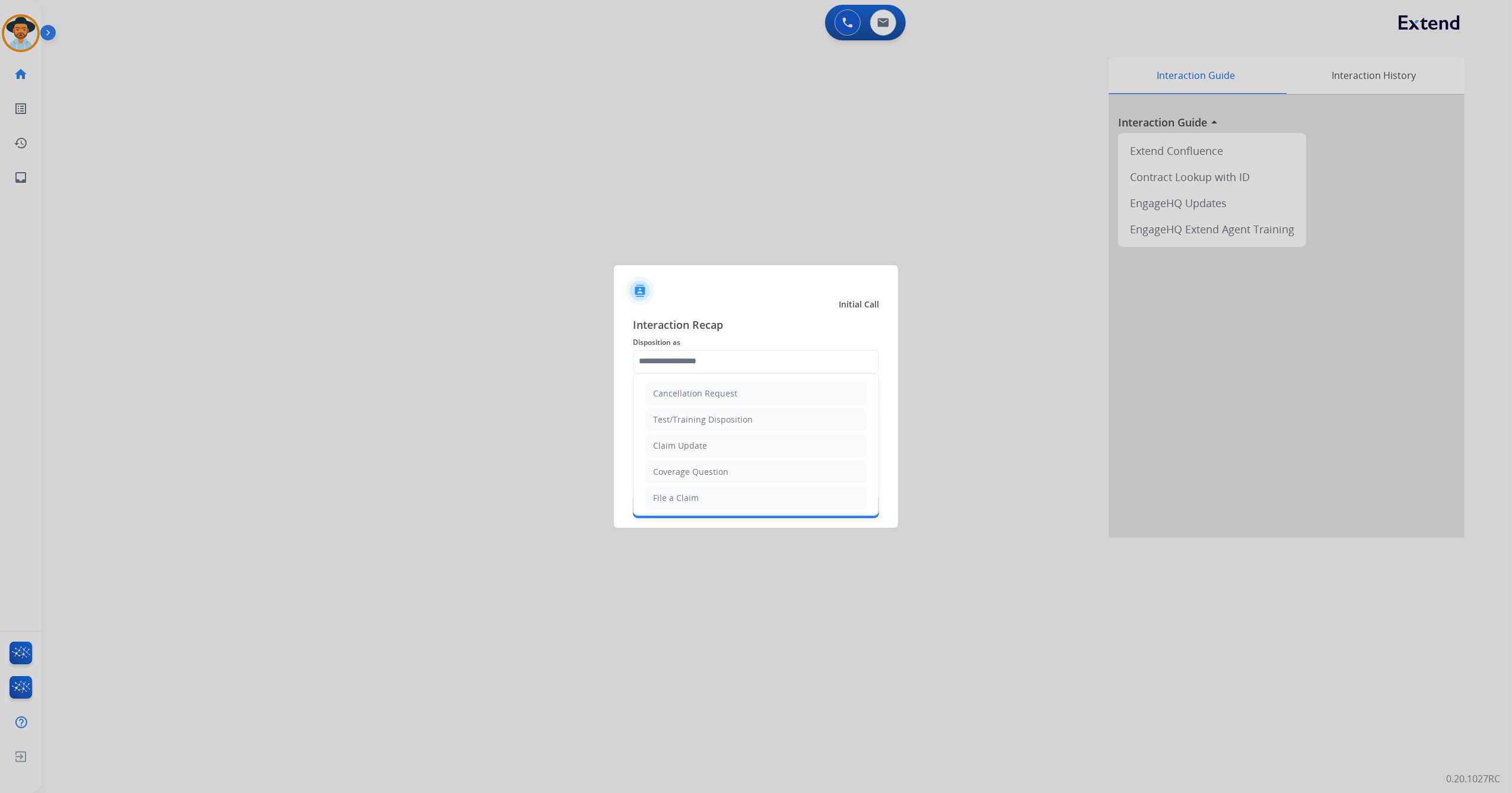
click at [451, 269] on div at bounding box center [756, 396] width 1512 height 793
click at [731, 364] on input "text" at bounding box center [756, 362] width 247 height 24
click at [701, 470] on li "Other" at bounding box center [756, 470] width 221 height 23
type input "*****"
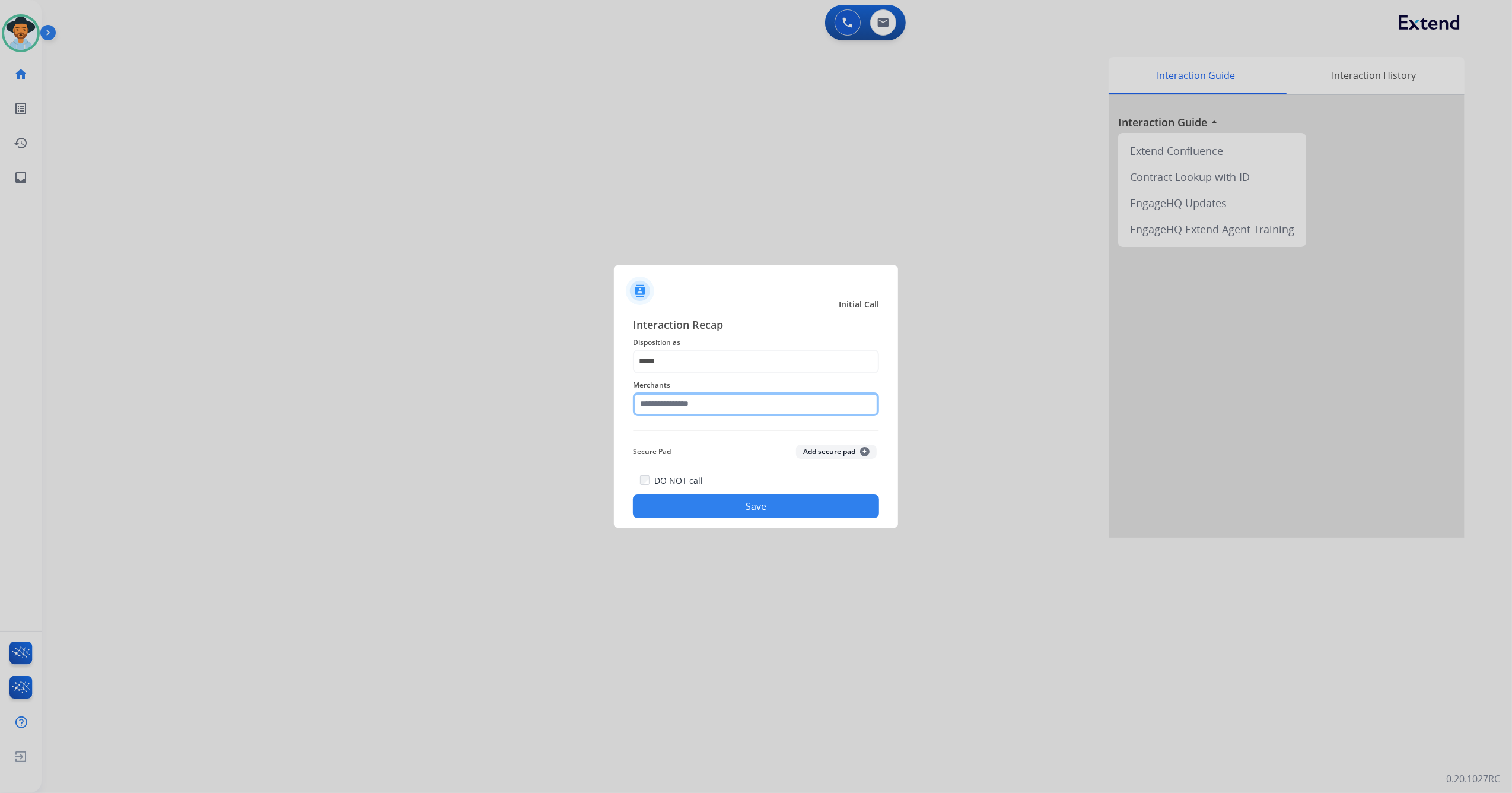
click at [694, 393] on input "text" at bounding box center [756, 404] width 247 height 24
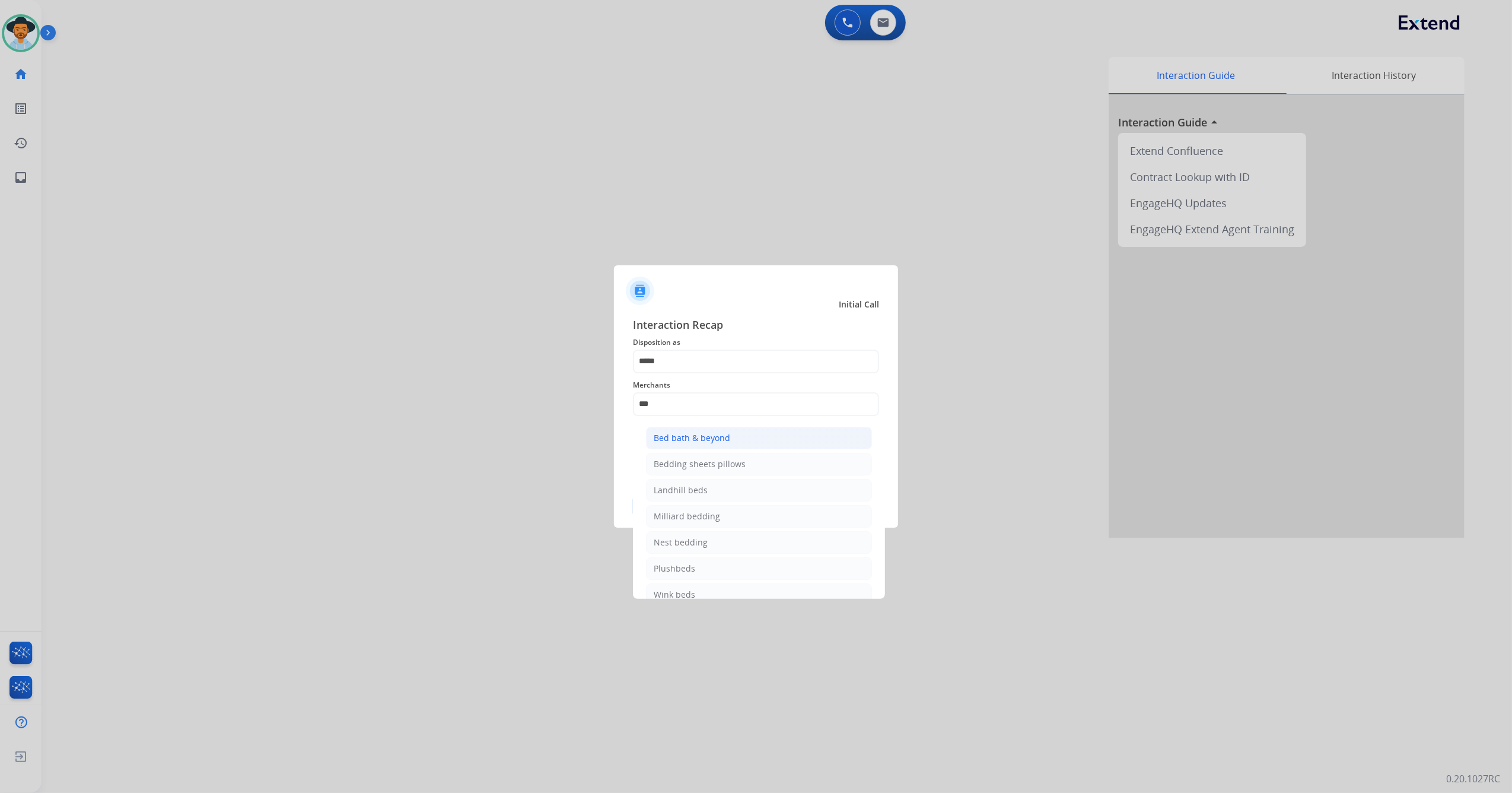
click at [716, 437] on div "Bed bath & beyond" at bounding box center [692, 438] width 76 height 12
type input "**********"
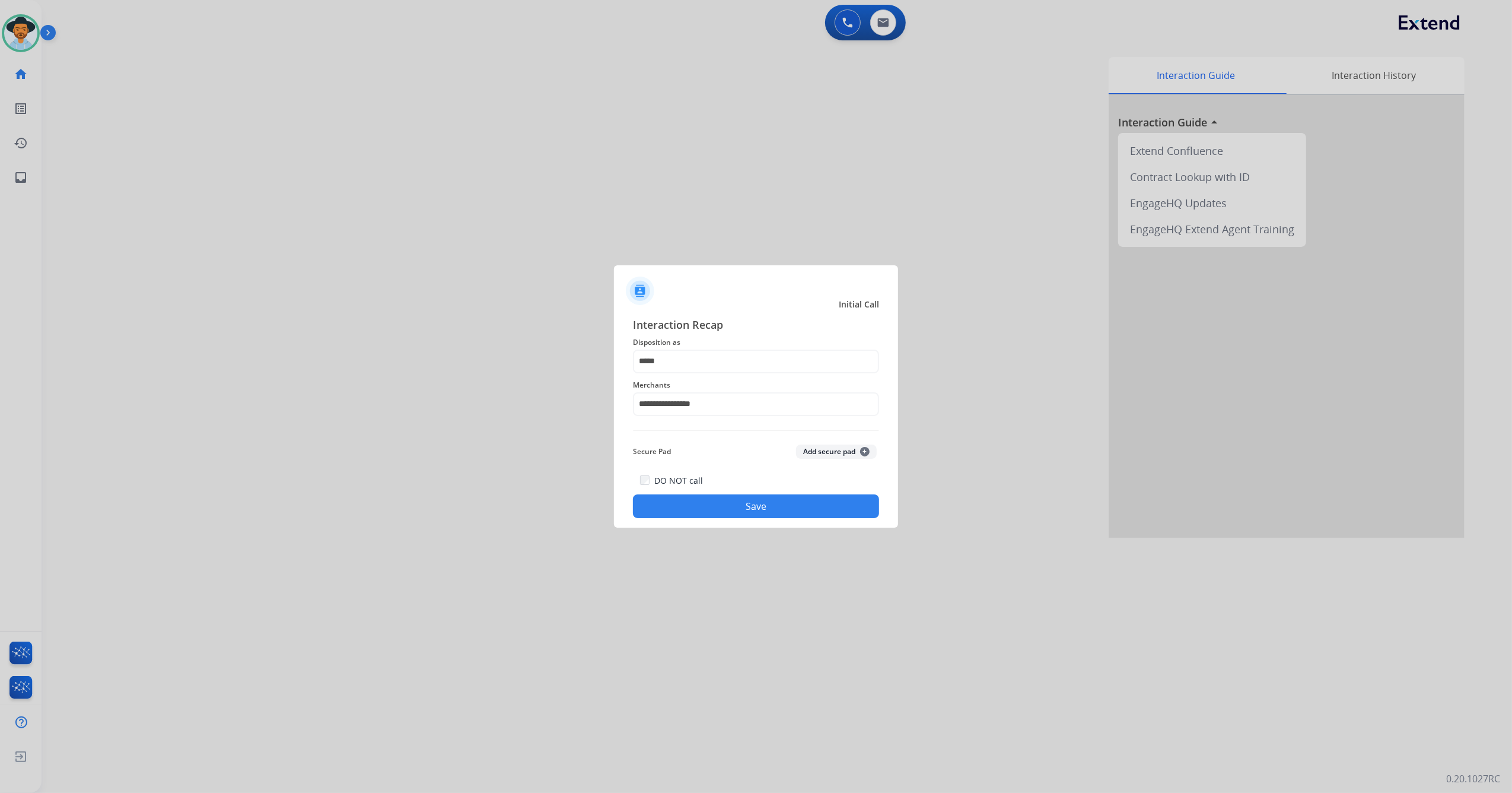
click at [715, 504] on button "Save" at bounding box center [756, 507] width 247 height 24
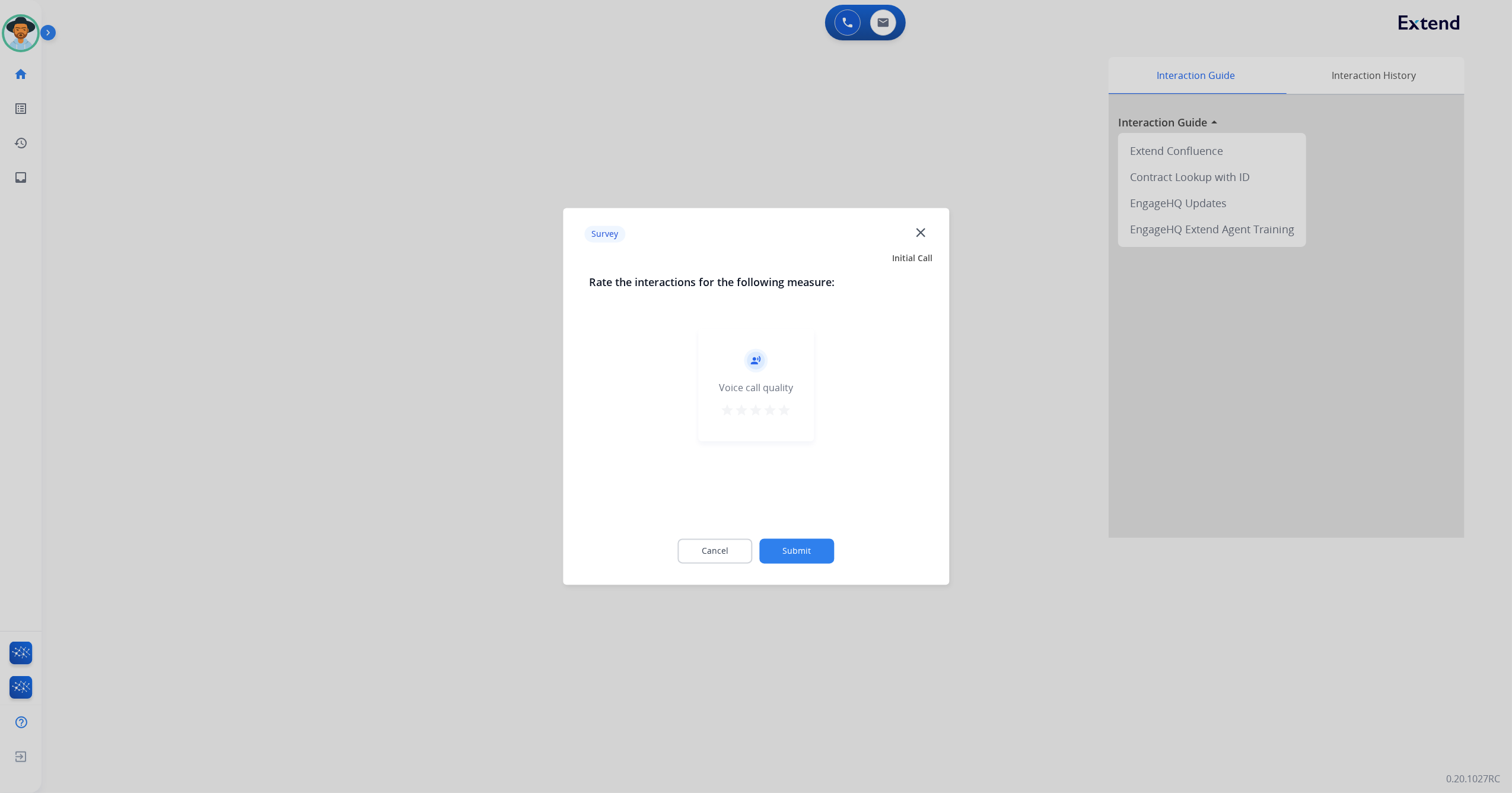
click at [786, 419] on button "star" at bounding box center [784, 412] width 15 height 18
click at [806, 559] on button "Submit" at bounding box center [797, 551] width 75 height 25
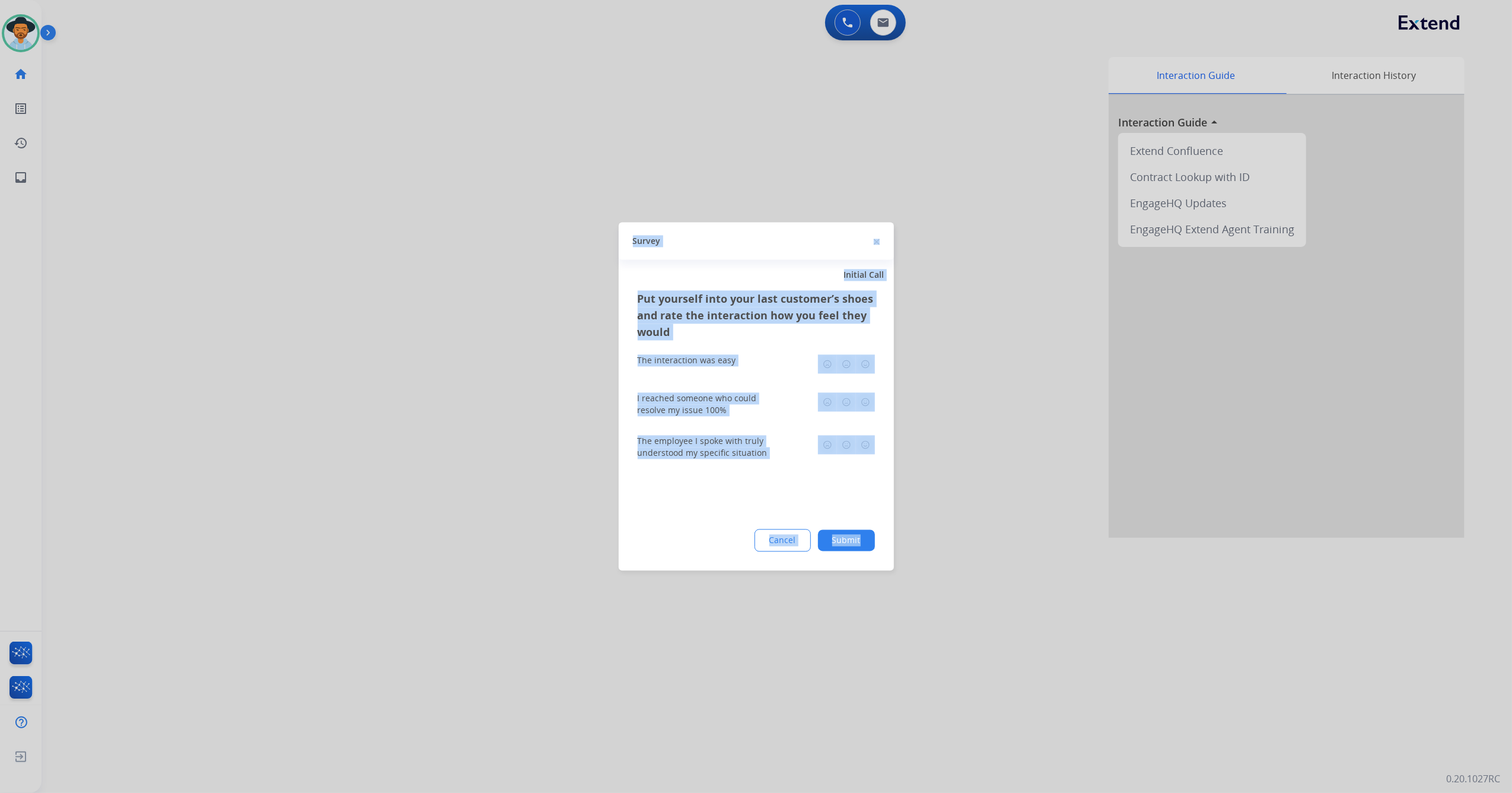
click at [860, 364] on img at bounding box center [865, 364] width 19 height 19
click at [869, 400] on img at bounding box center [865, 402] width 19 height 19
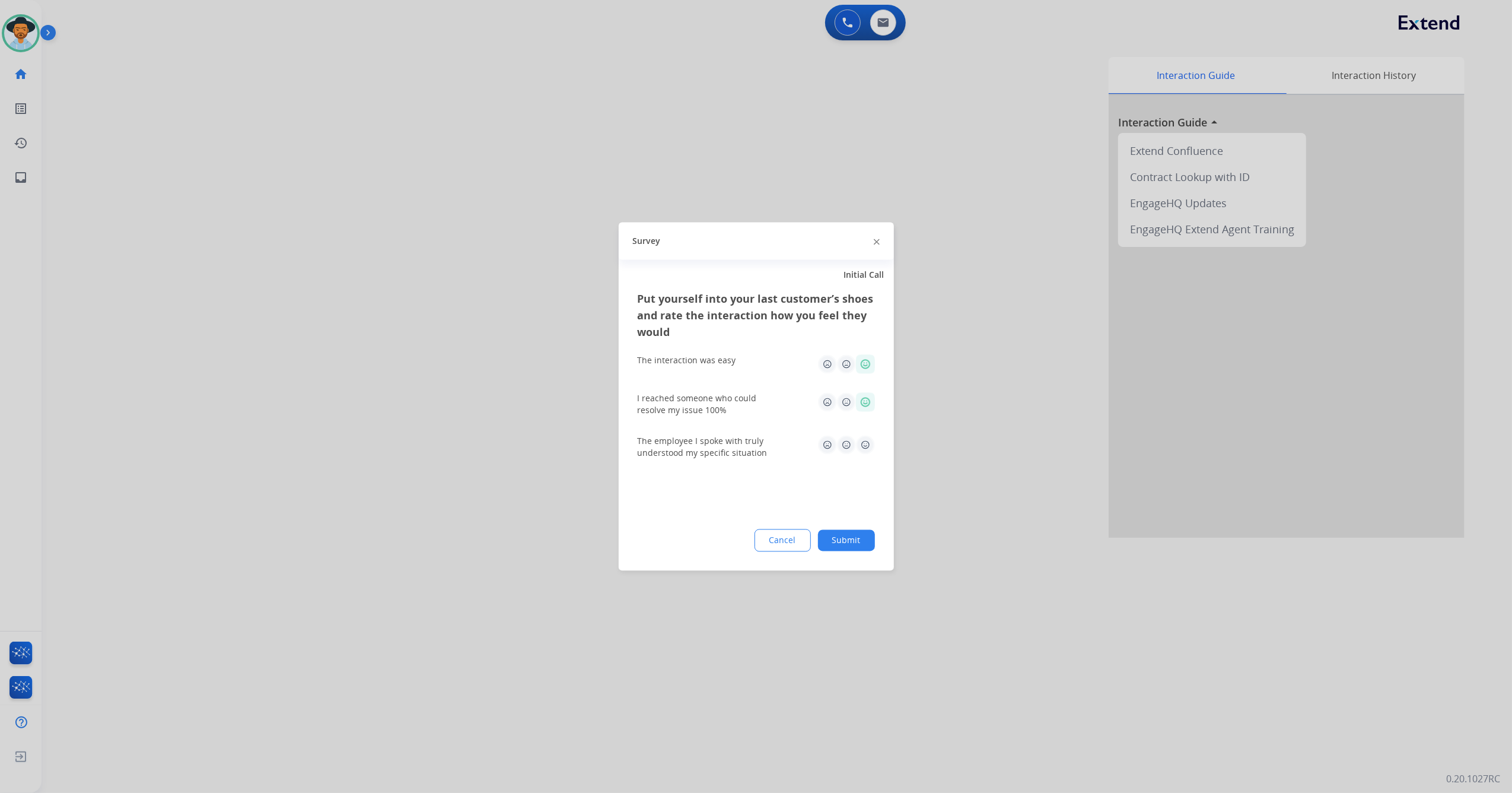
click at [866, 456] on div "The employee I spoke with truly understood my specific situation" at bounding box center [756, 448] width 237 height 24
click at [865, 441] on img at bounding box center [865, 445] width 19 height 19
click at [855, 565] on div "Put yourself into your last customer’s shoes and rate the interaction how you f…" at bounding box center [757, 431] width 276 height 280
click at [858, 544] on button "Submit" at bounding box center [846, 541] width 57 height 22
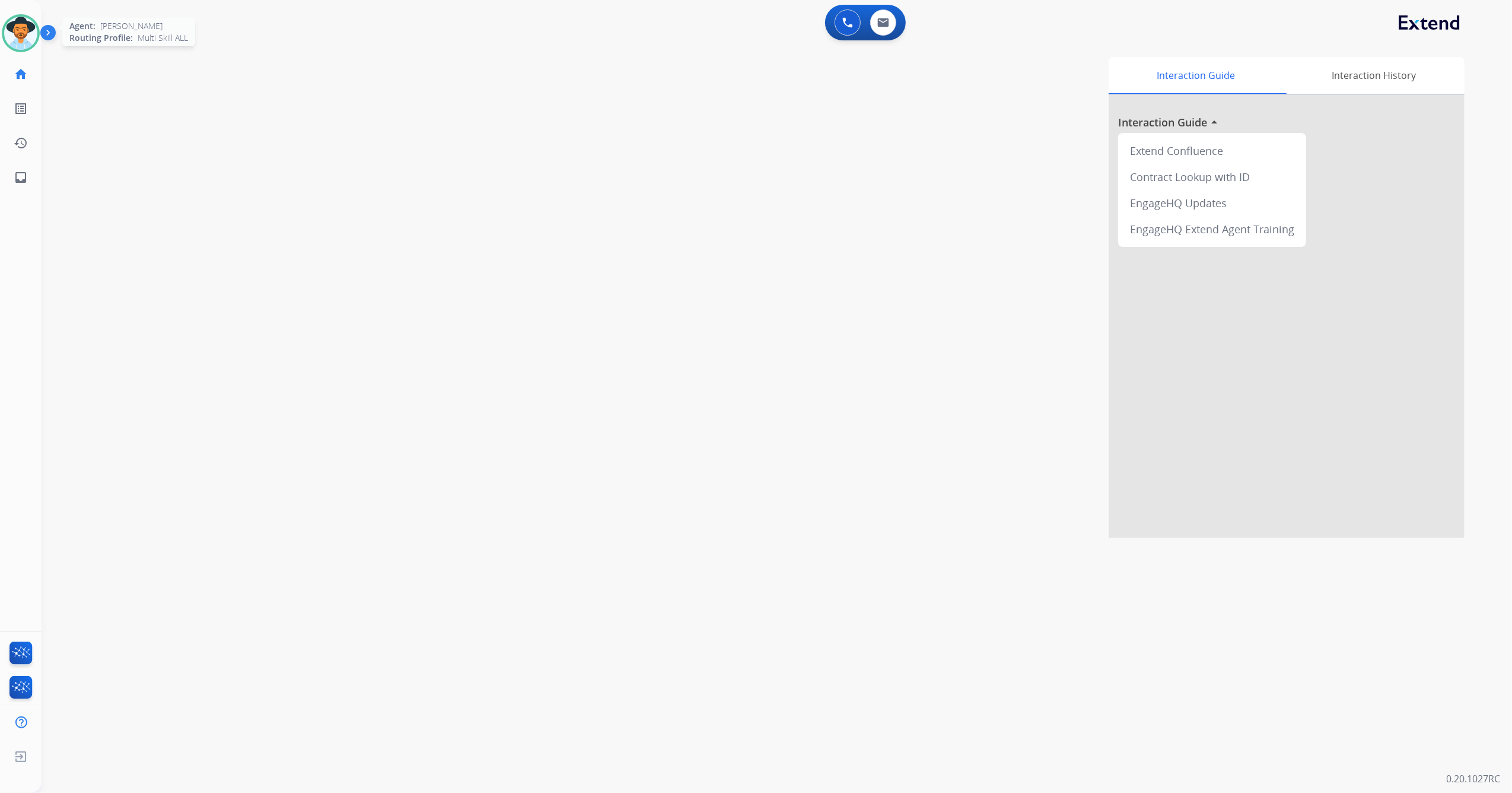
click at [16, 34] on img at bounding box center [21, 33] width 34 height 34
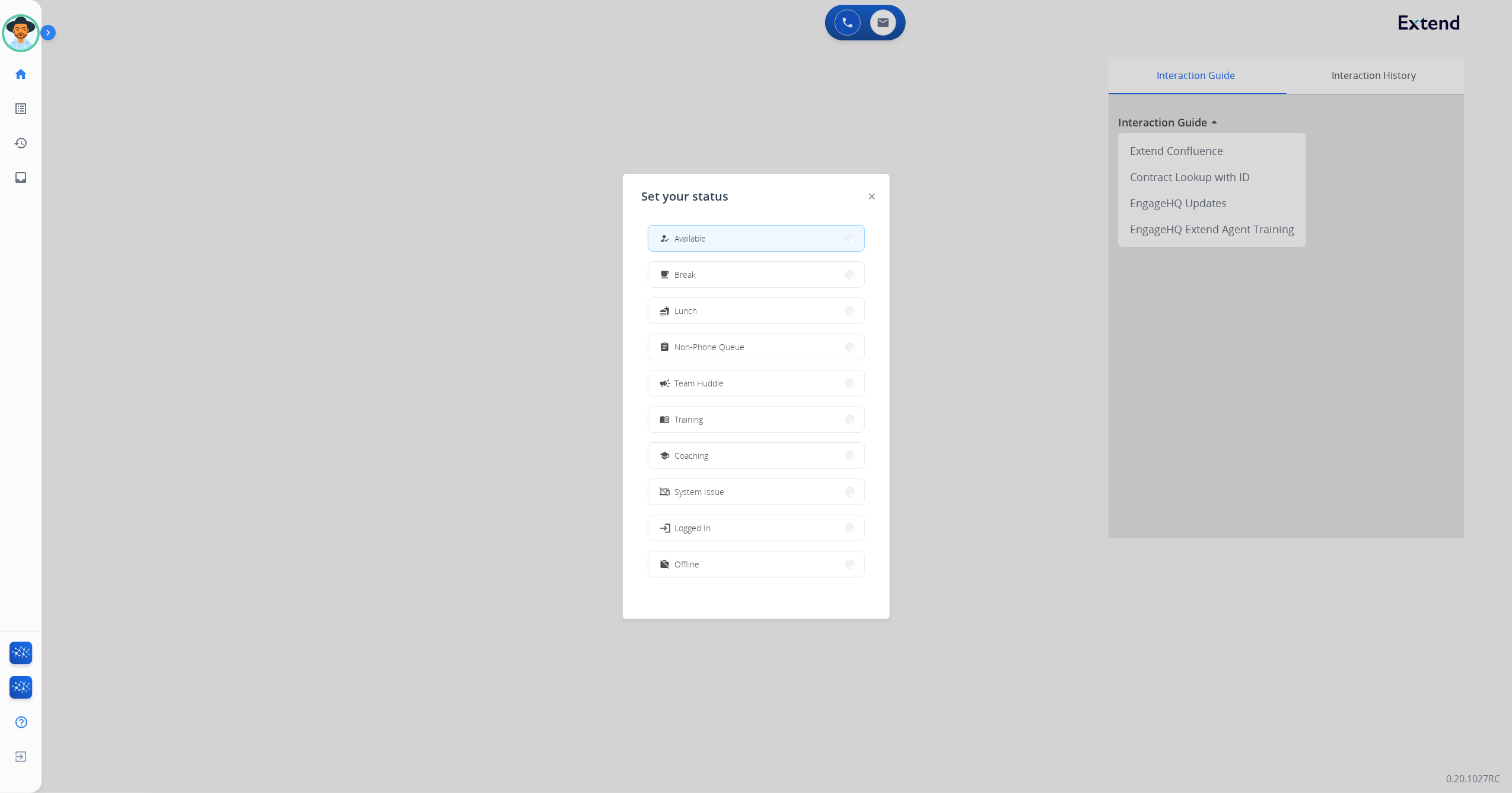
click at [527, 424] on div at bounding box center [756, 396] width 1512 height 793
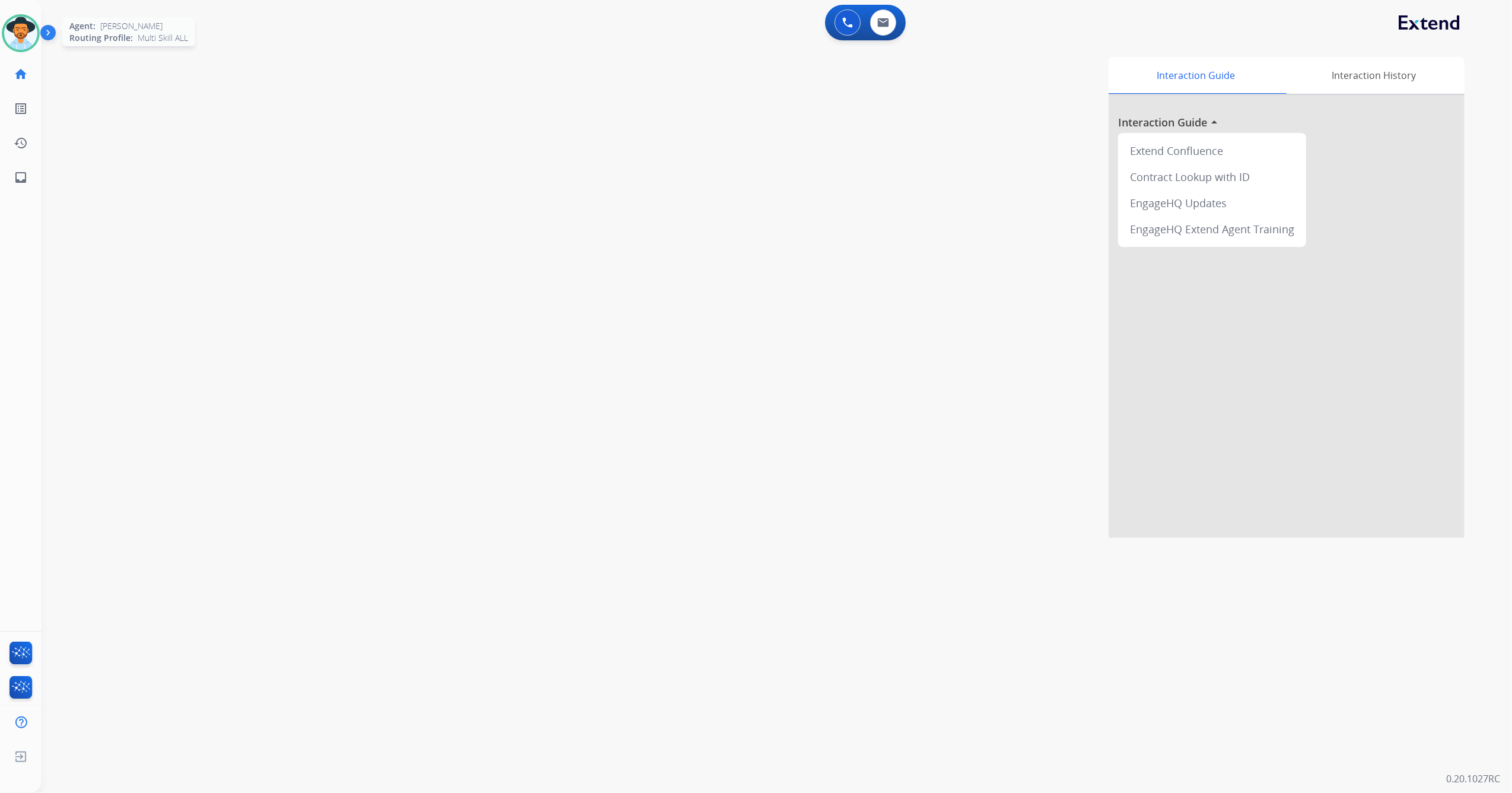
click at [17, 19] on img at bounding box center [21, 33] width 34 height 34
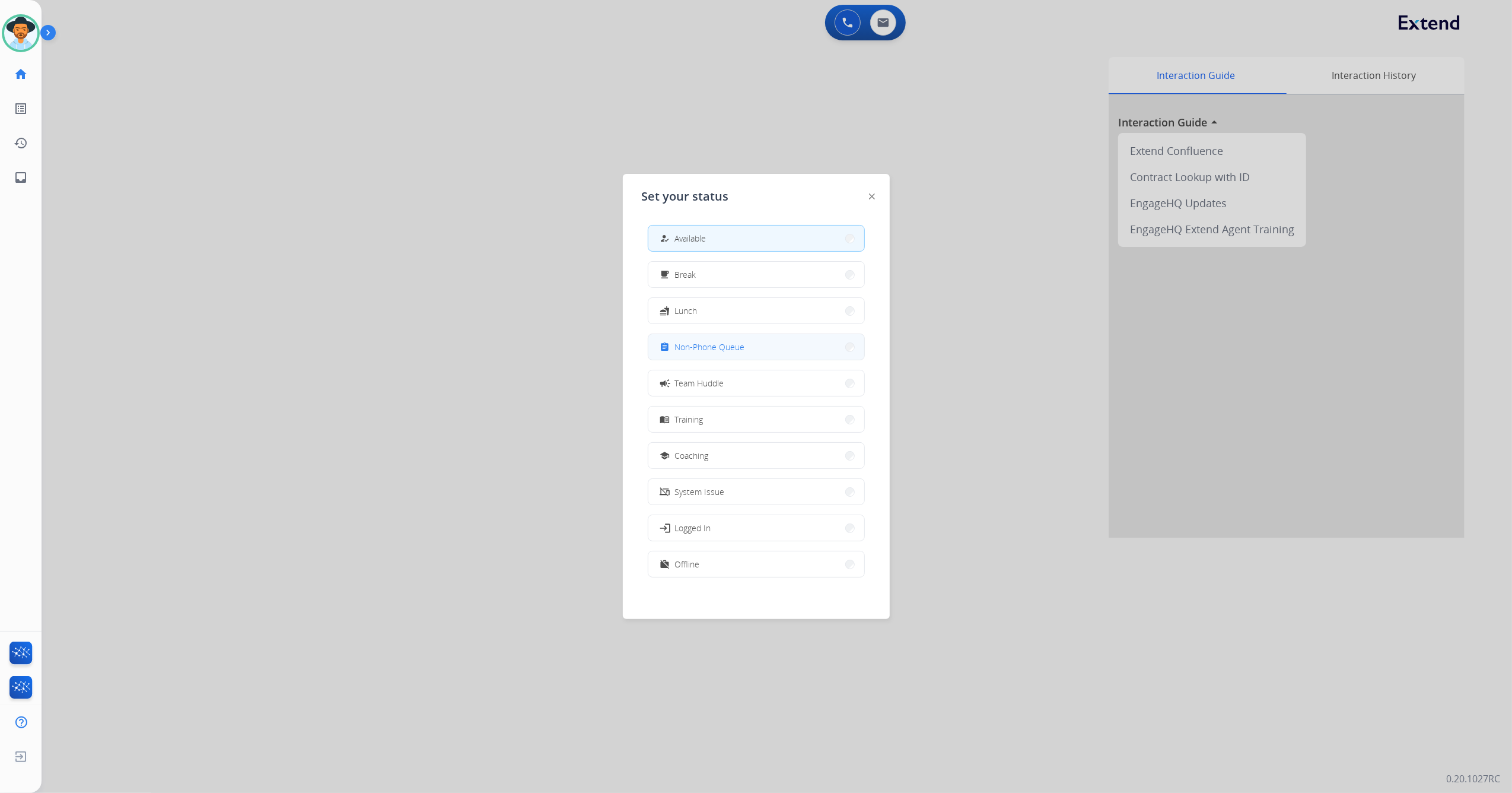
click at [731, 338] on button "assignment Non-Phone Queue" at bounding box center [757, 347] width 216 height 25
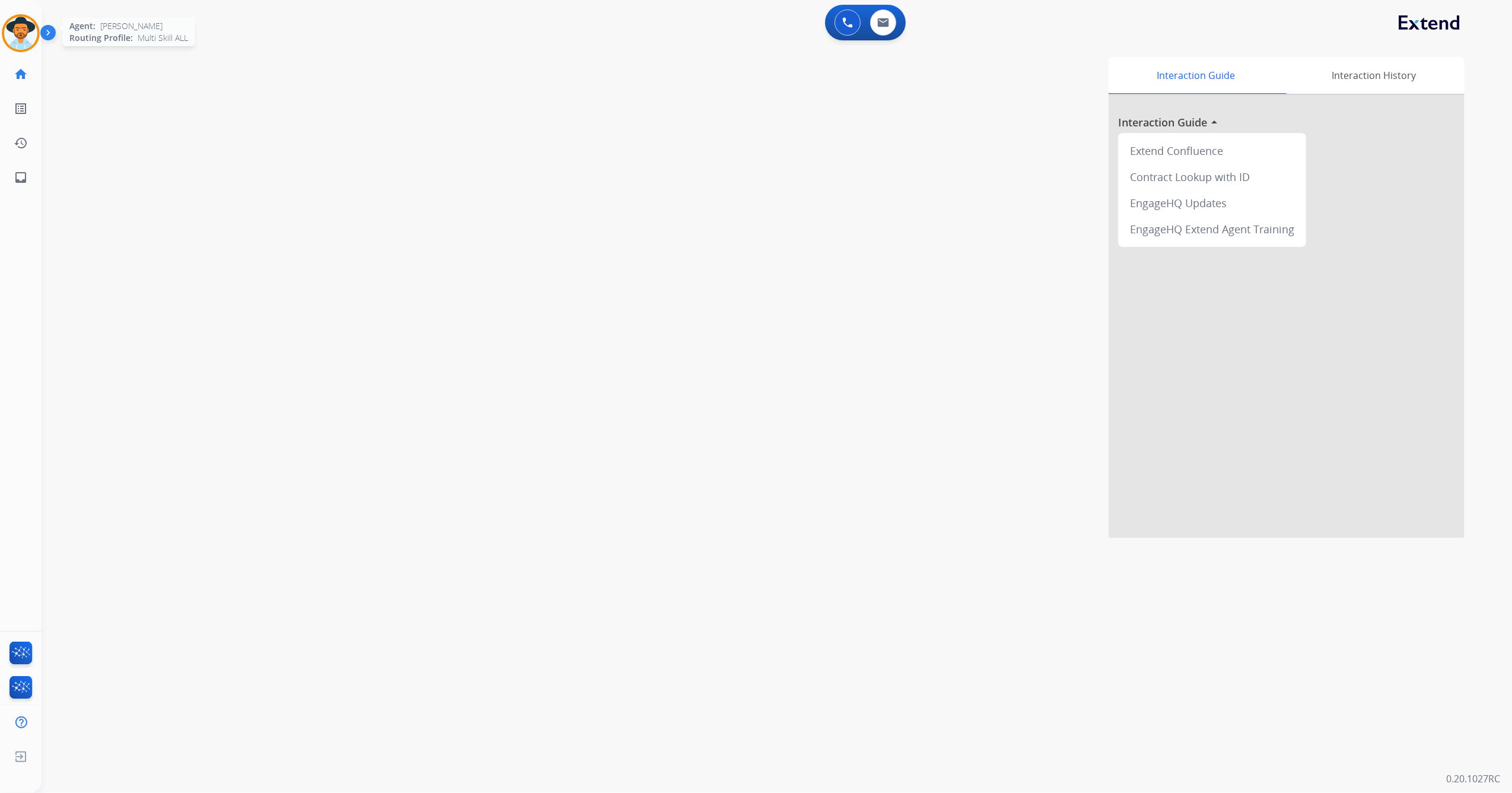
click at [12, 31] on img at bounding box center [21, 33] width 34 height 34
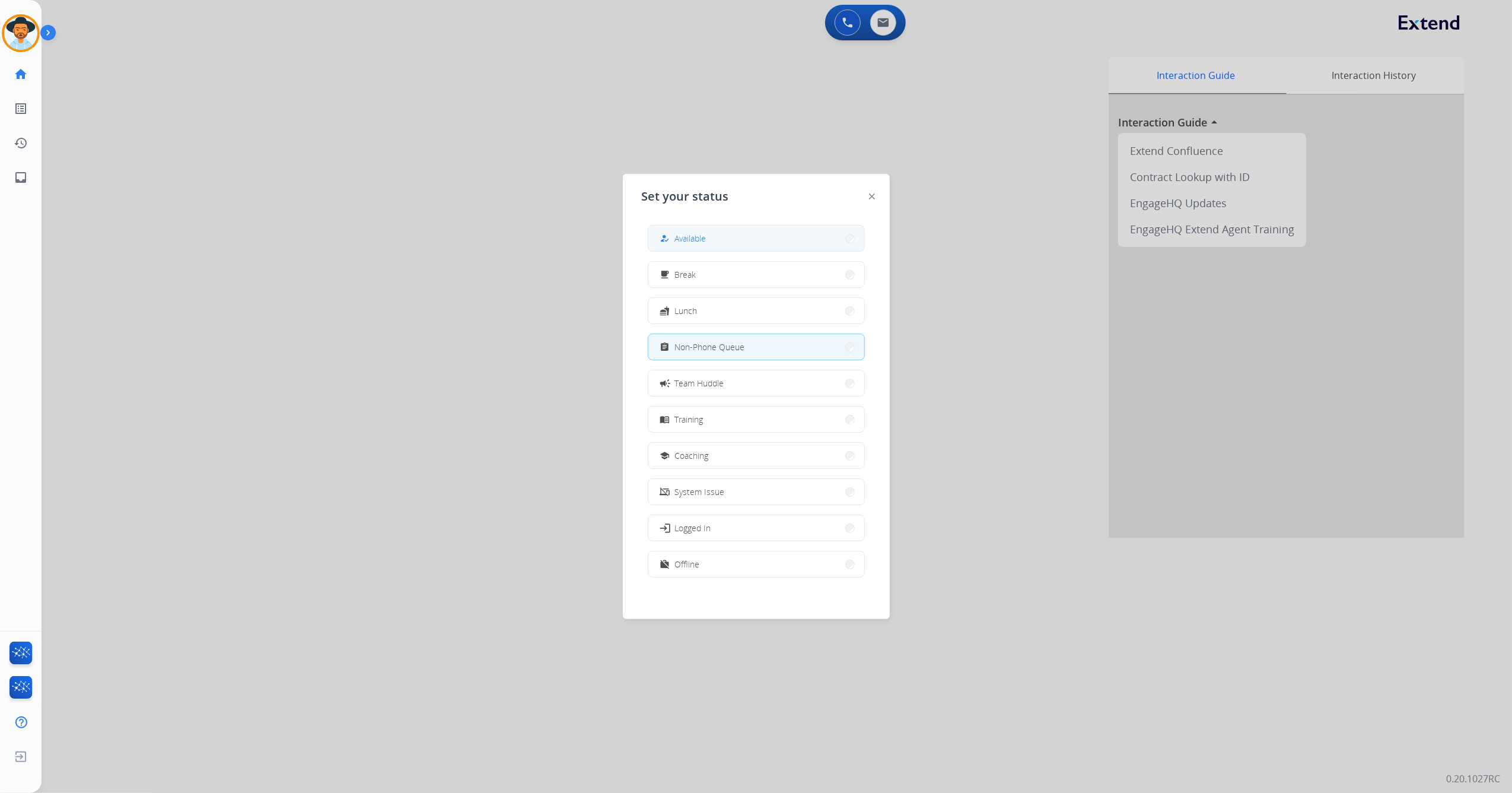
click at [737, 240] on button "how_to_reg Available" at bounding box center [757, 238] width 216 height 25
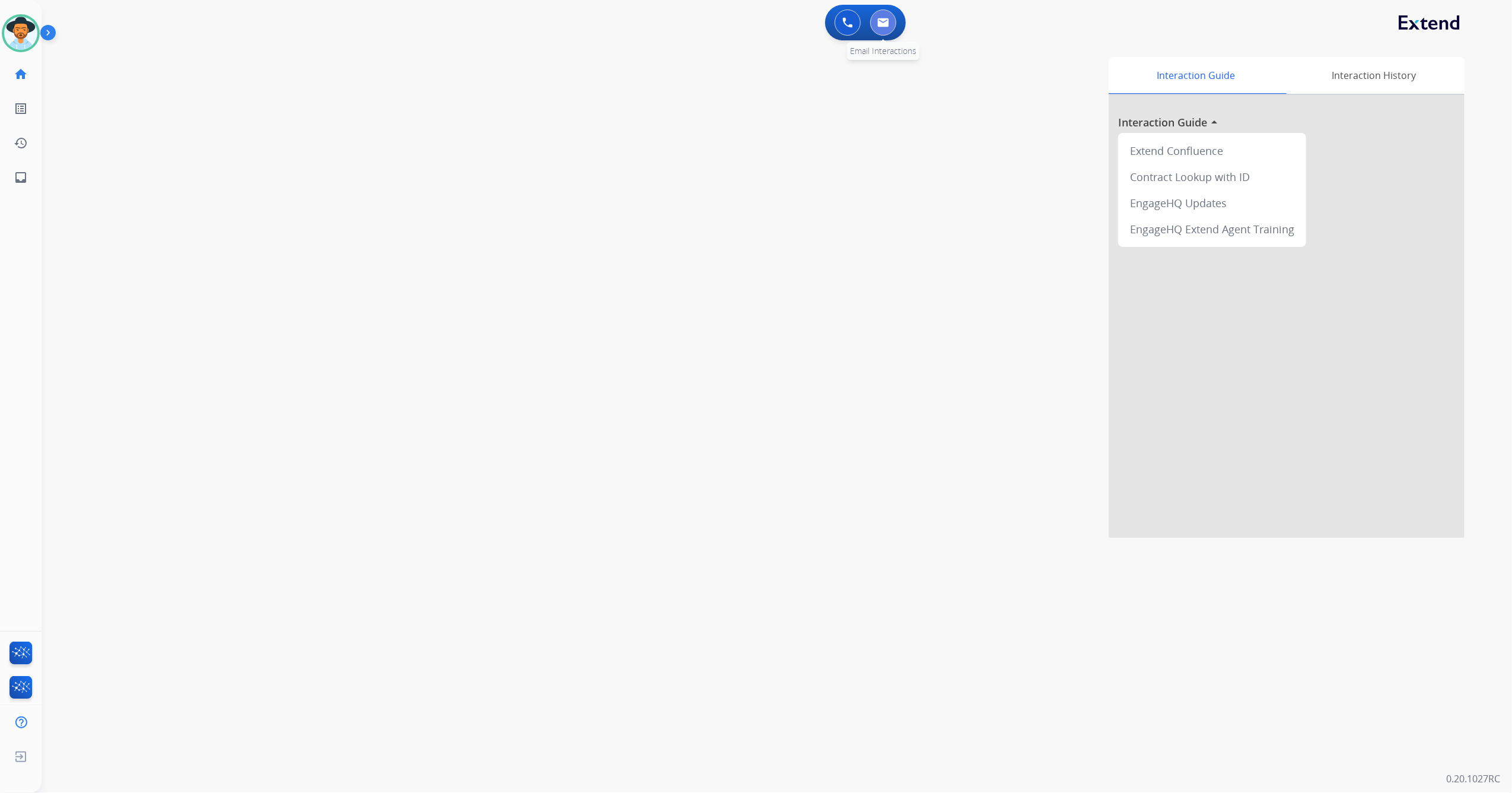
click at [894, 17] on button at bounding box center [883, 22] width 26 height 26
select select "**********"
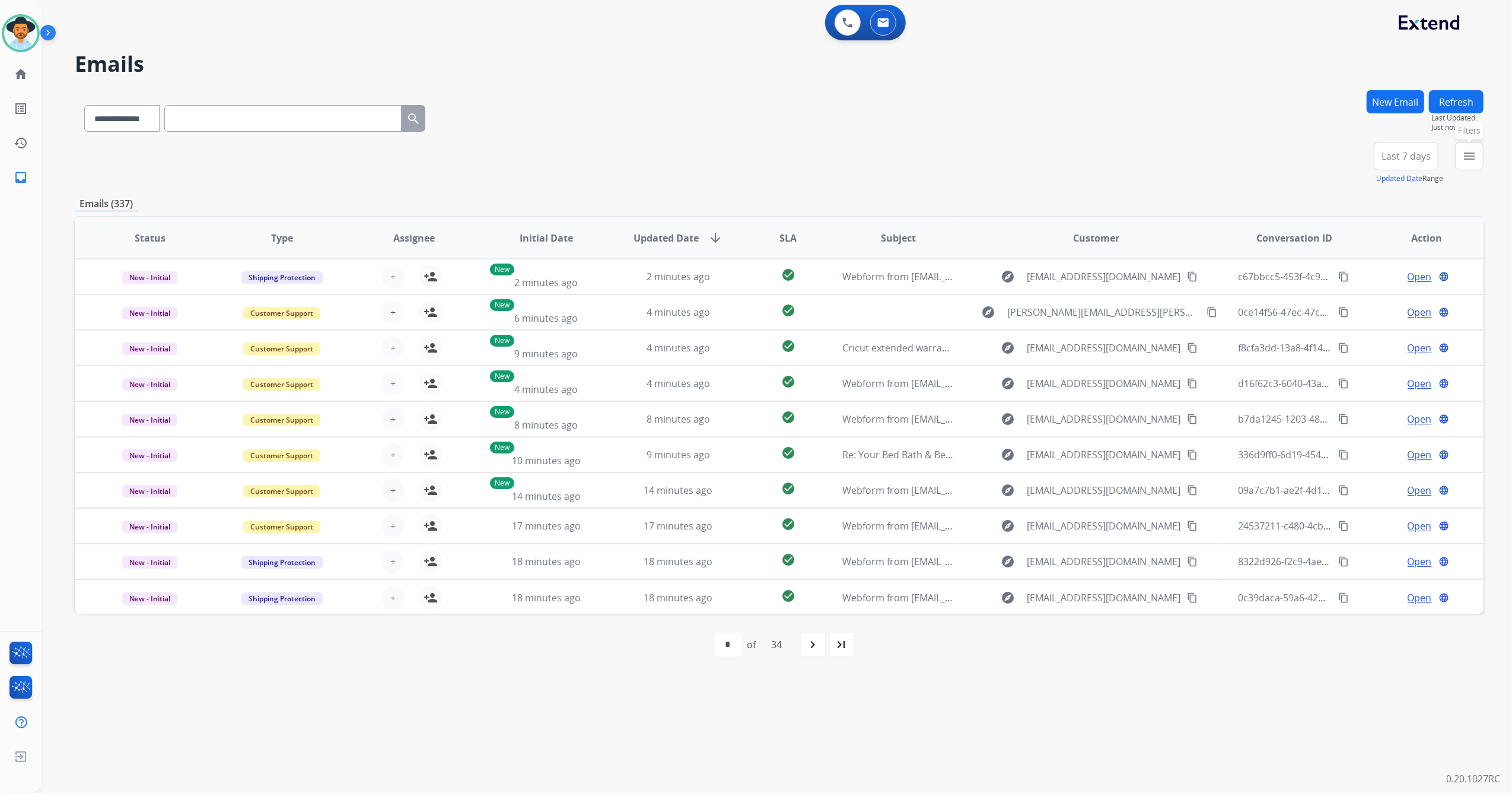
click at [1473, 156] on mat-icon "menu" at bounding box center [1470, 156] width 15 height 15
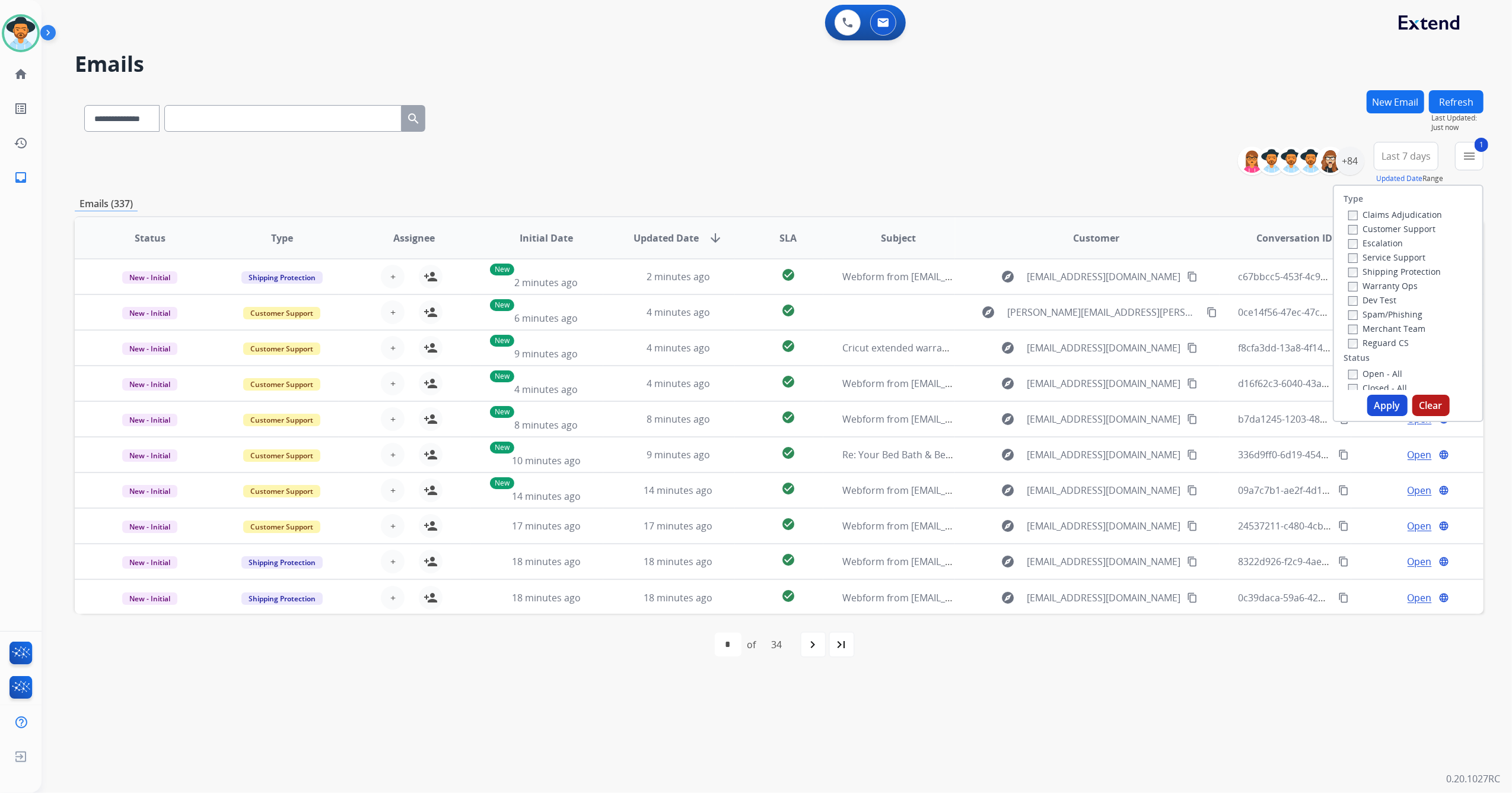
click at [1385, 404] on button "Apply" at bounding box center [1387, 405] width 40 height 22
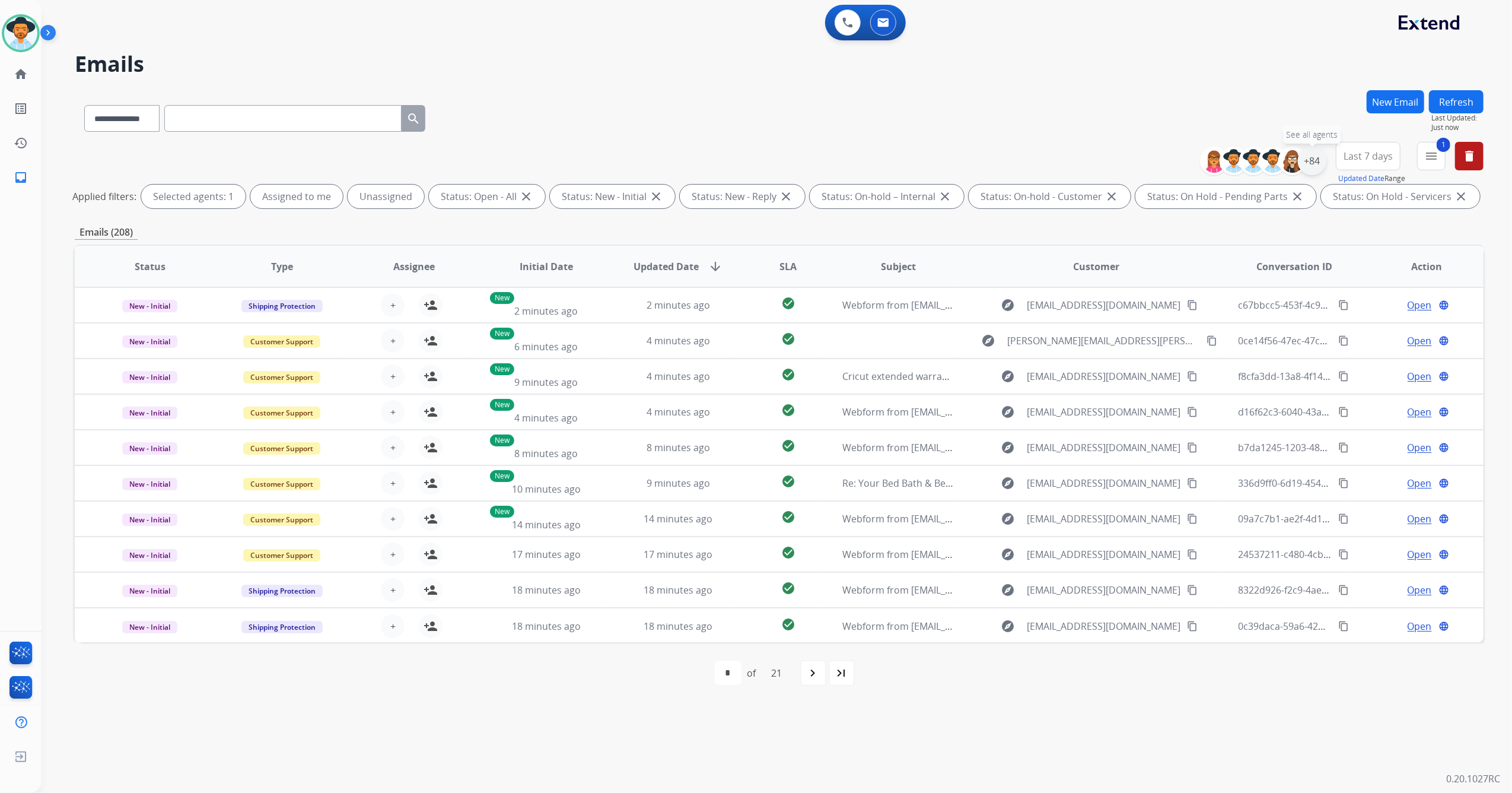
click at [1320, 162] on div "+84" at bounding box center [1312, 161] width 28 height 28
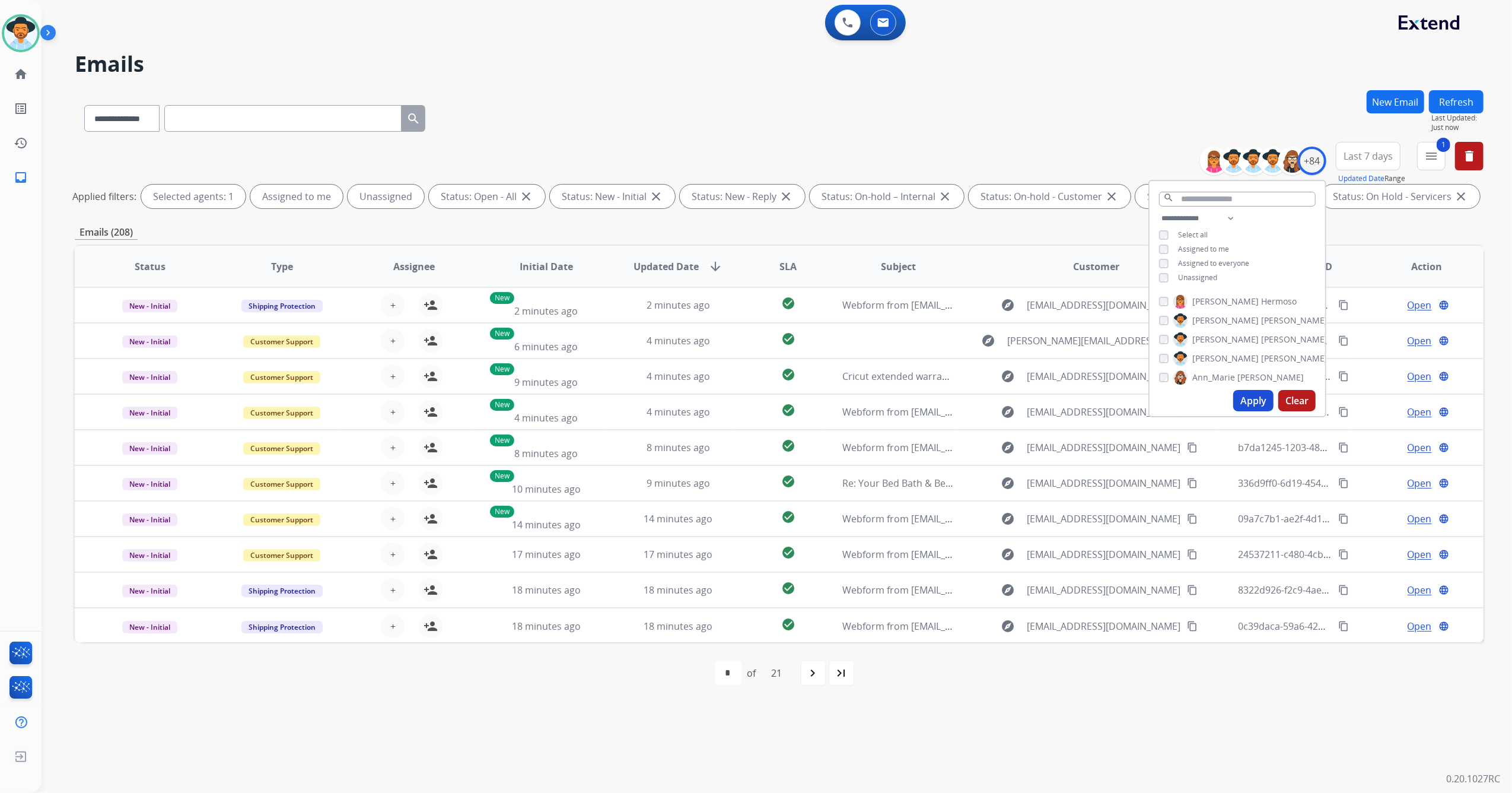
click at [1162, 281] on div "**********" at bounding box center [1238, 249] width 176 height 76
click at [1240, 402] on button "Apply" at bounding box center [1253, 401] width 40 height 22
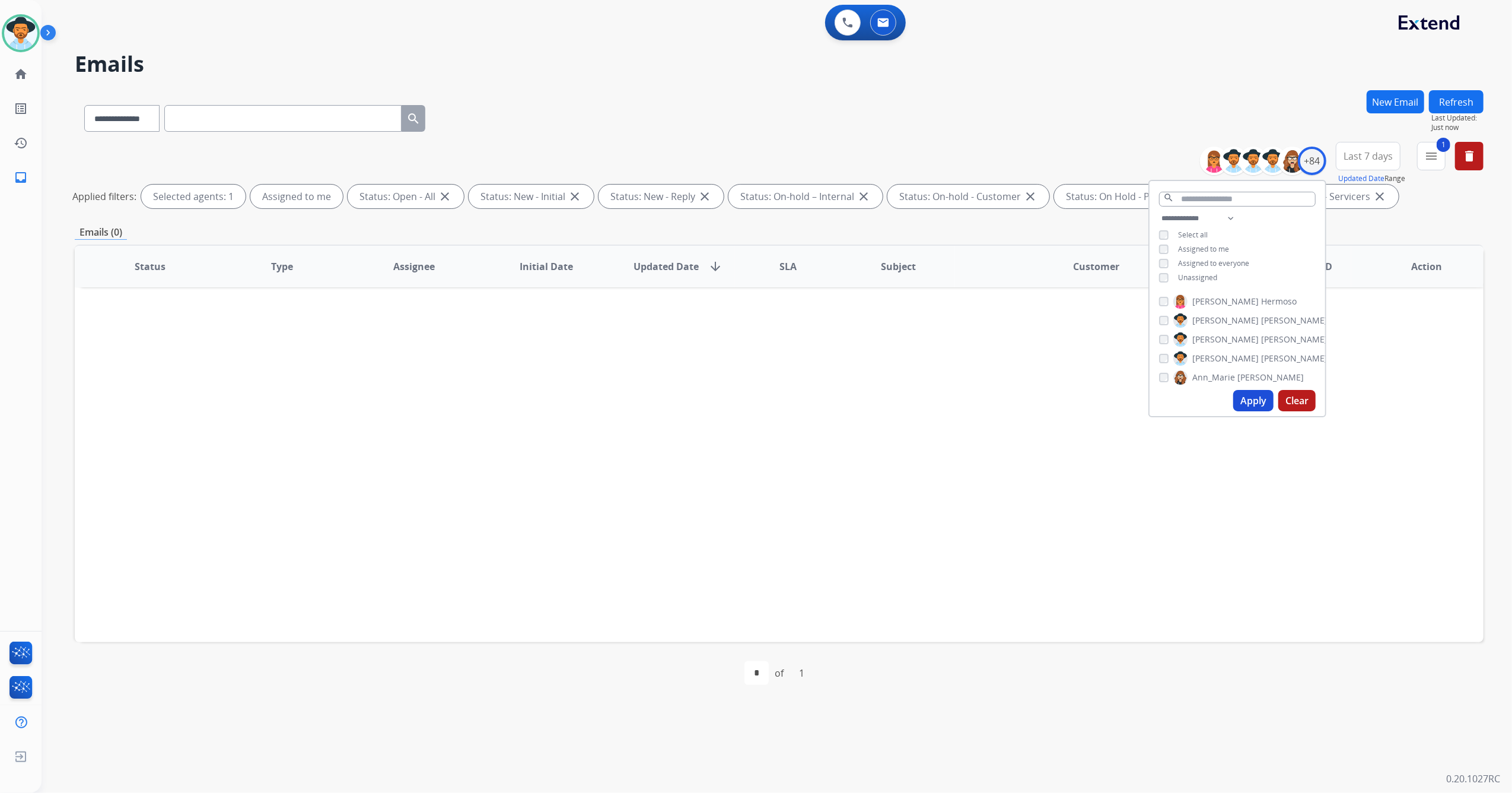
click at [1105, 498] on div "Status Type Assignee Initial Date Updated Date arrow_downward SLA Subject Custo…" at bounding box center [779, 443] width 1409 height 398
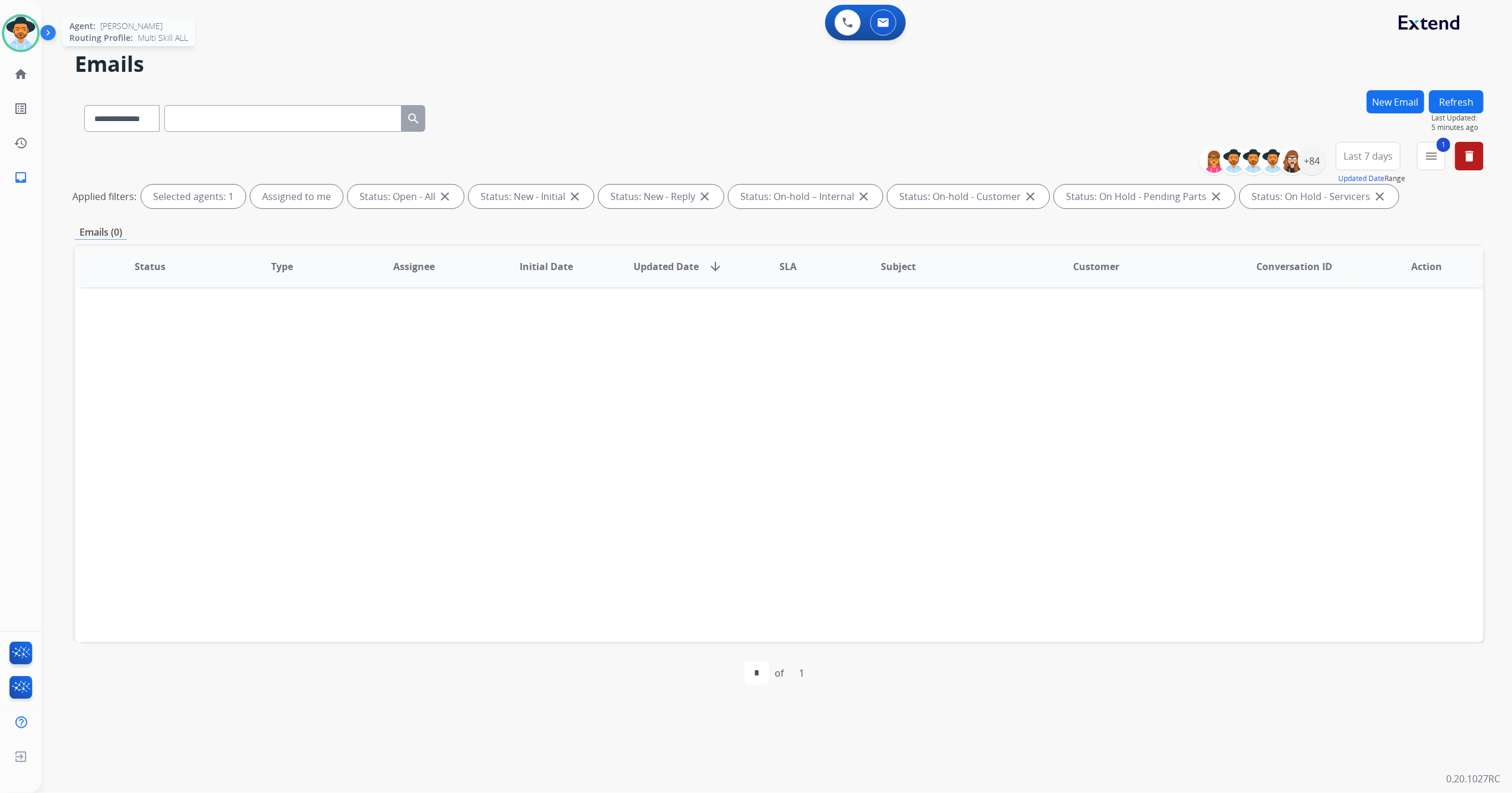
click at [21, 22] on img at bounding box center [21, 33] width 34 height 34
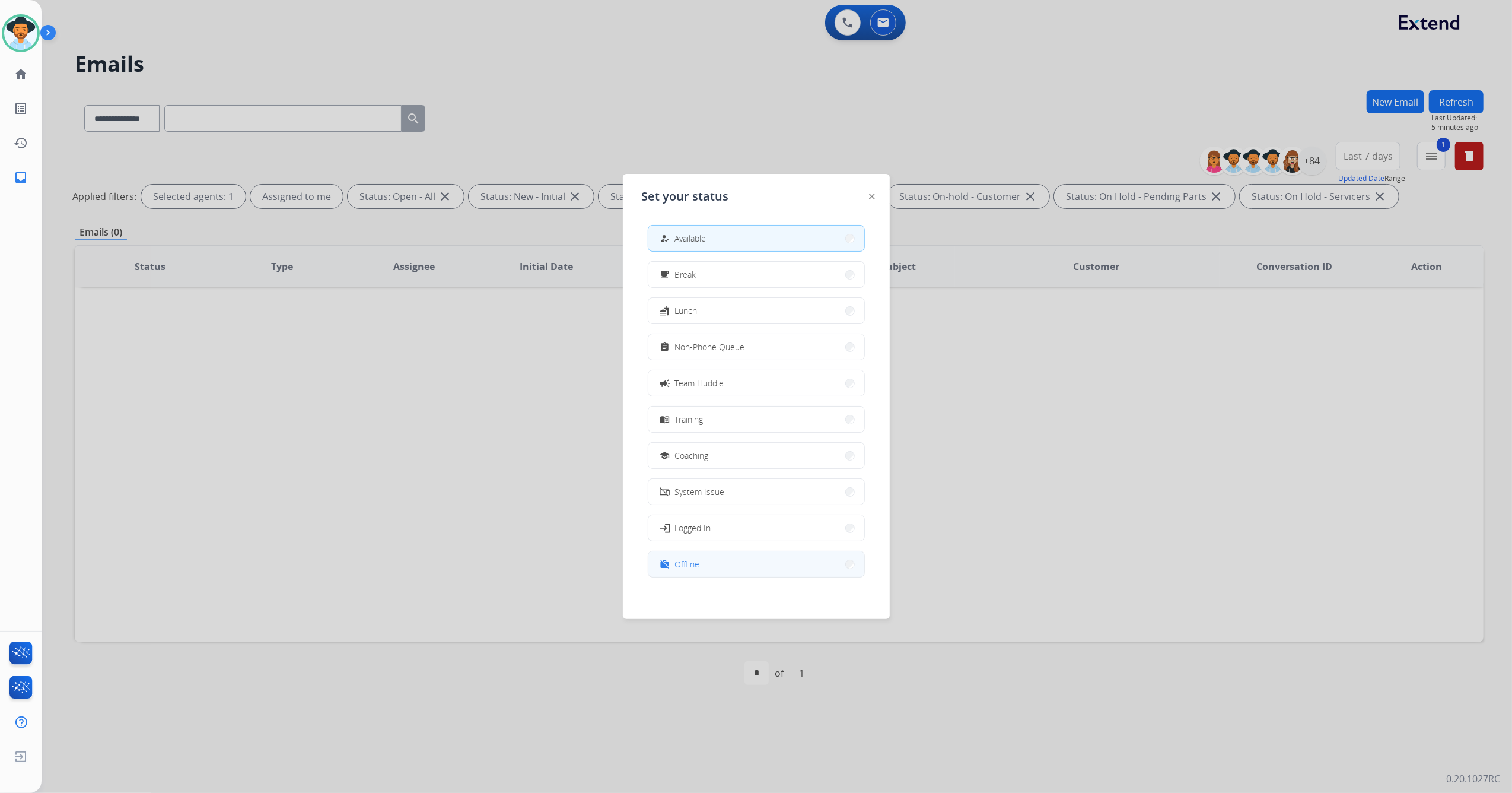
scroll to position [3, 0]
click at [731, 522] on button "login Logged In" at bounding box center [757, 525] width 216 height 25
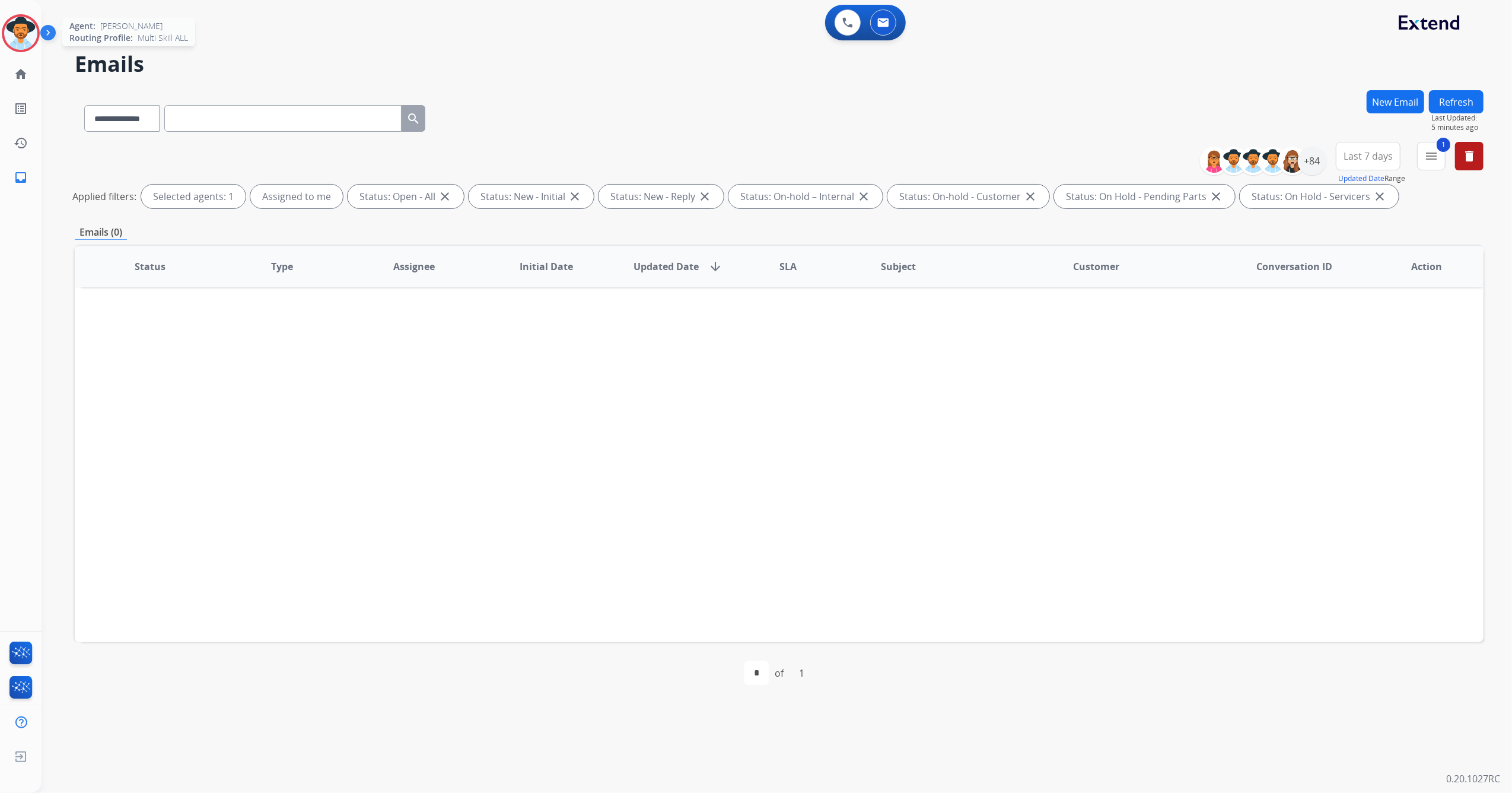
click at [29, 34] on img at bounding box center [21, 33] width 34 height 34
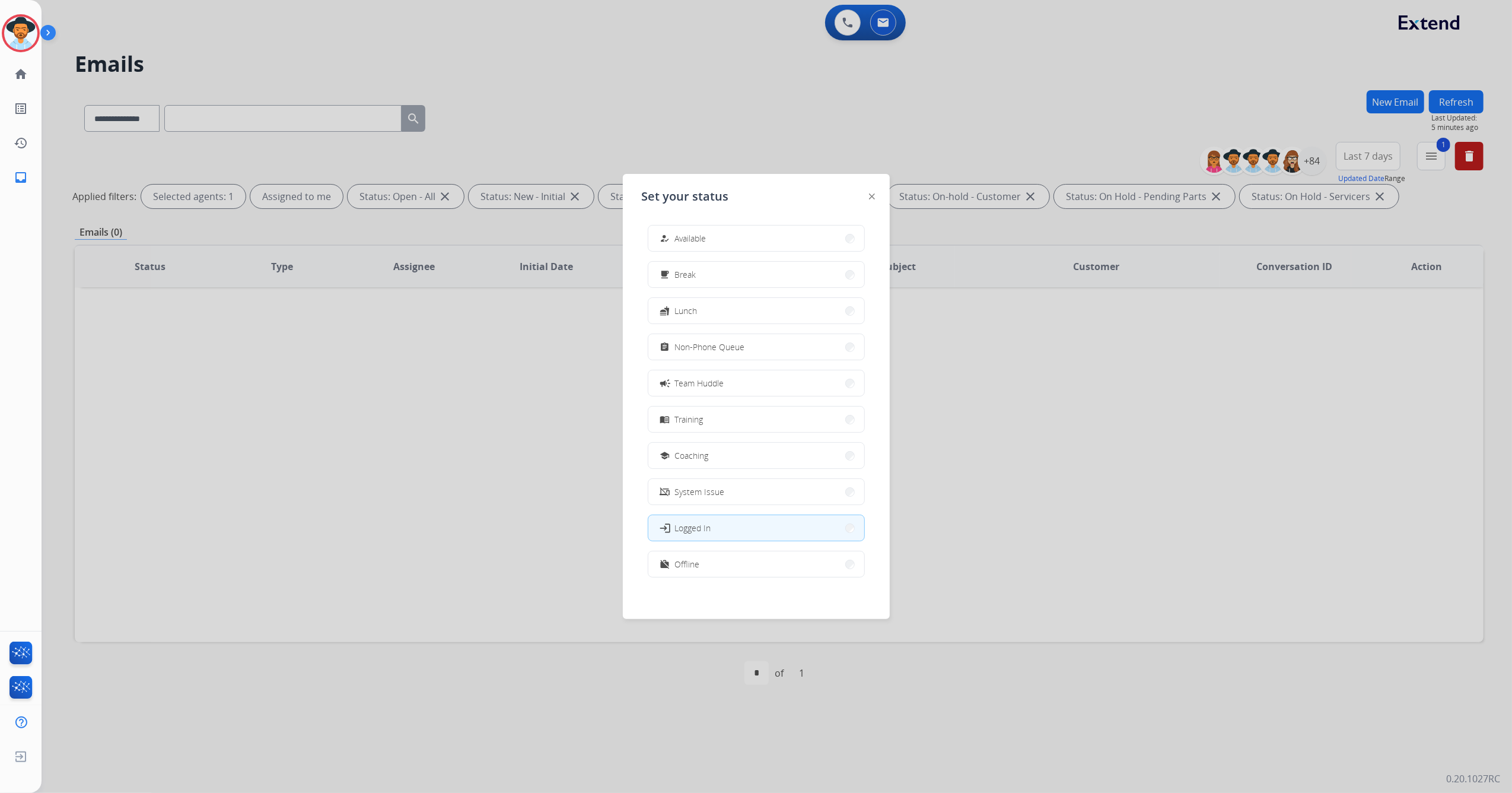
click at [758, 570] on button "work_off Offline" at bounding box center [757, 564] width 216 height 25
click at [758, 570] on div "Status Type Assignee Initial Date Updated Date arrow_downward SLA Subject Custo…" at bounding box center [779, 443] width 1409 height 398
